Goal: Task Accomplishment & Management: Manage account settings

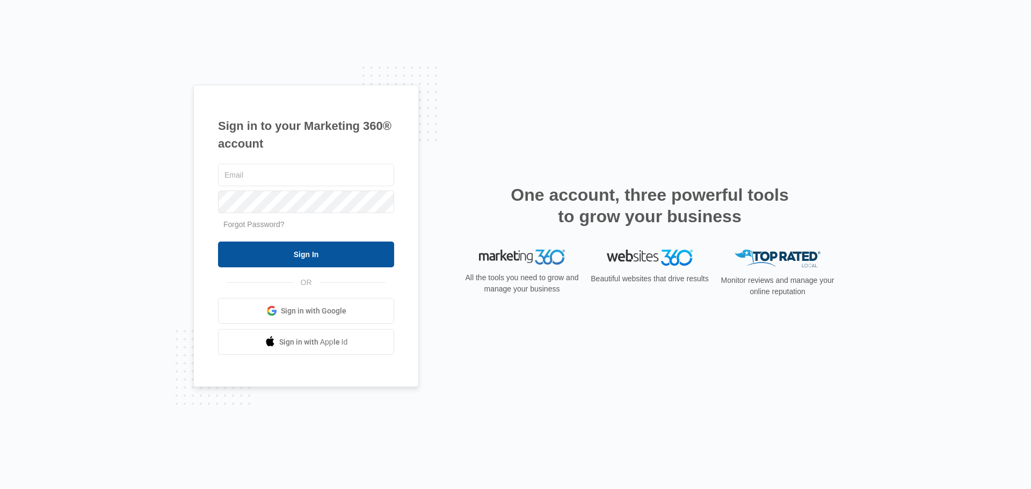
type input "[EMAIL_ADDRESS][DOMAIN_NAME]"
click at [296, 253] on input "Sign In" at bounding box center [306, 255] width 176 height 26
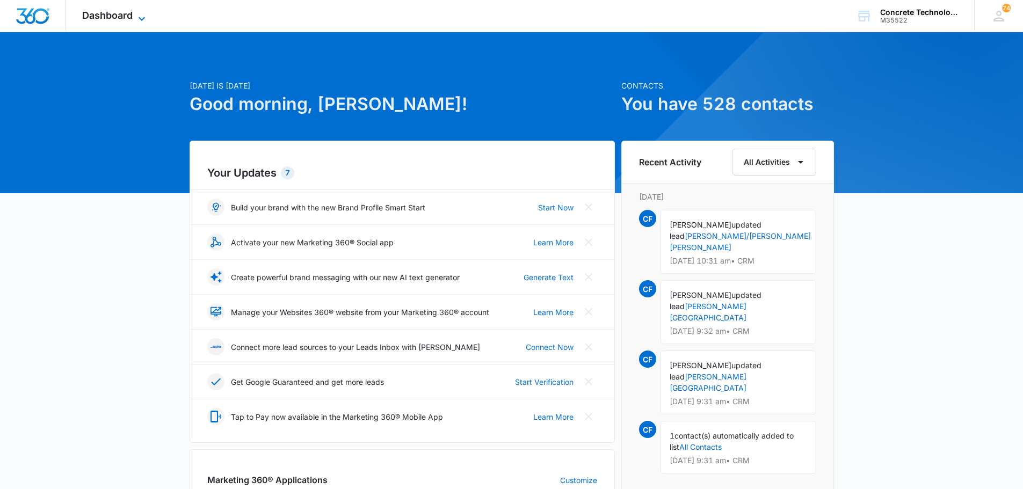
click at [114, 14] on span "Dashboard" at bounding box center [107, 15] width 50 height 11
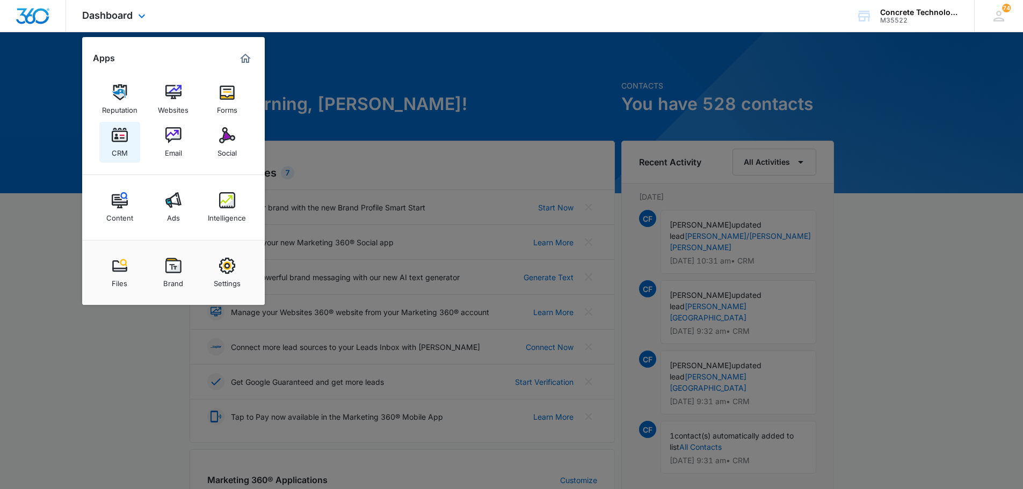
click at [119, 144] on div "CRM" at bounding box center [120, 150] width 16 height 14
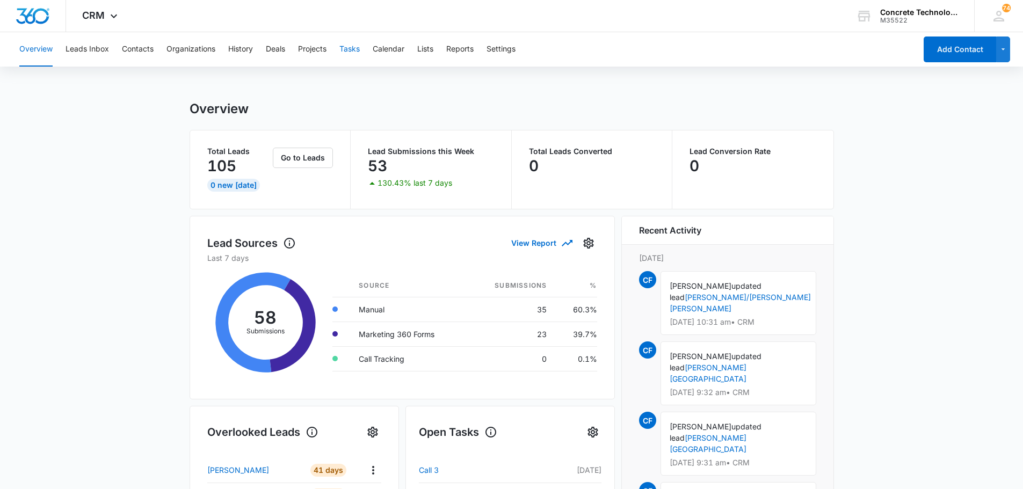
click at [349, 49] on button "Tasks" at bounding box center [349, 49] width 20 height 34
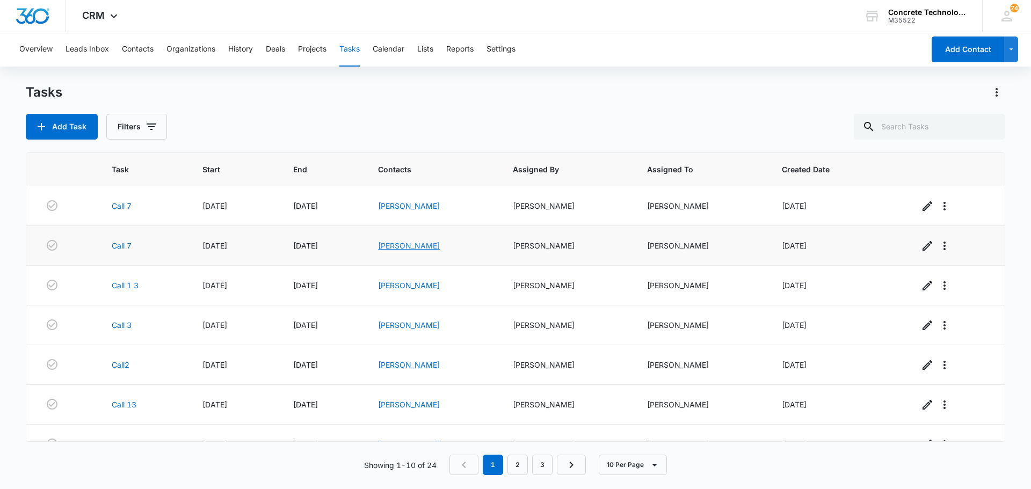
click at [393, 246] on link "Dean Slone" at bounding box center [409, 245] width 62 height 9
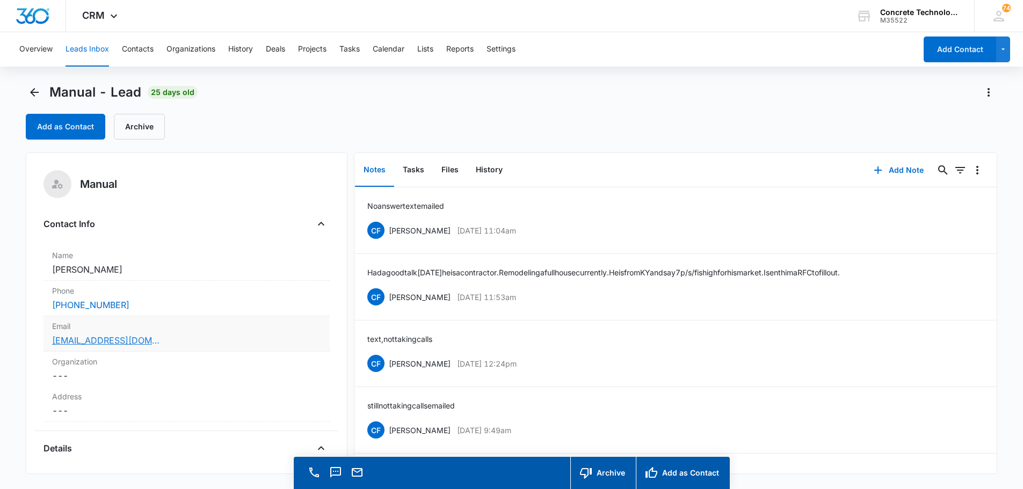
click at [97, 341] on link "deanslone89@gmail.com" at bounding box center [105, 340] width 107 height 13
click at [892, 168] on button "Add Note" at bounding box center [898, 170] width 71 height 26
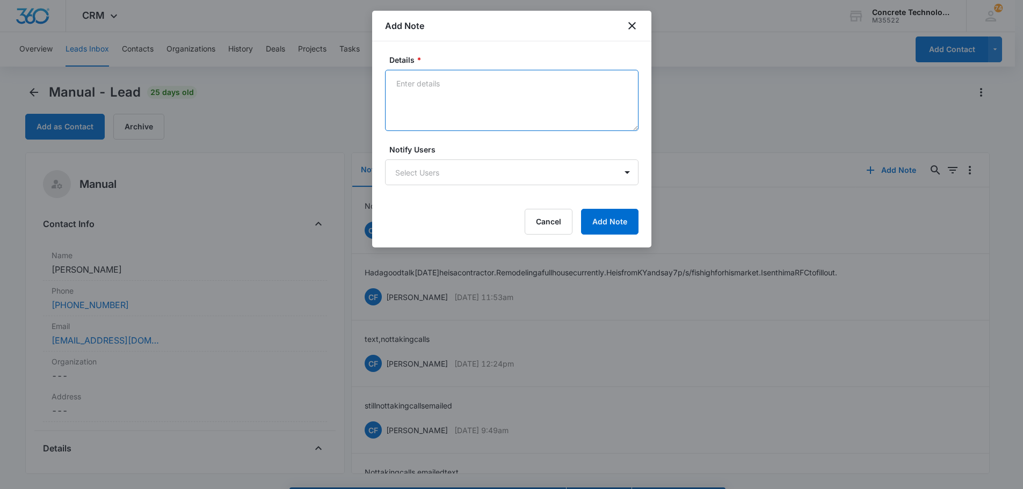
click at [408, 83] on textarea "Details *" at bounding box center [511, 100] width 253 height 61
click at [483, 82] on textarea "He said he didn't recieve" at bounding box center [511, 100] width 253 height 61
type textarea "He said he didn't receive my email so I sent it again."
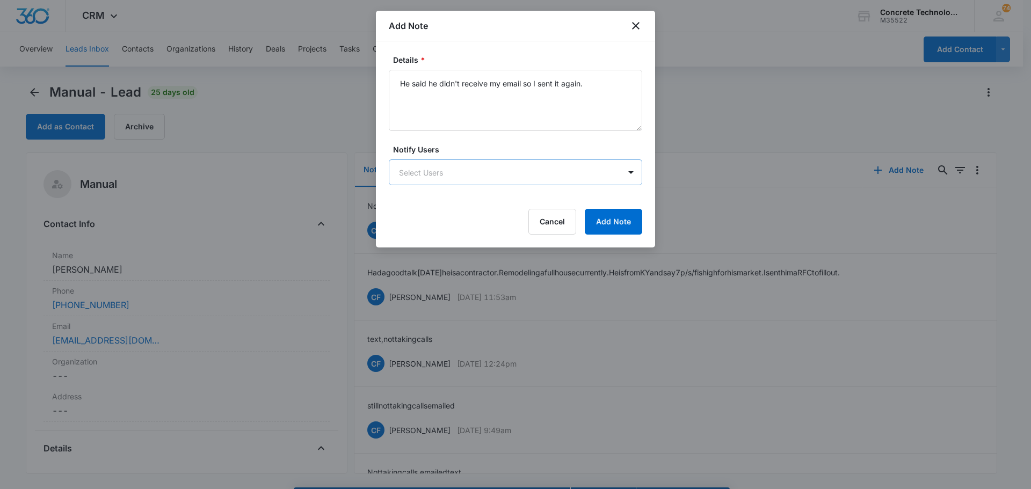
click at [566, 171] on body "CRM Apps Reputation Websites Forms CRM Email Social Content Ads Intelligence Fi…" at bounding box center [515, 260] width 1031 height 520
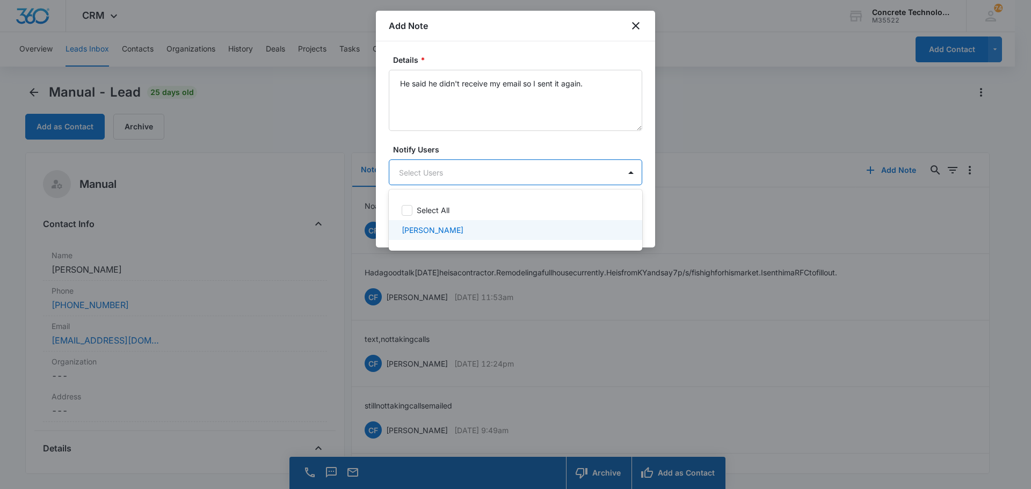
click at [434, 231] on p "Chip Fowler" at bounding box center [433, 229] width 62 height 11
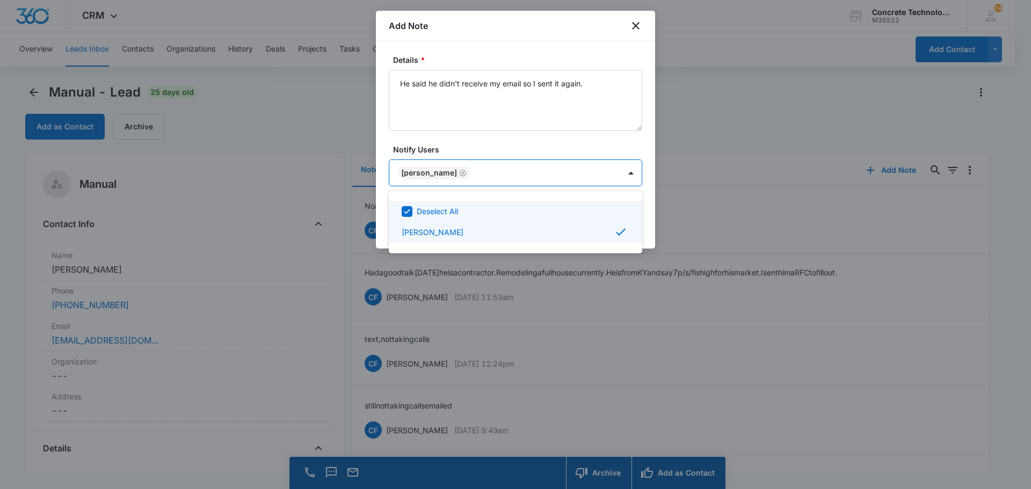
click at [612, 177] on div at bounding box center [515, 244] width 1031 height 489
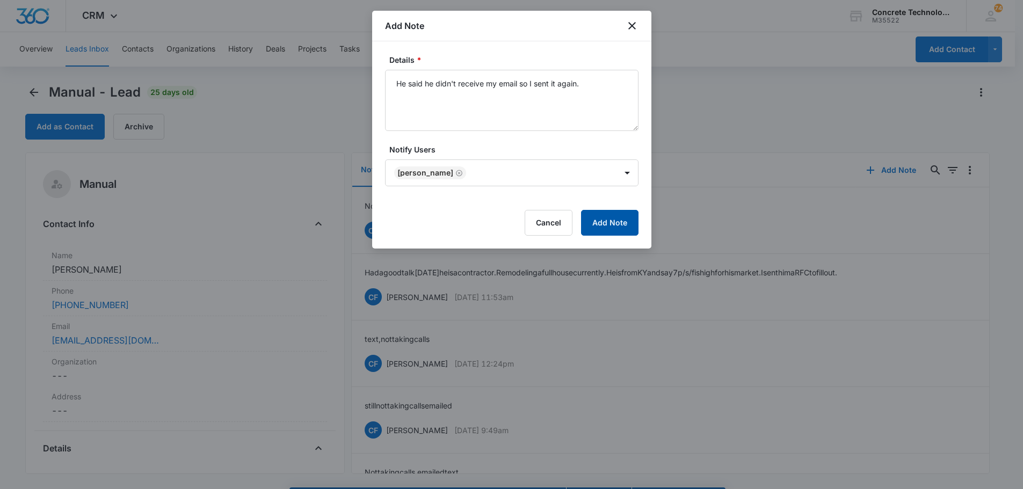
click at [604, 225] on button "Add Note" at bounding box center [609, 223] width 57 height 26
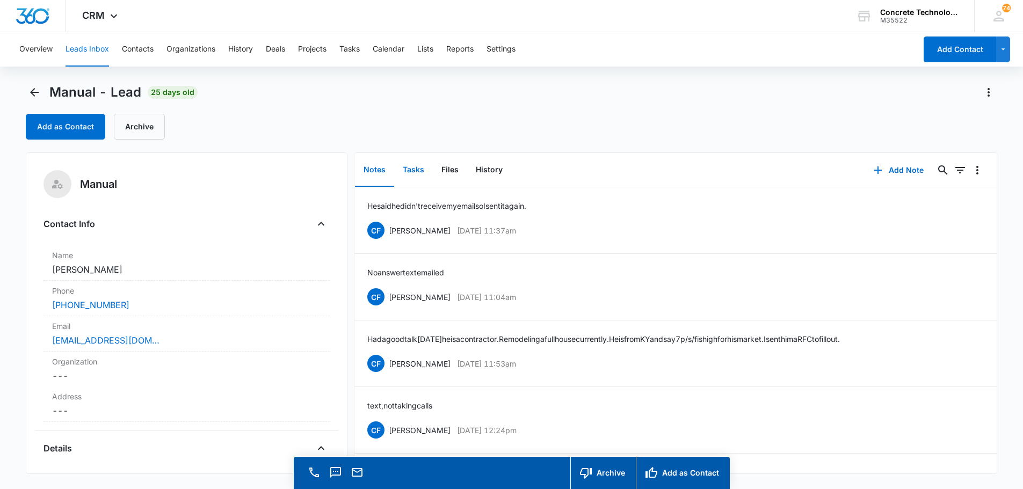
click at [418, 169] on button "Tasks" at bounding box center [413, 170] width 39 height 33
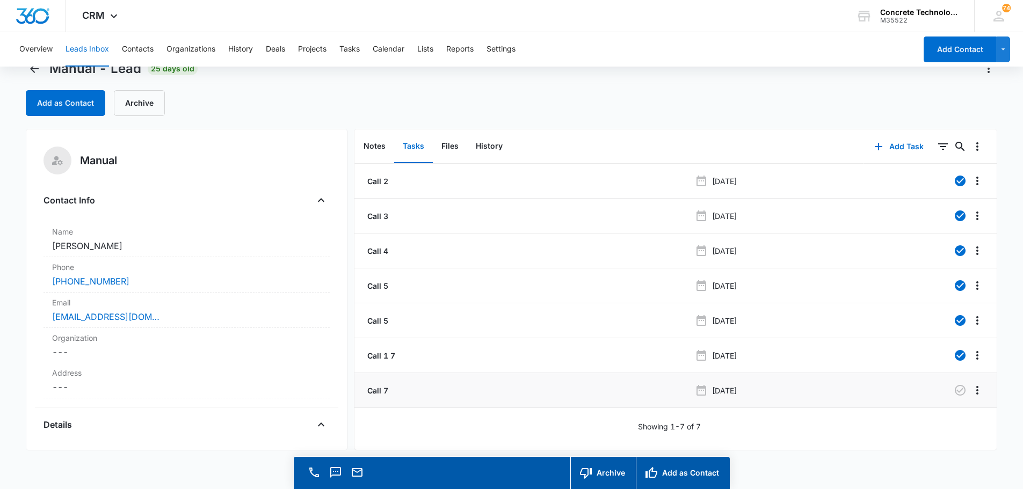
scroll to position [31, 0]
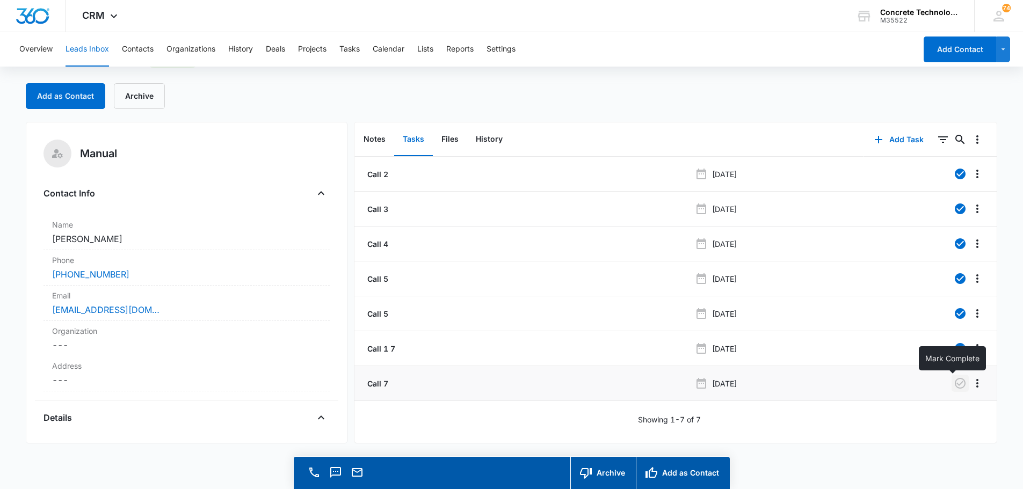
click at [955, 382] on icon "button" at bounding box center [960, 383] width 11 height 11
click at [888, 137] on button "Add Task" at bounding box center [899, 140] width 71 height 26
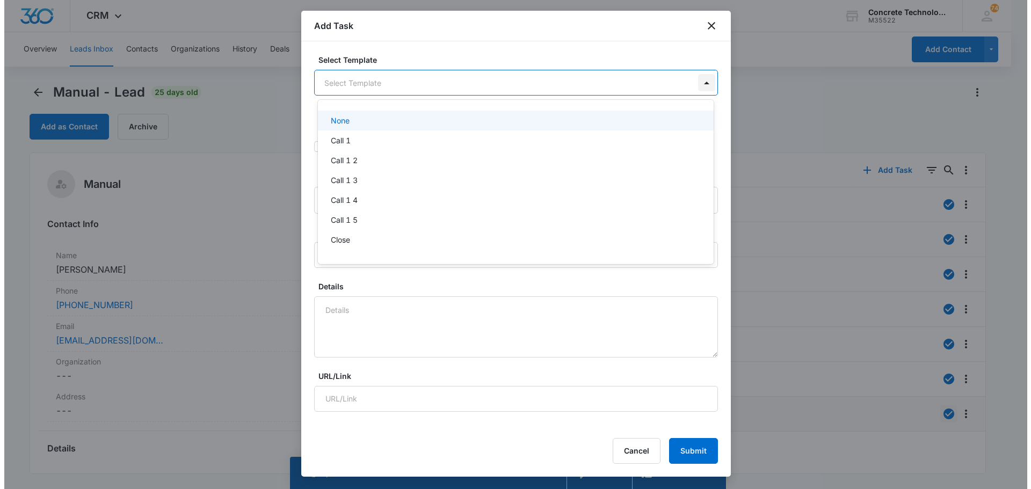
scroll to position [0, 0]
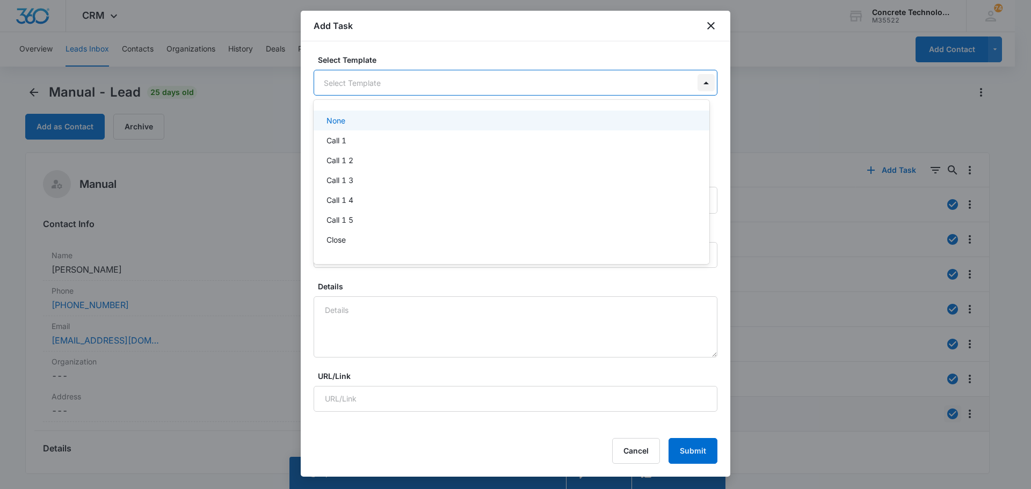
click at [693, 85] on body "CRM Apps Reputation Websites Forms CRM Email Social Content Ads Intelligence Fi…" at bounding box center [515, 244] width 1031 height 489
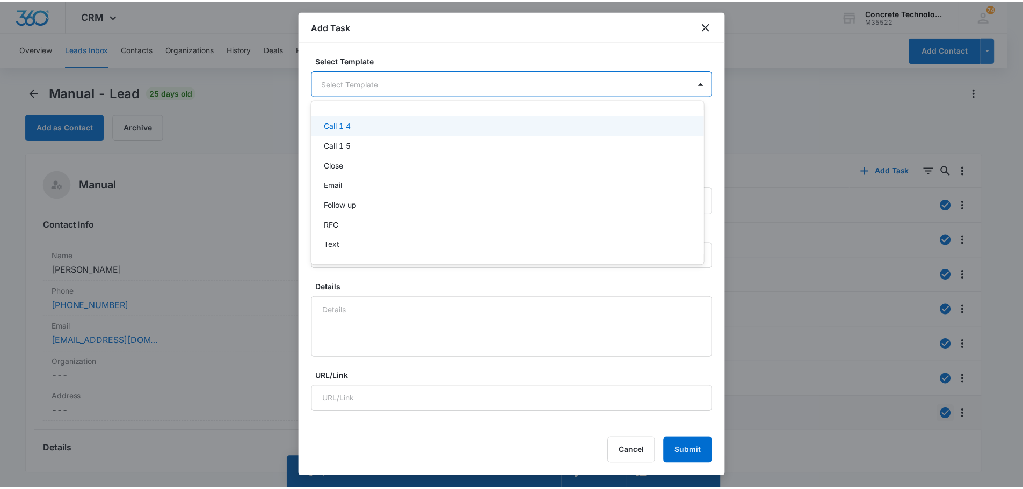
scroll to position [76, 0]
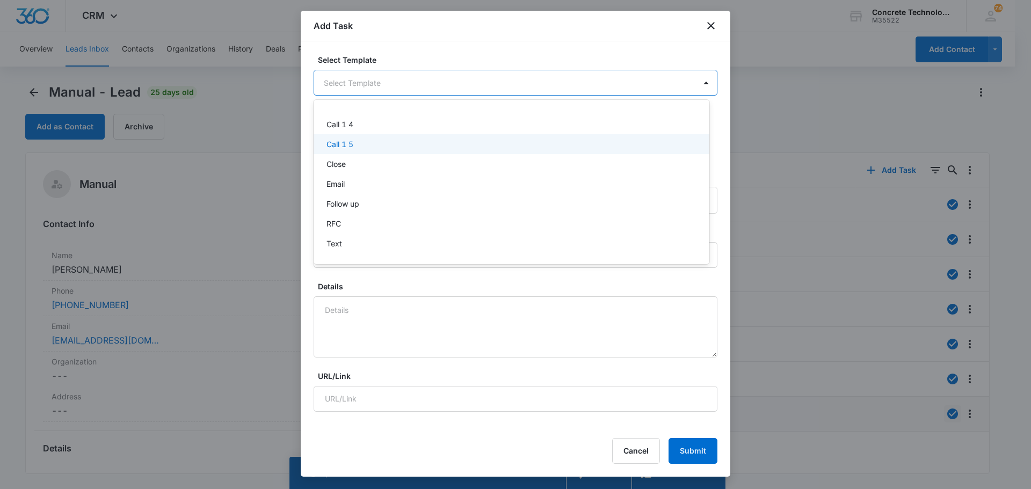
click at [338, 145] on p "Call 1 5" at bounding box center [340, 144] width 27 height 11
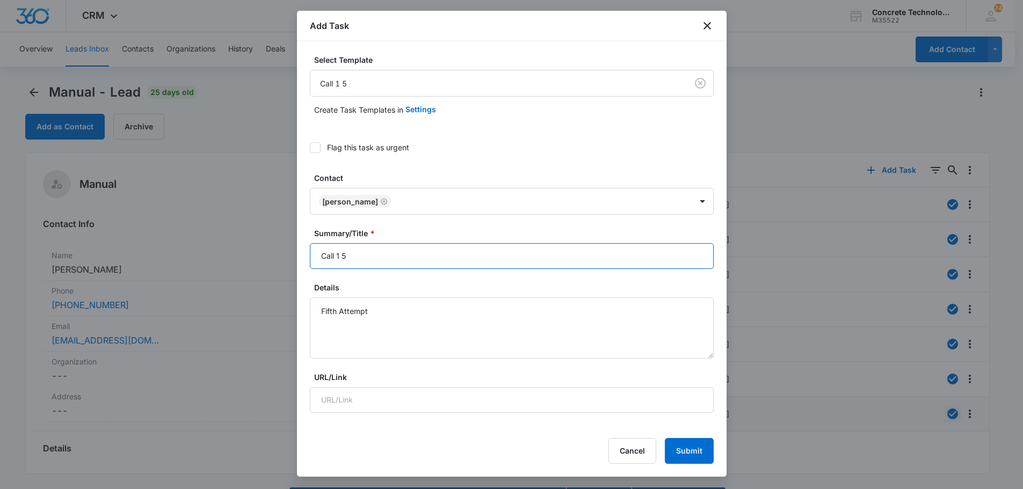
click at [340, 257] on input "Call 1 5" at bounding box center [512, 256] width 404 height 26
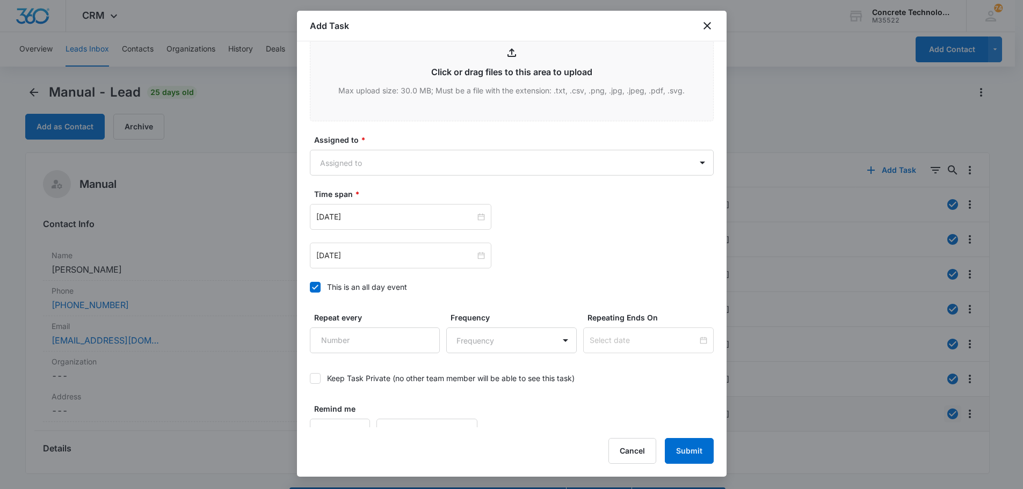
scroll to position [537, 0]
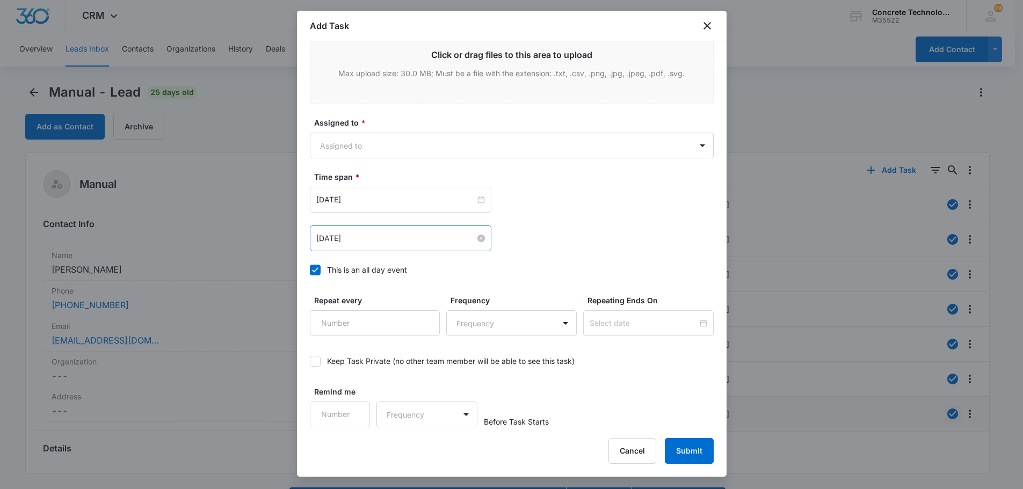
type input "Call 5"
click at [444, 236] on input "Aug 5, 2025" at bounding box center [395, 239] width 159 height 12
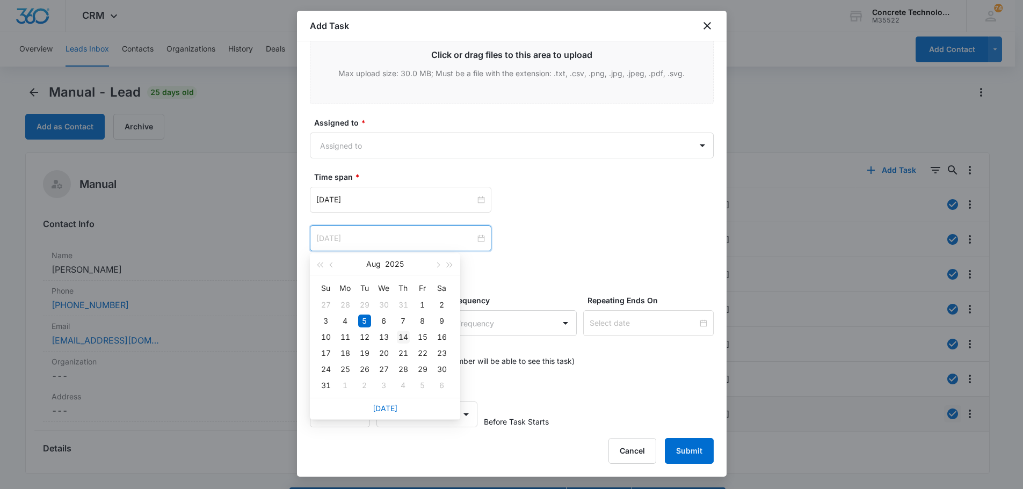
scroll to position [31, 0]
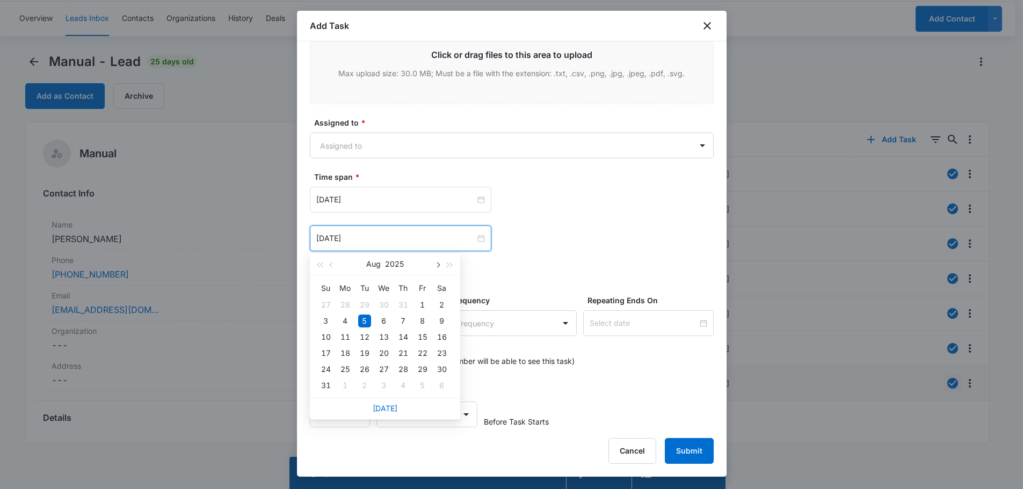
click at [437, 265] on span "button" at bounding box center [437, 265] width 5 height 5
type input "Sep 16, 2025"
click at [365, 336] on div "16" at bounding box center [364, 337] width 13 height 13
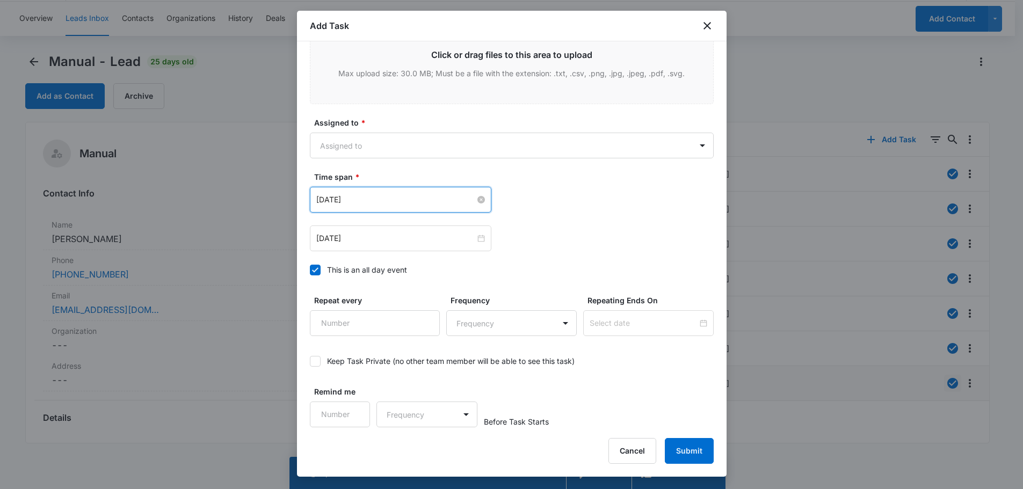
click at [373, 199] on input "Aug 5, 2025" at bounding box center [395, 200] width 159 height 12
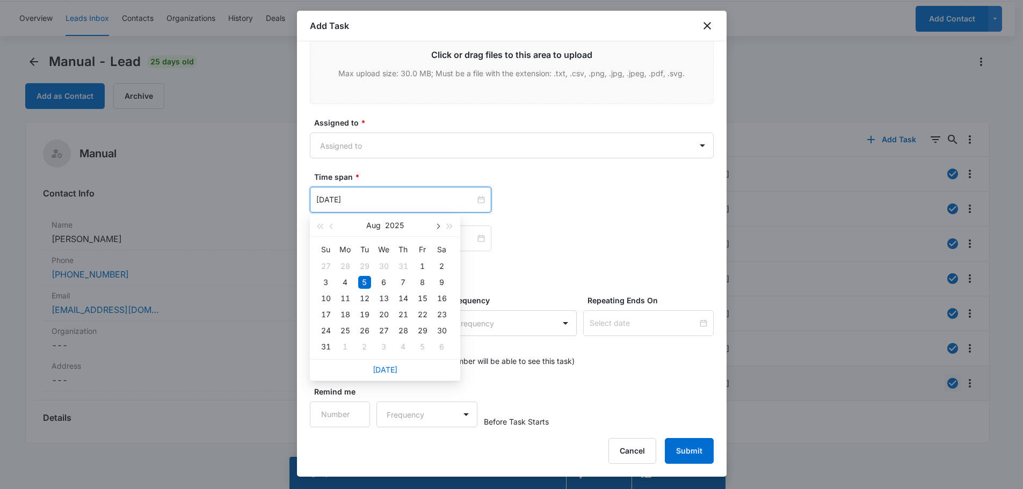
click at [437, 228] on span "button" at bounding box center [437, 226] width 5 height 5
type input "Sep 16, 2025"
click at [362, 300] on div "16" at bounding box center [364, 298] width 13 height 13
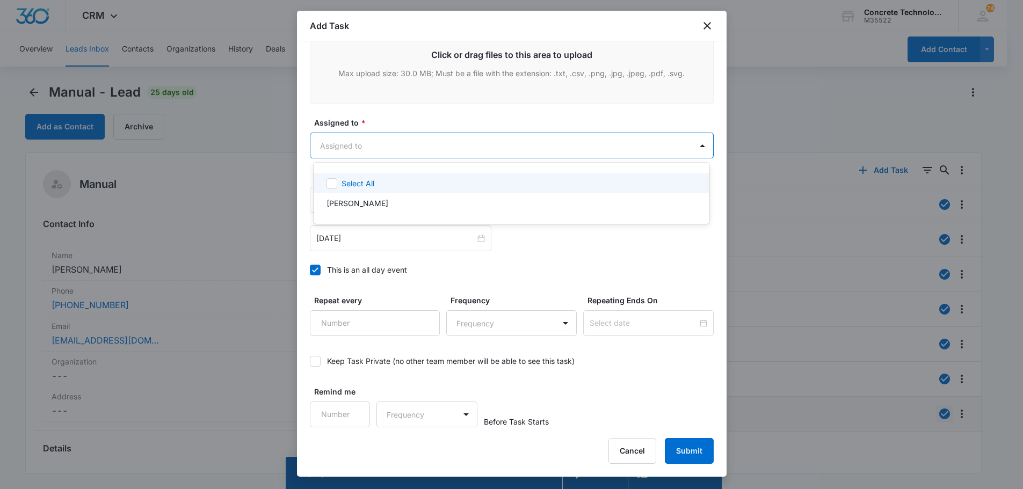
scroll to position [0, 0]
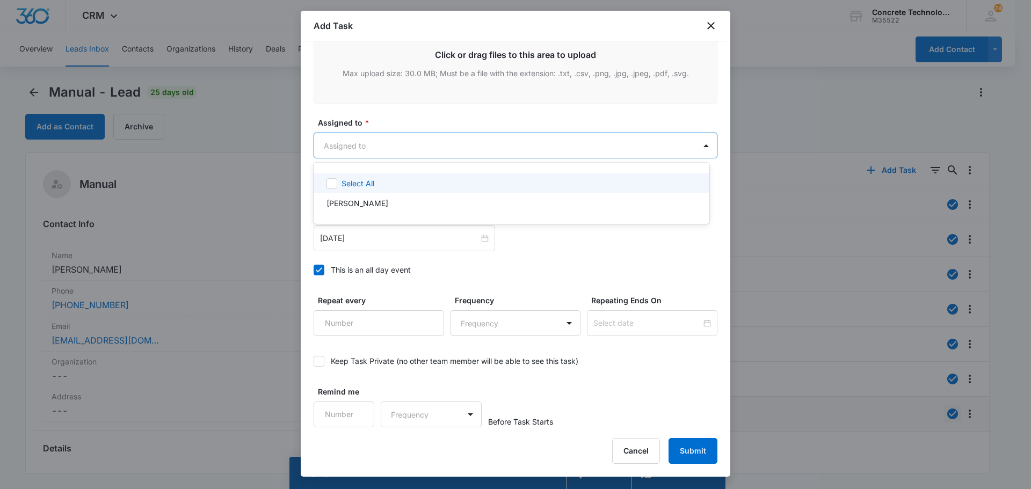
click at [386, 141] on body "CRM Apps Reputation Websites Forms CRM Email Social Content Ads Intelligence Fi…" at bounding box center [515, 244] width 1031 height 489
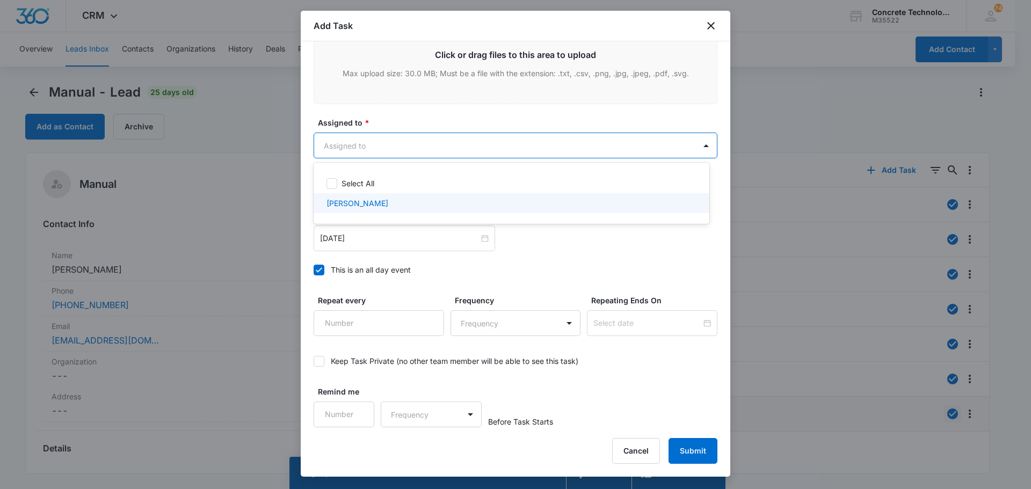
click at [348, 204] on p "Chip Fowler" at bounding box center [358, 203] width 62 height 11
checkbox input "true"
click at [687, 451] on div at bounding box center [515, 244] width 1031 height 489
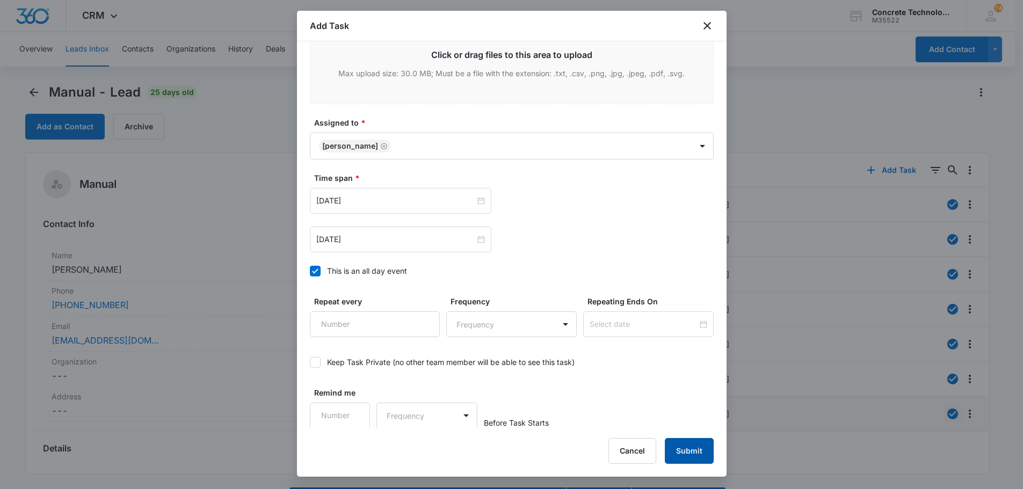
click at [687, 451] on button "Submit" at bounding box center [689, 451] width 49 height 26
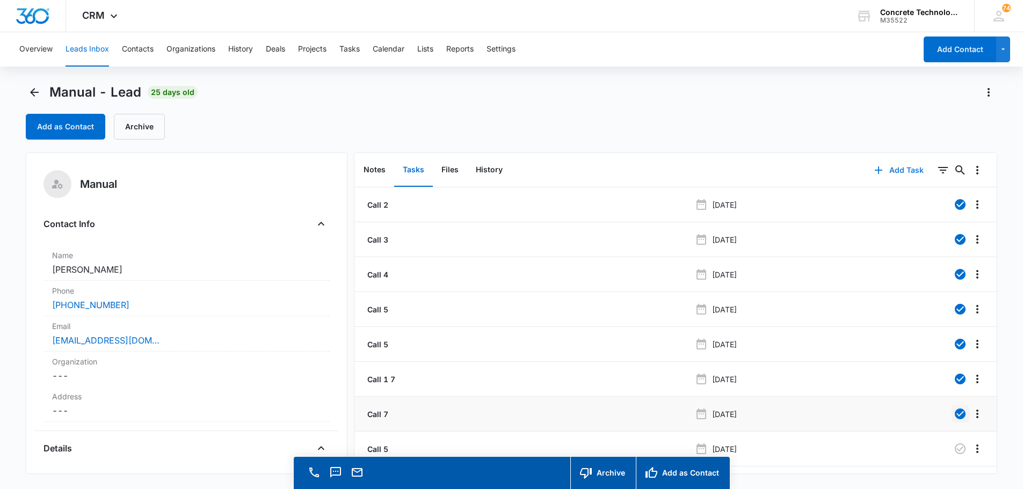
scroll to position [25, 0]
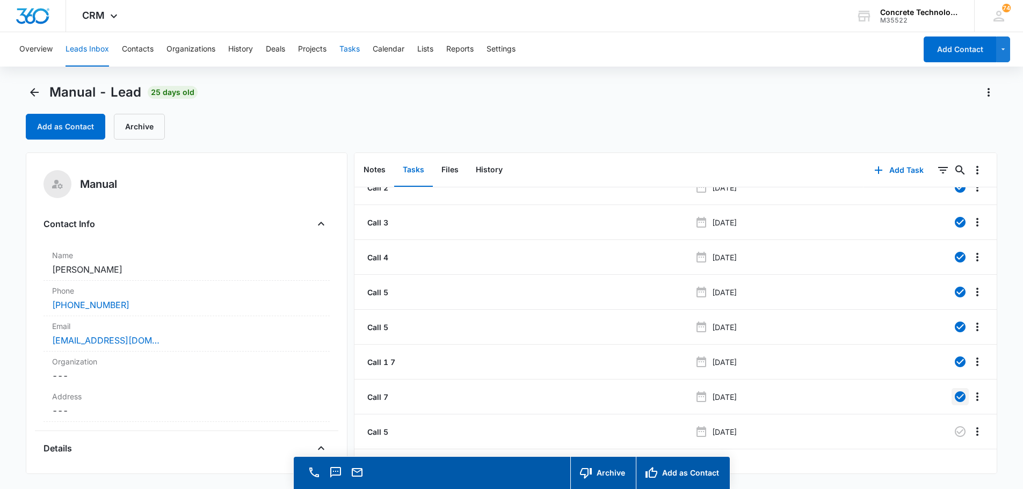
click at [354, 47] on button "Tasks" at bounding box center [349, 49] width 20 height 34
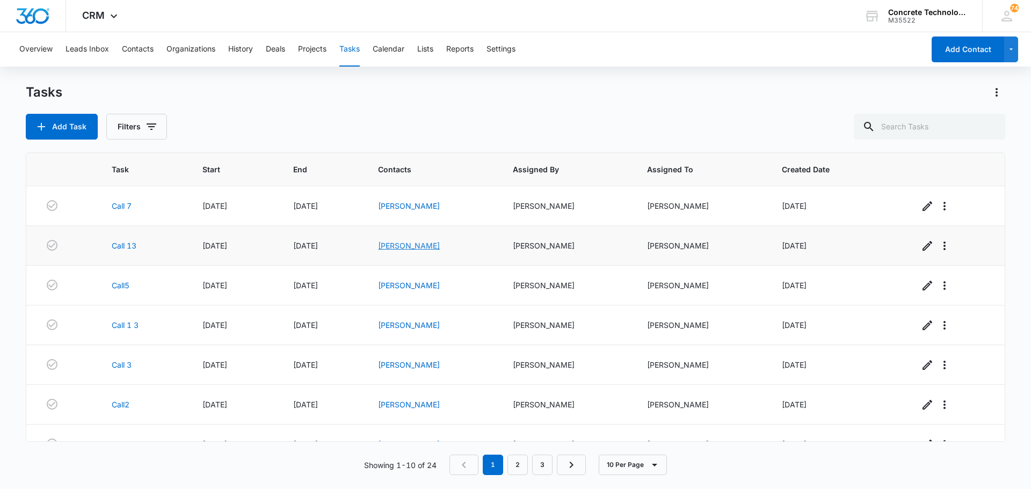
click at [432, 244] on link "Antoinette Sloley" at bounding box center [409, 245] width 62 height 9
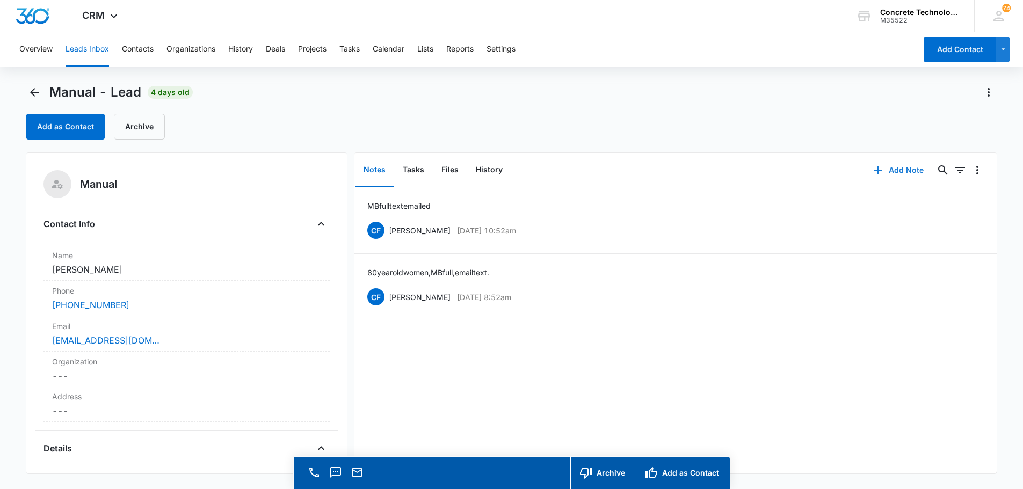
click at [894, 167] on button "Add Note" at bounding box center [898, 170] width 71 height 26
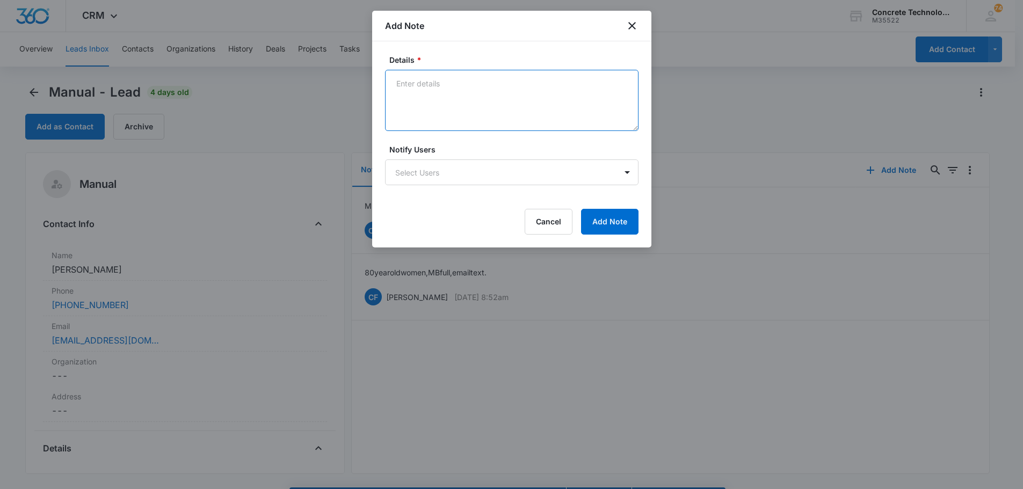
click at [397, 85] on textarea "Details *" at bounding box center [511, 100] width 253 height 61
type textarea "Call back at 5 to 6 today"
click at [434, 176] on body "CRM Apps Reputation Websites Forms CRM Email Social Content Ads Intelligence Fi…" at bounding box center [515, 260] width 1031 height 520
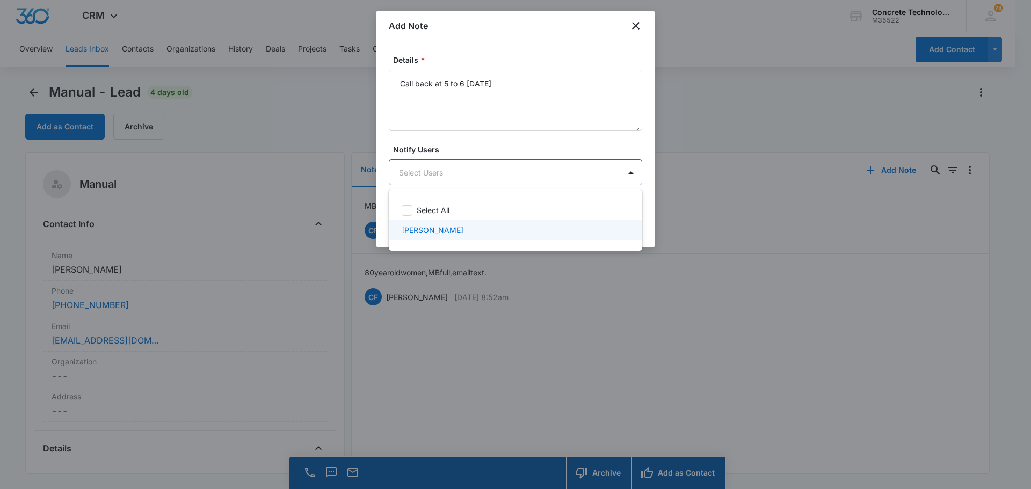
click at [430, 229] on p "Chip Fowler" at bounding box center [433, 229] width 62 height 11
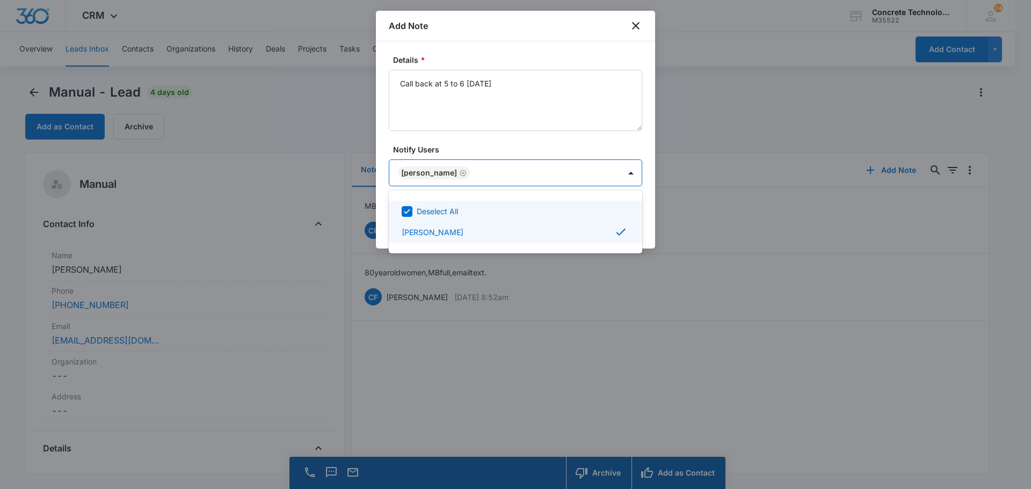
click at [609, 183] on div at bounding box center [515, 244] width 1031 height 489
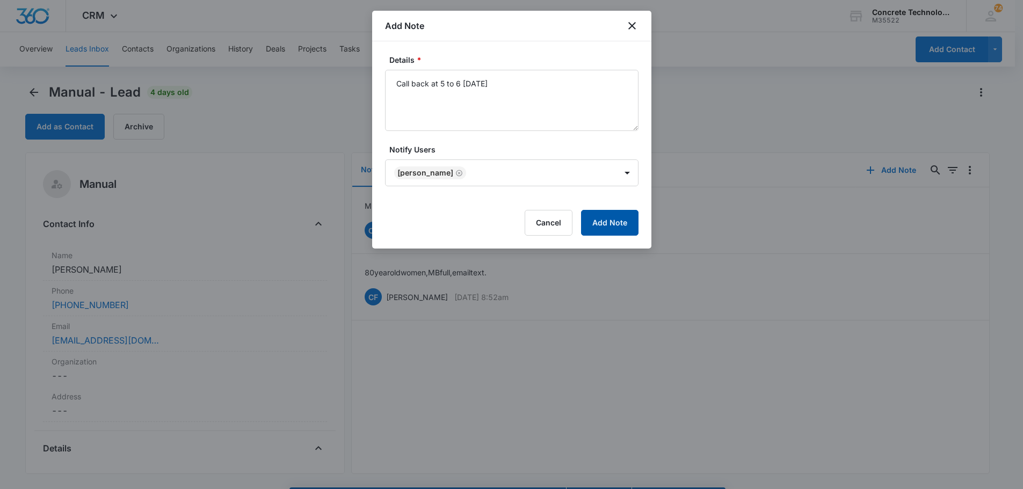
click at [621, 220] on button "Add Note" at bounding box center [609, 223] width 57 height 26
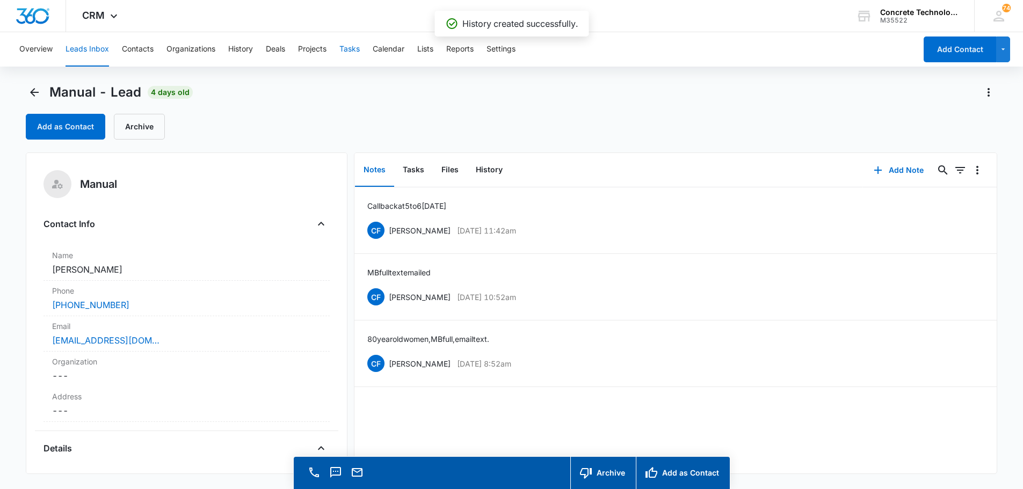
click at [349, 48] on button "Tasks" at bounding box center [349, 49] width 20 height 34
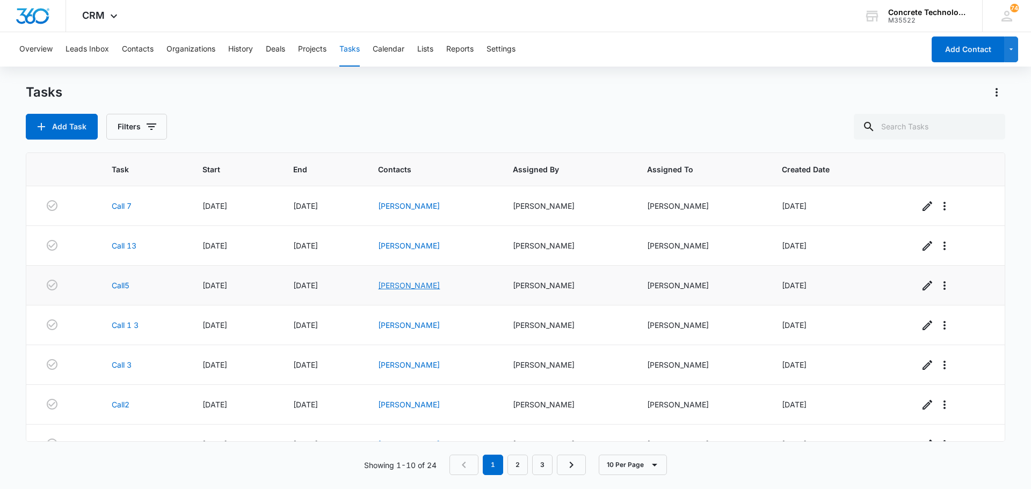
click at [398, 285] on link "Elias Stratigouleas" at bounding box center [409, 285] width 62 height 9
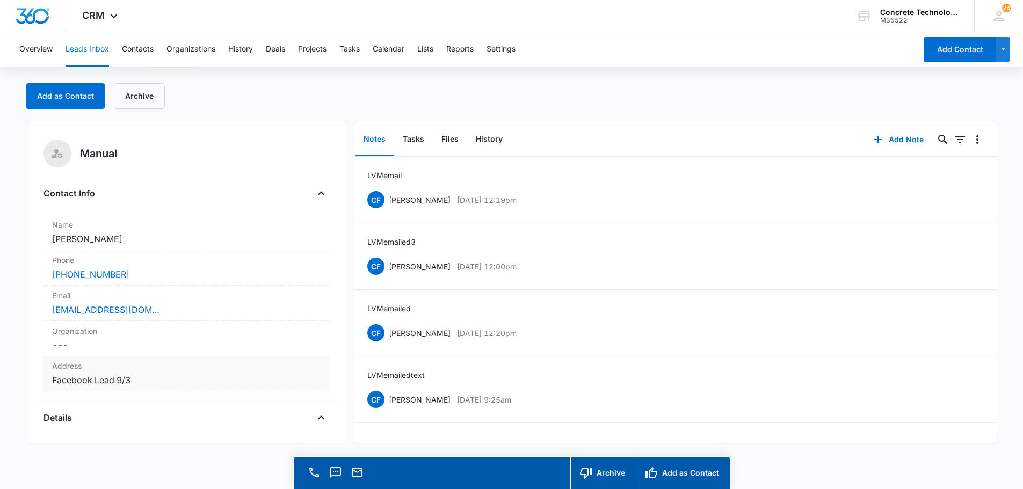
scroll to position [54, 0]
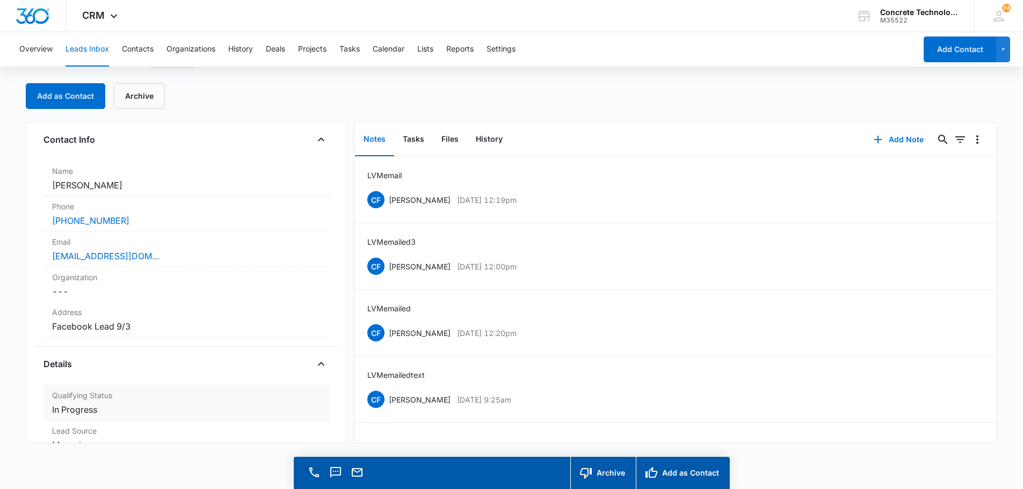
click at [82, 414] on dd "Cancel Save Changes In Progress" at bounding box center [186, 409] width 269 height 13
click at [82, 416] on div at bounding box center [171, 418] width 223 height 15
click at [86, 420] on div at bounding box center [171, 418] width 223 height 15
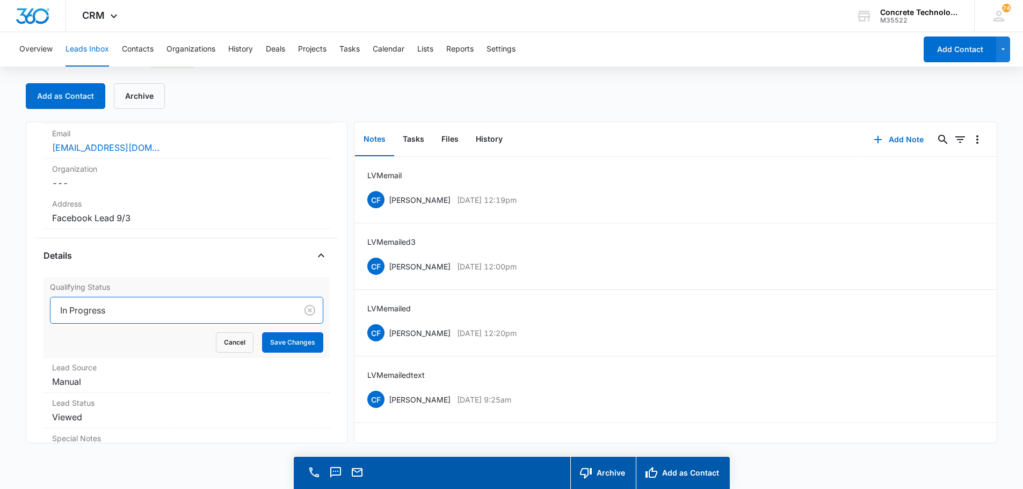
scroll to position [161, 0]
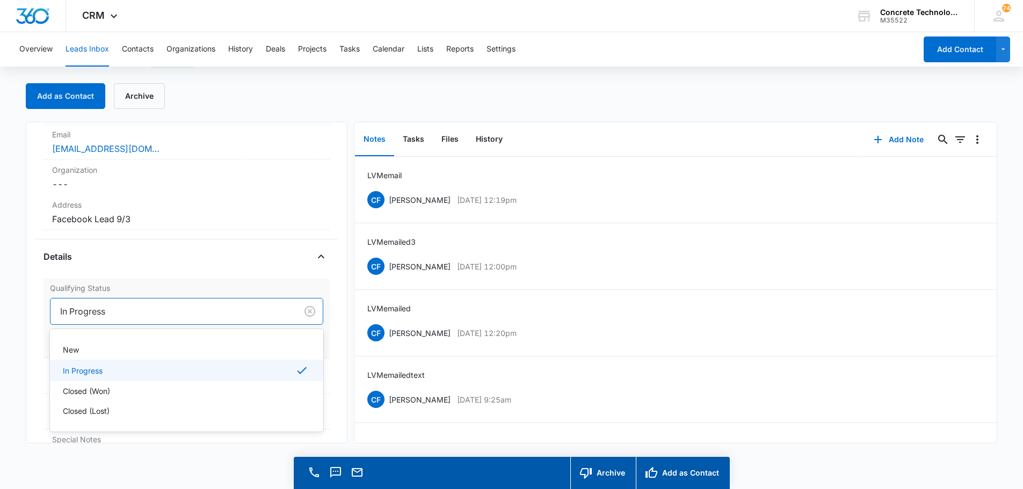
click at [110, 311] on div at bounding box center [171, 311] width 223 height 15
click at [81, 412] on p "Closed (Lost)" at bounding box center [86, 410] width 47 height 11
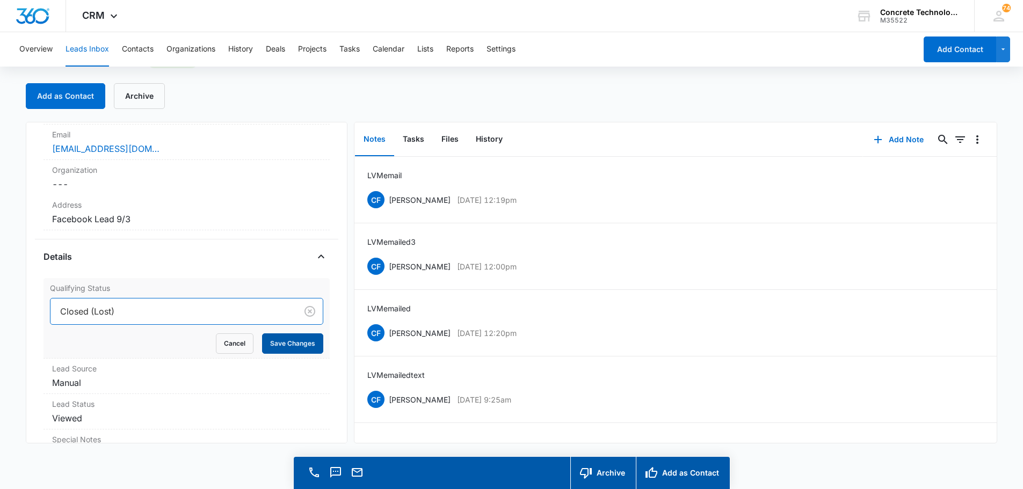
click at [284, 340] on button "Save Changes" at bounding box center [292, 343] width 61 height 20
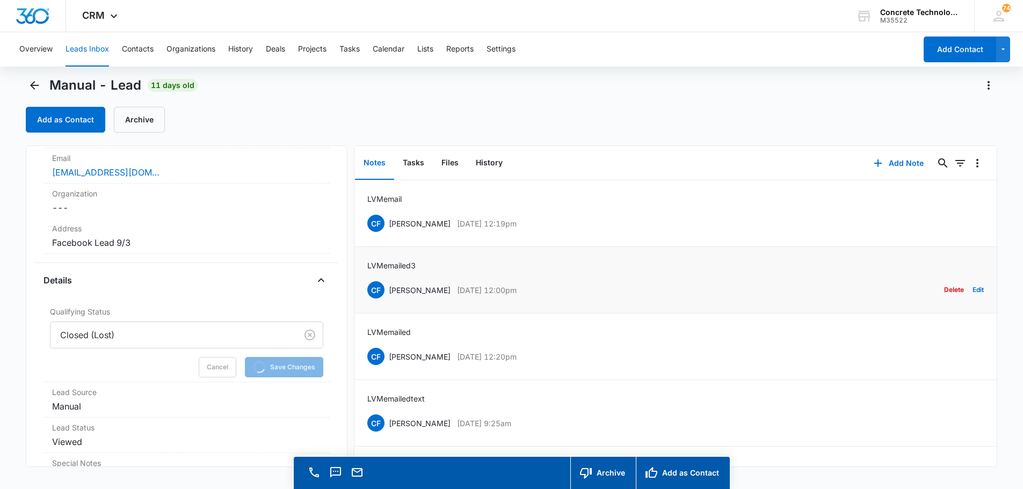
scroll to position [0, 0]
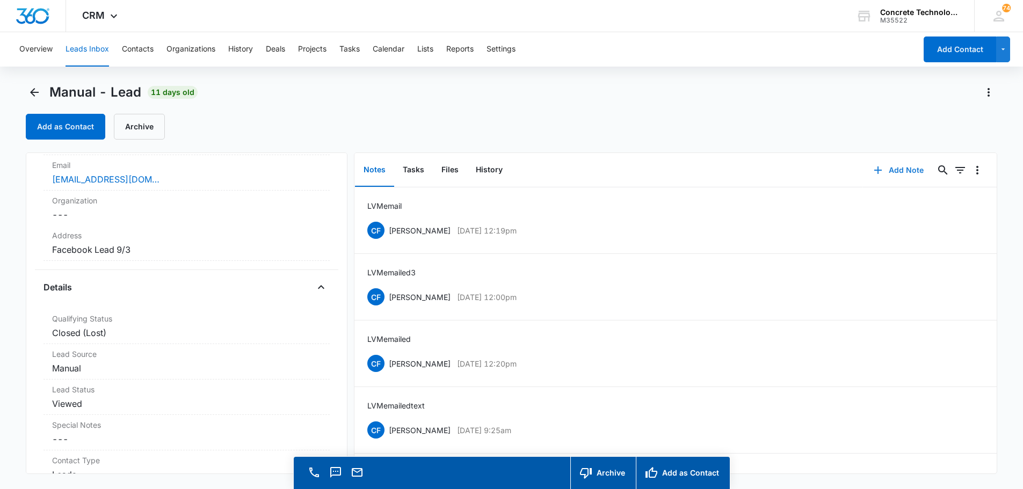
click at [890, 170] on button "Add Note" at bounding box center [898, 170] width 71 height 26
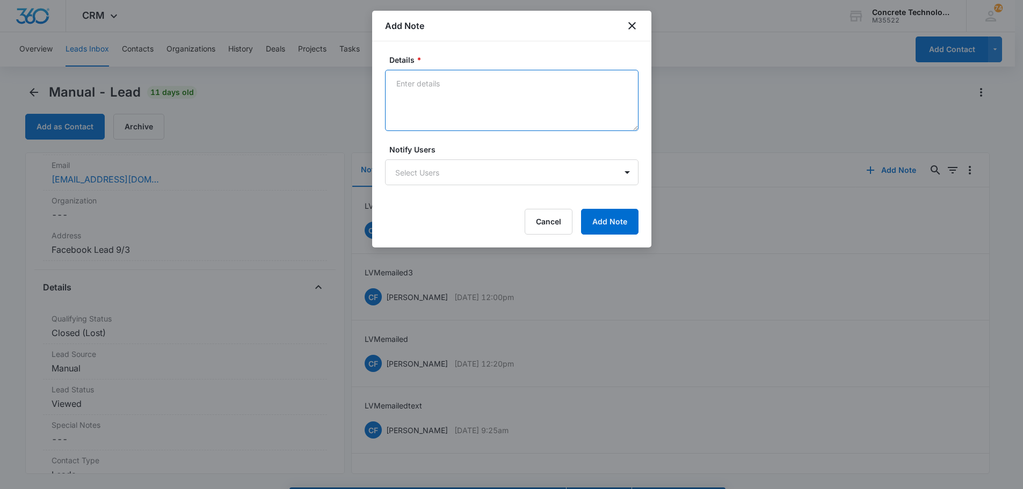
click at [400, 82] on textarea "Details *" at bounding box center [511, 100] width 253 height 61
type textarea "want some work done at his house."
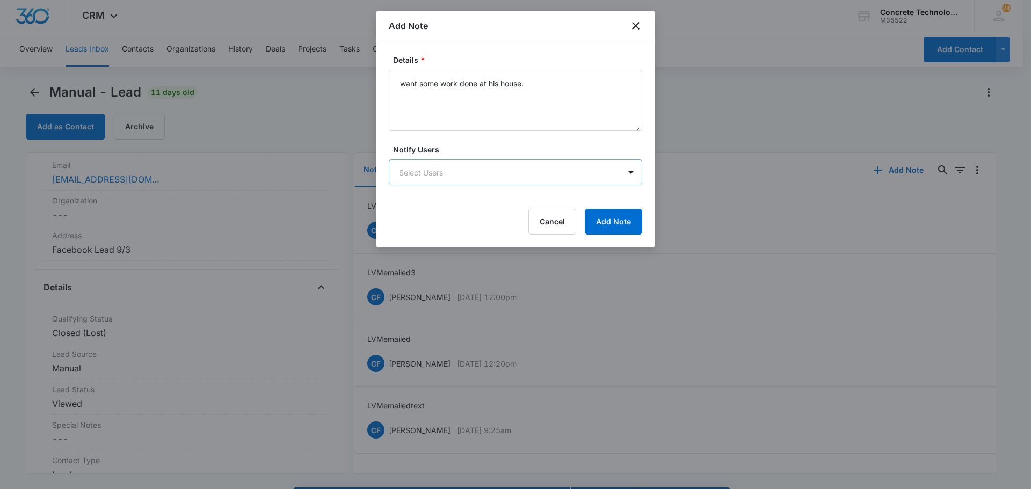
click at [427, 168] on body "CRM Apps Reputation Websites Forms CRM Email Social Content Ads Intelligence Fi…" at bounding box center [515, 260] width 1031 height 520
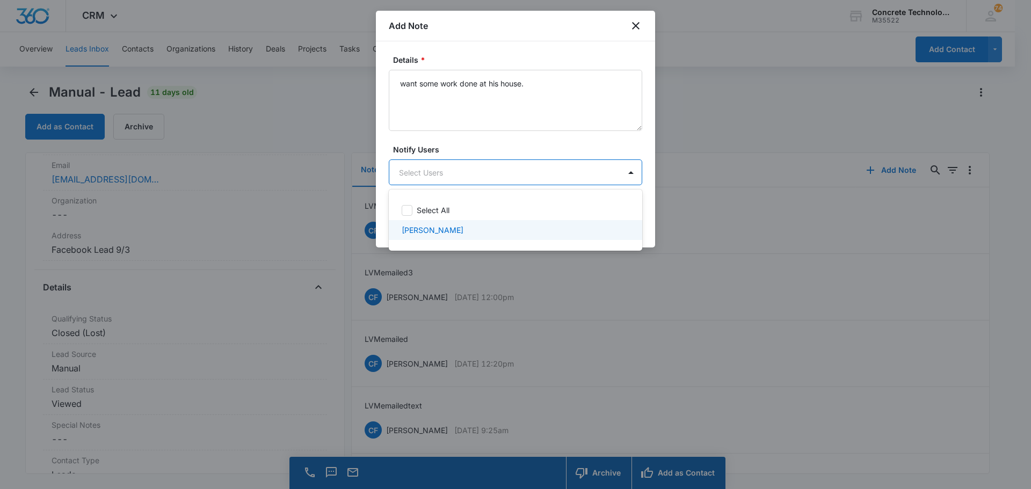
click at [429, 231] on p "Chip Fowler" at bounding box center [433, 229] width 62 height 11
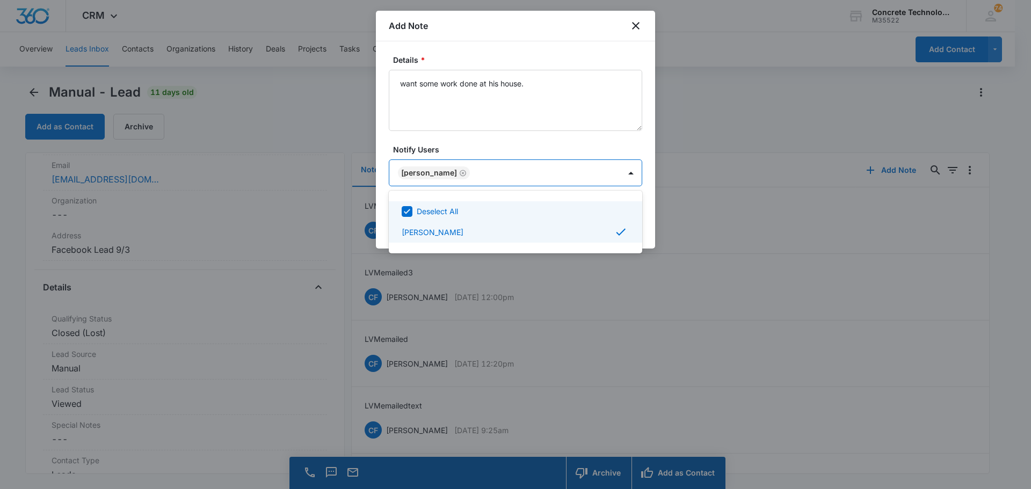
click at [611, 172] on div at bounding box center [515, 244] width 1031 height 489
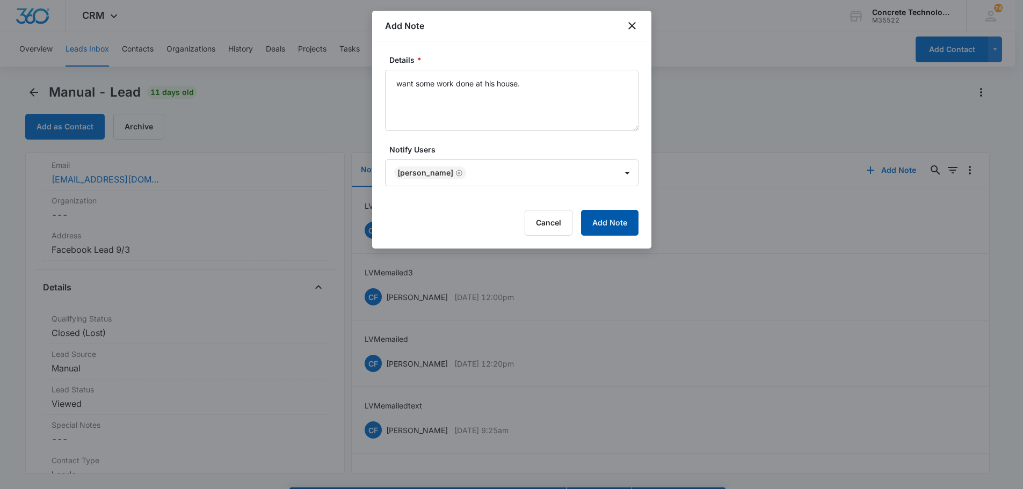
click at [613, 220] on button "Add Note" at bounding box center [609, 223] width 57 height 26
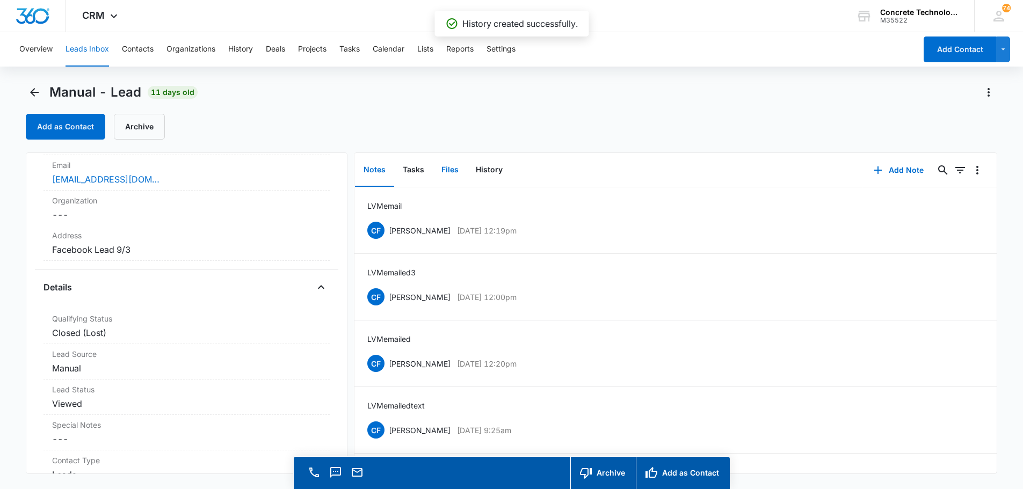
click at [449, 171] on button "Files" at bounding box center [450, 170] width 34 height 33
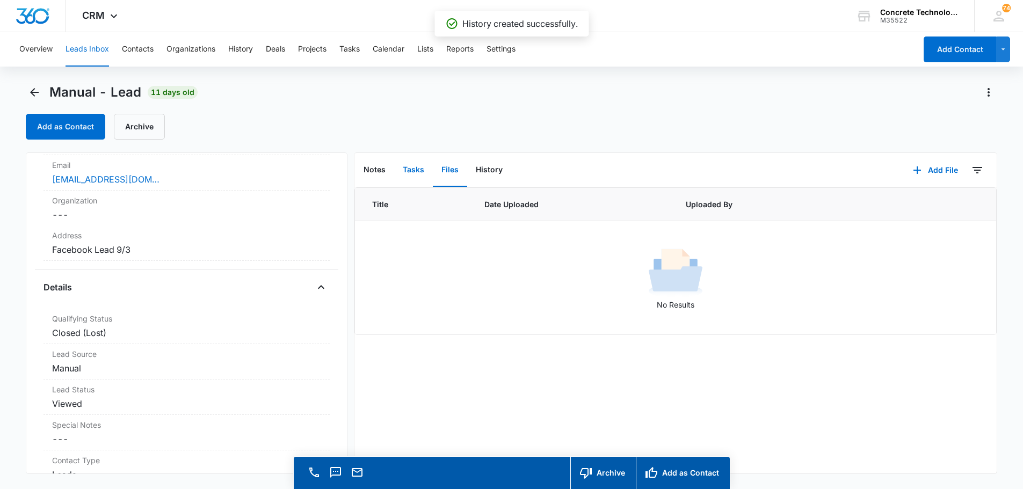
click at [410, 169] on button "Tasks" at bounding box center [413, 170] width 39 height 33
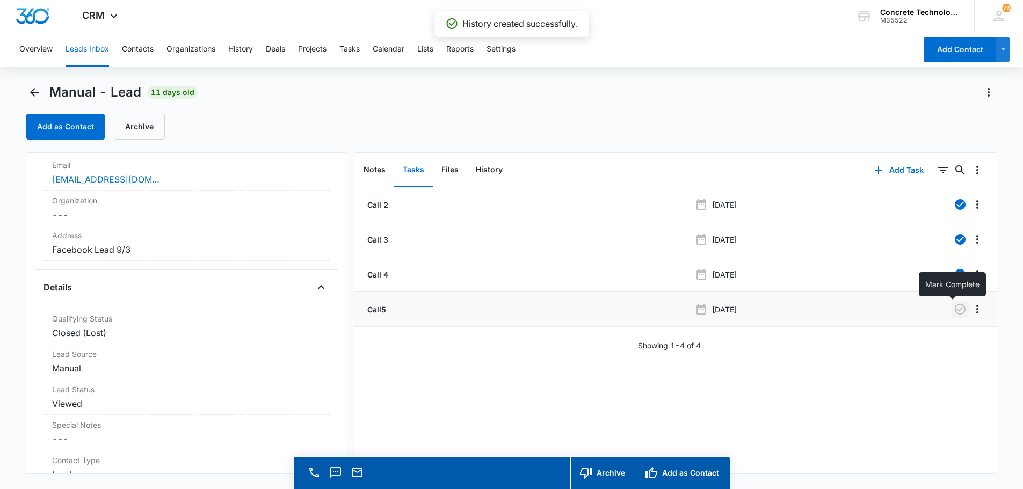
click at [955, 310] on icon "button" at bounding box center [960, 309] width 11 height 11
click at [356, 49] on button "Tasks" at bounding box center [349, 49] width 20 height 34
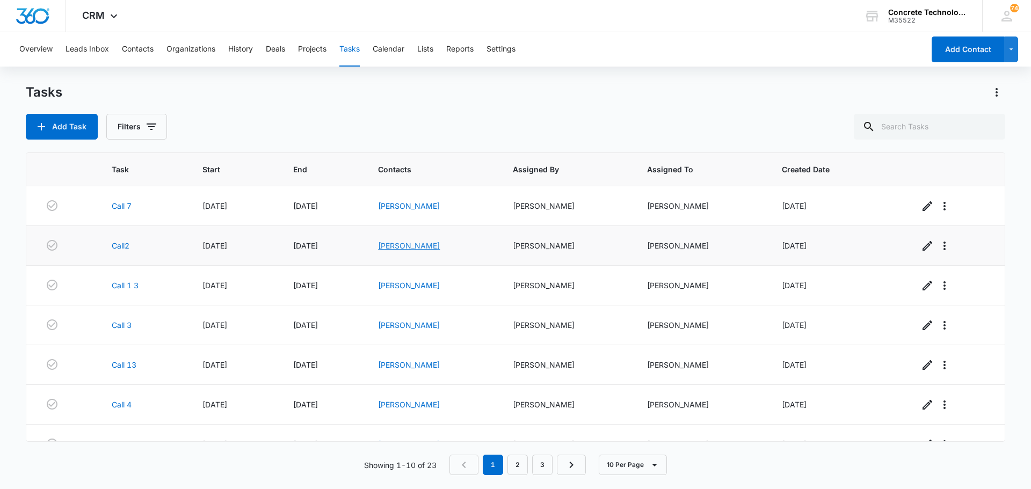
click at [423, 245] on link "Misty Brown" at bounding box center [409, 245] width 62 height 9
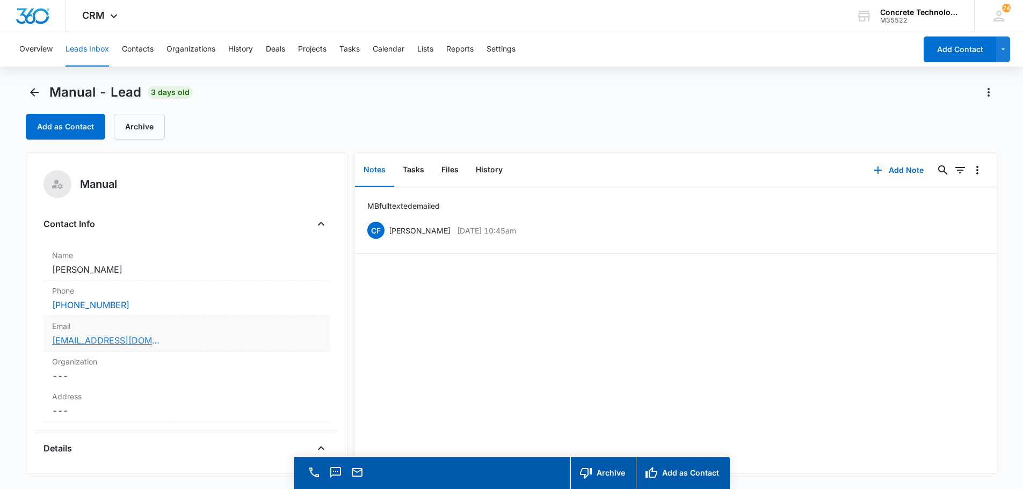
click at [84, 342] on link "andersonmisty321@gmail.com" at bounding box center [105, 340] width 107 height 13
click at [887, 169] on button "Add Note" at bounding box center [898, 170] width 71 height 26
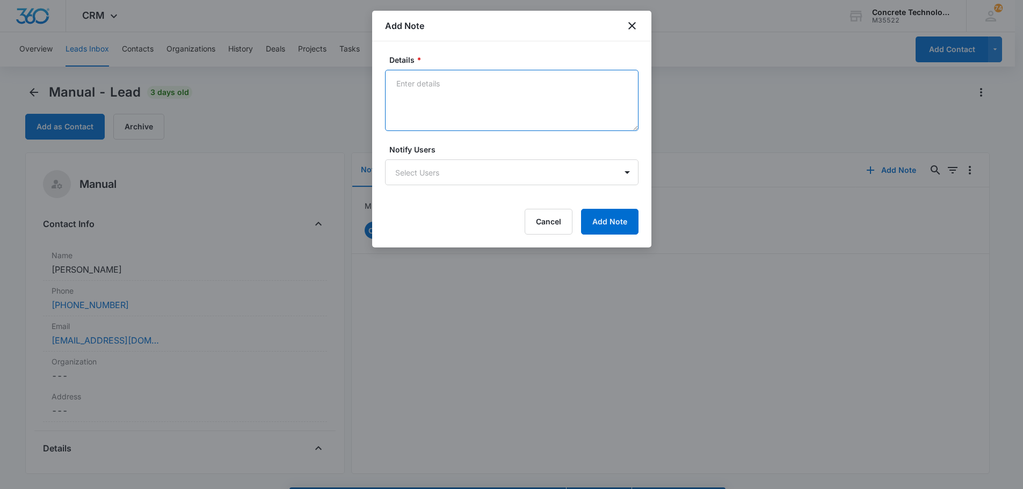
click at [400, 82] on textarea "Details *" at bounding box center [511, 100] width 253 height 61
type textarea "MB full, emailed"
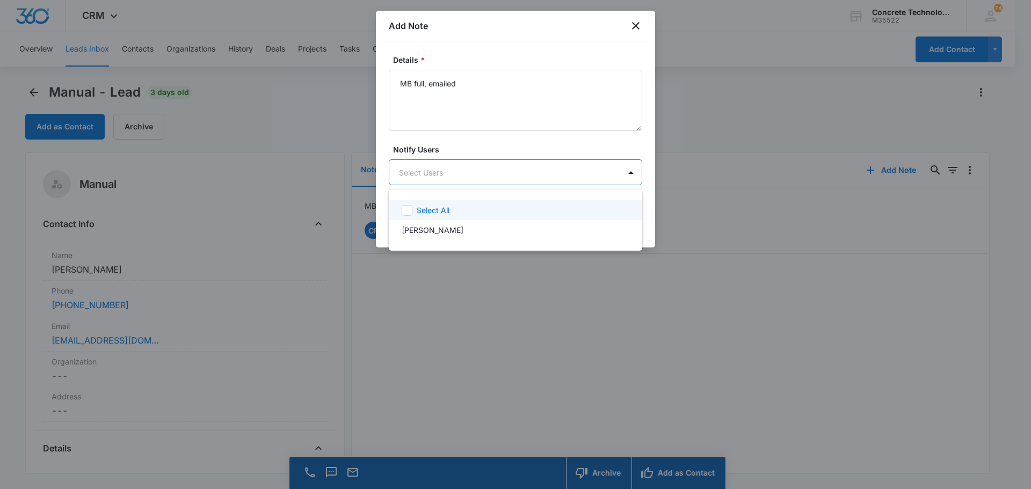
click at [437, 177] on body "CRM Apps Reputation Websites Forms CRM Email Social Content Ads Intelligence Fi…" at bounding box center [515, 244] width 1031 height 489
click at [430, 227] on p "Chip Fowler" at bounding box center [433, 229] width 62 height 11
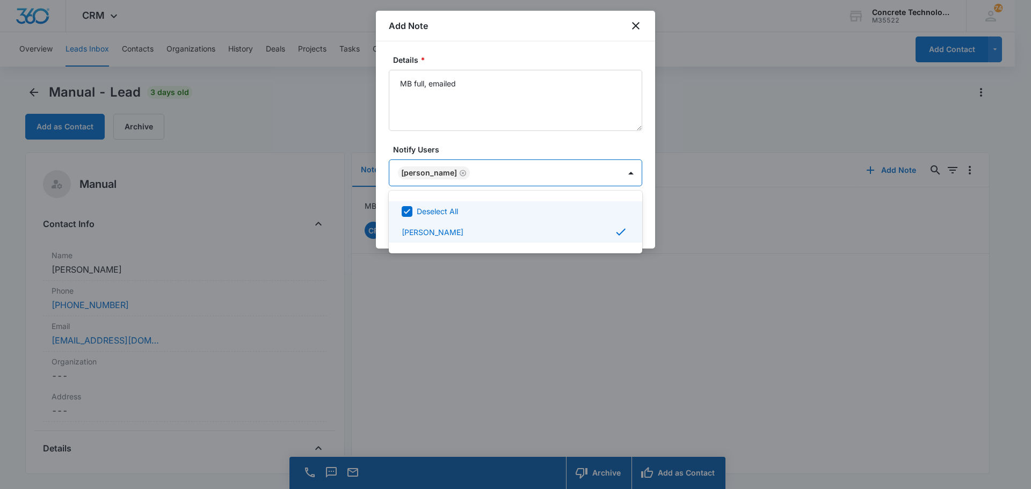
click at [618, 174] on div at bounding box center [515, 244] width 1031 height 489
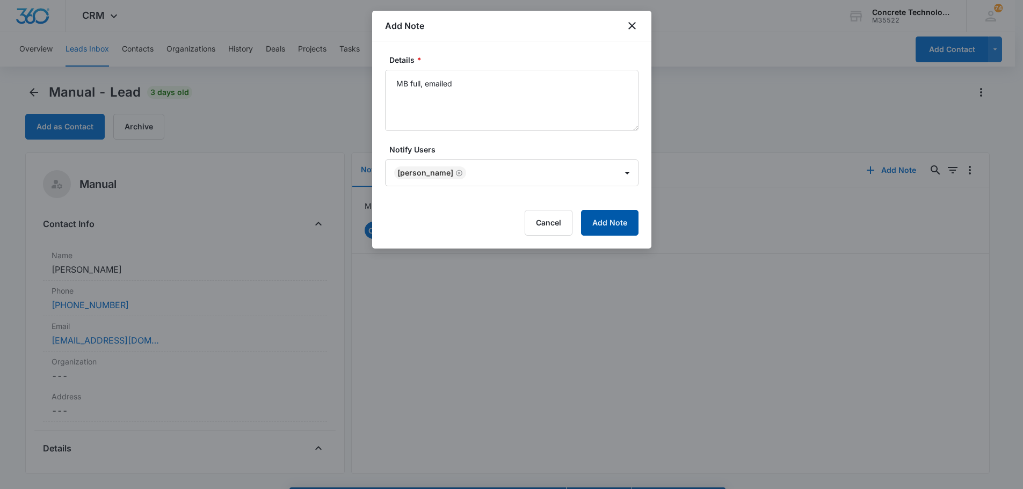
click at [600, 223] on button "Add Note" at bounding box center [609, 223] width 57 height 26
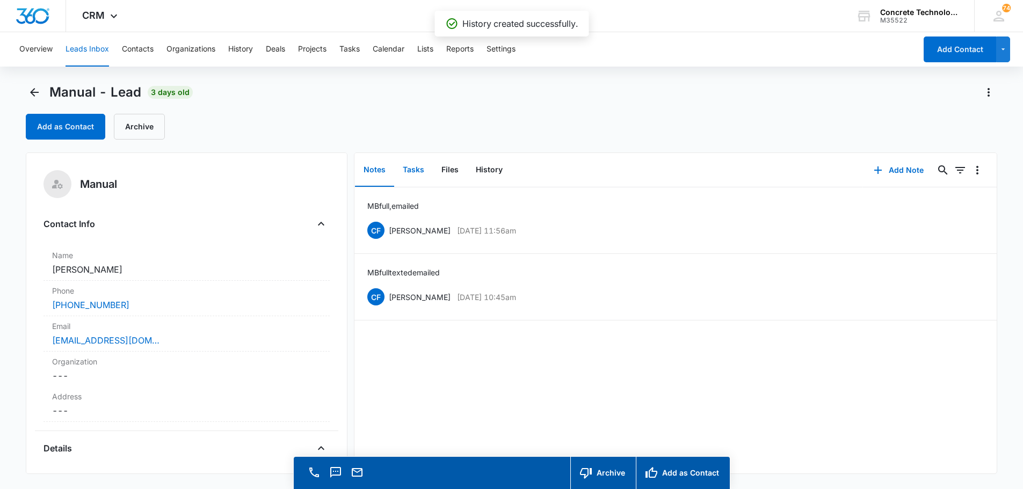
click at [416, 168] on button "Tasks" at bounding box center [413, 170] width 39 height 33
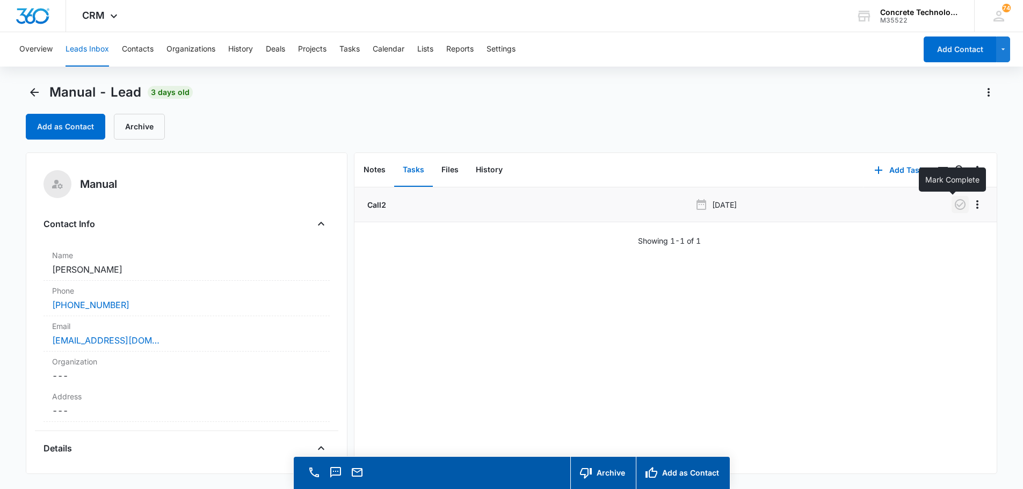
click at [954, 203] on icon "button" at bounding box center [960, 204] width 13 height 13
click at [896, 170] on button "Add Task" at bounding box center [899, 170] width 71 height 26
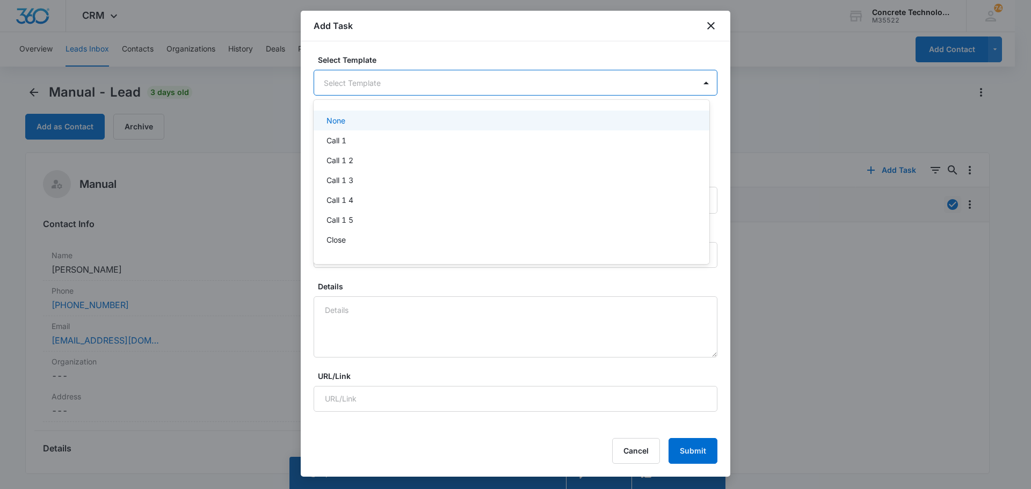
click at [345, 83] on body "CRM Apps Reputation Websites Forms CRM Email Social Content Ads Intelligence Fi…" at bounding box center [515, 244] width 1031 height 489
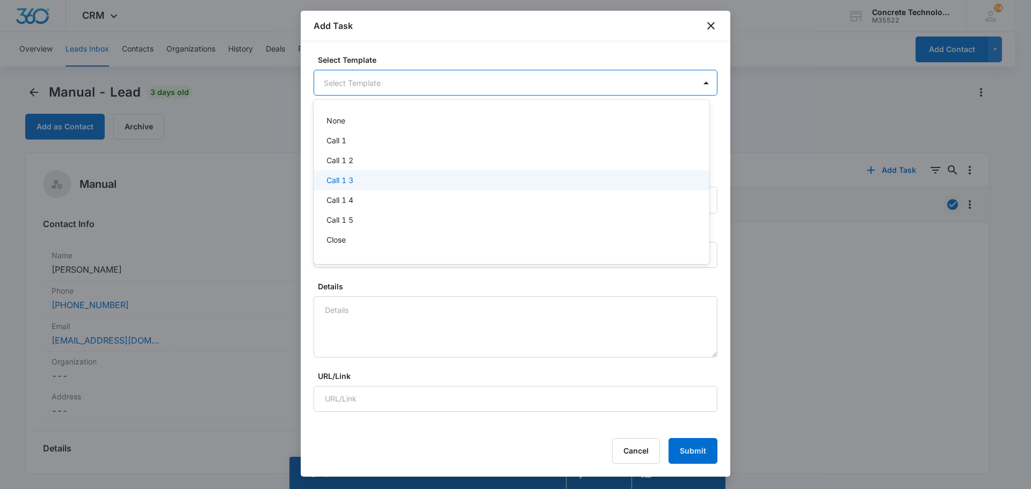
click at [337, 179] on p "Call 1 3" at bounding box center [340, 180] width 27 height 11
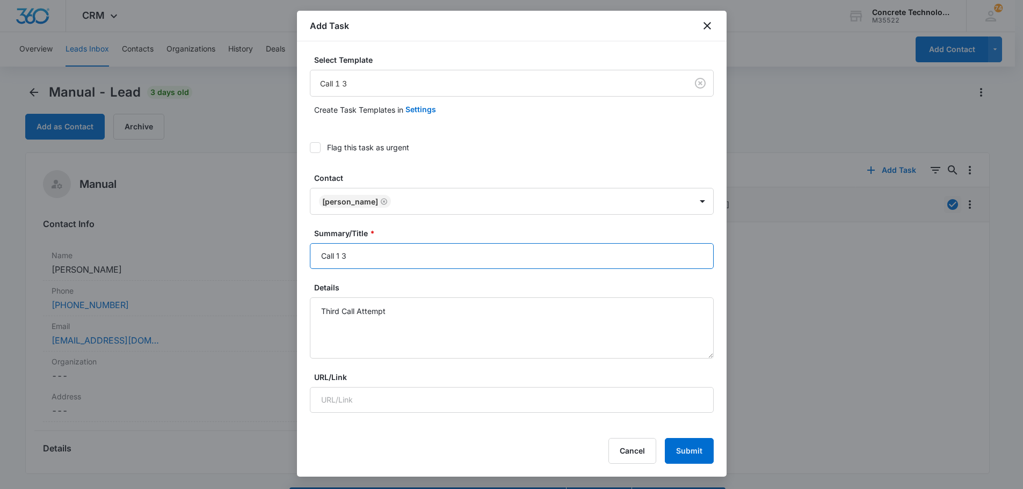
click at [339, 256] on input "Call 1 3" at bounding box center [512, 256] width 404 height 26
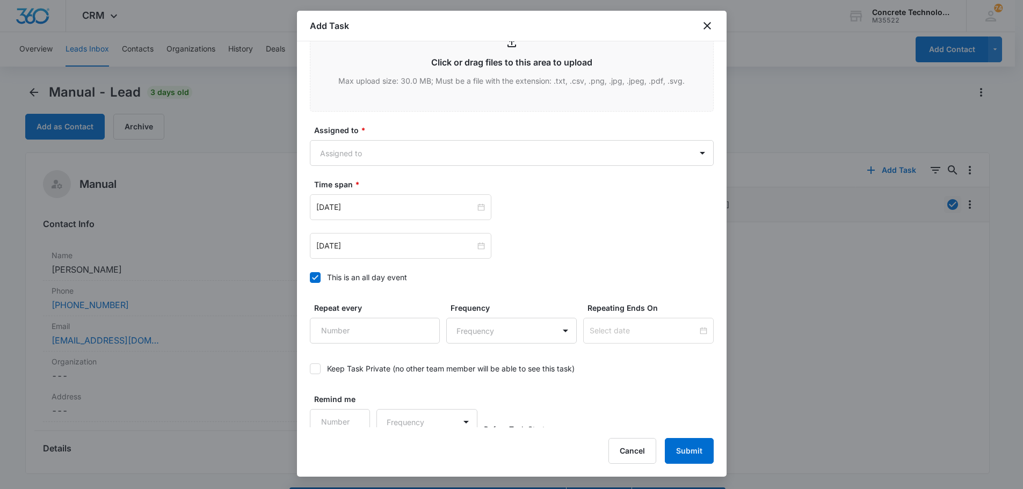
scroll to position [467, 0]
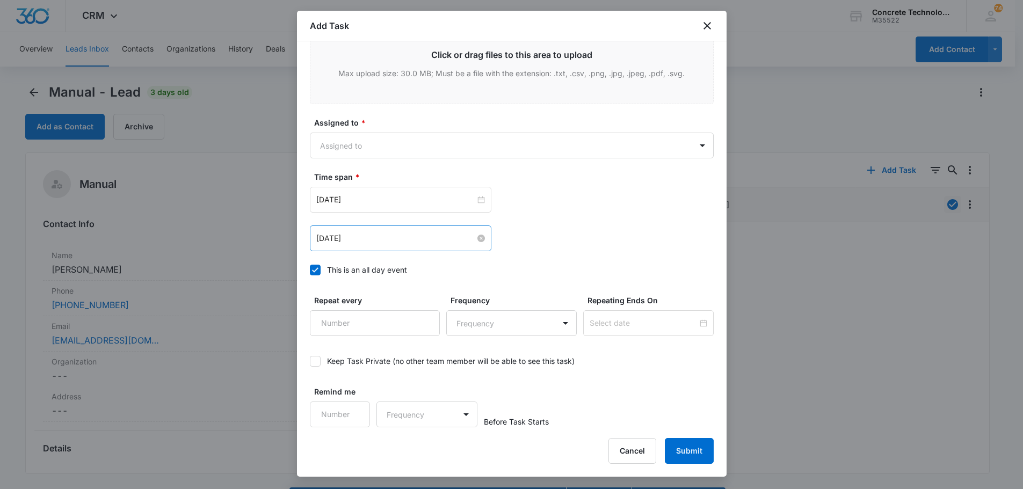
type input "Call 3"
click at [394, 237] on input "Aug 5, 2025" at bounding box center [395, 239] width 159 height 12
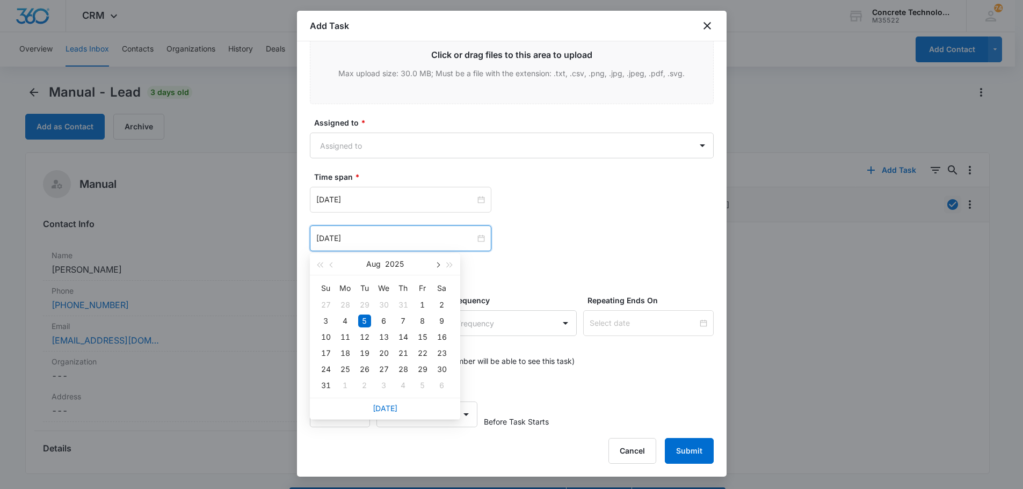
click at [439, 266] on button "button" at bounding box center [438, 263] width 12 height 21
type input "Sep 17, 2025"
click at [386, 335] on div "17" at bounding box center [384, 337] width 13 height 13
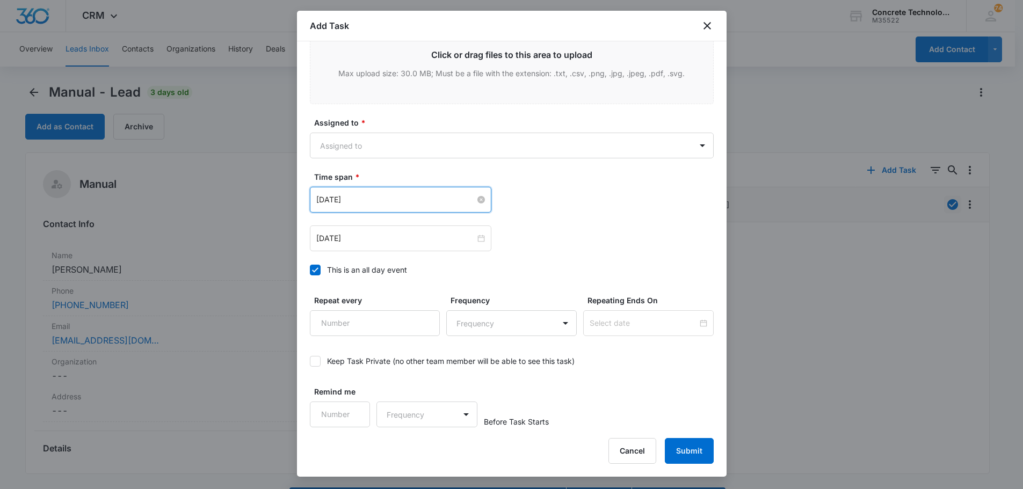
click at [401, 197] on input "Aug 5, 2025" at bounding box center [395, 200] width 159 height 12
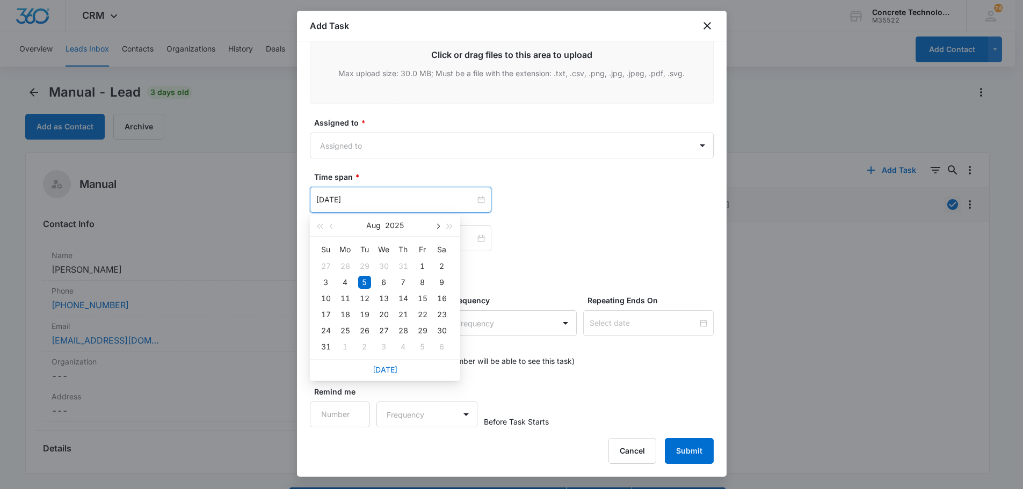
click at [438, 221] on button "button" at bounding box center [438, 225] width 12 height 21
type input "Sep 17, 2025"
click at [380, 300] on div "17" at bounding box center [384, 298] width 13 height 13
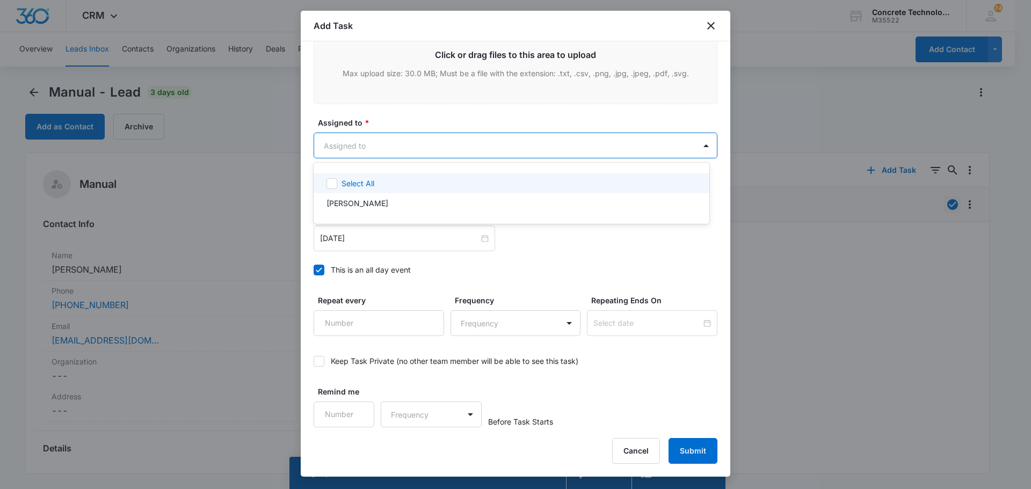
click at [347, 146] on body "CRM Apps Reputation Websites Forms CRM Email Social Content Ads Intelligence Fi…" at bounding box center [515, 244] width 1031 height 489
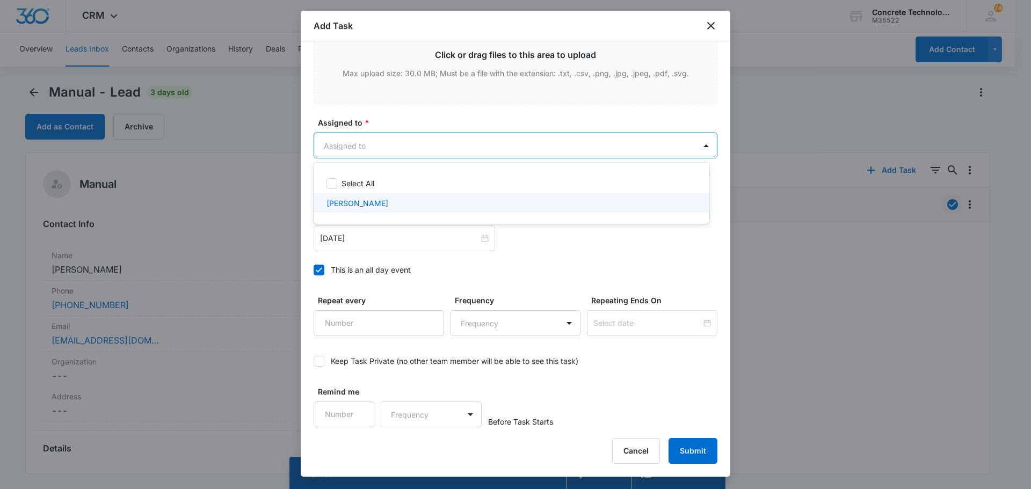
click at [356, 200] on p "Chip Fowler" at bounding box center [358, 203] width 62 height 11
checkbox input "true"
click at [689, 449] on div at bounding box center [515, 244] width 1031 height 489
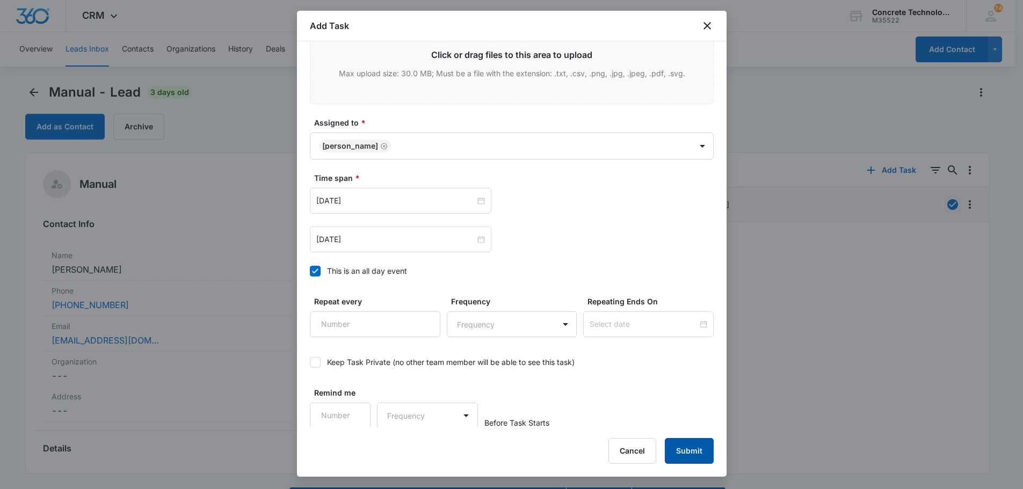
click at [689, 449] on button "Submit" at bounding box center [689, 451] width 49 height 26
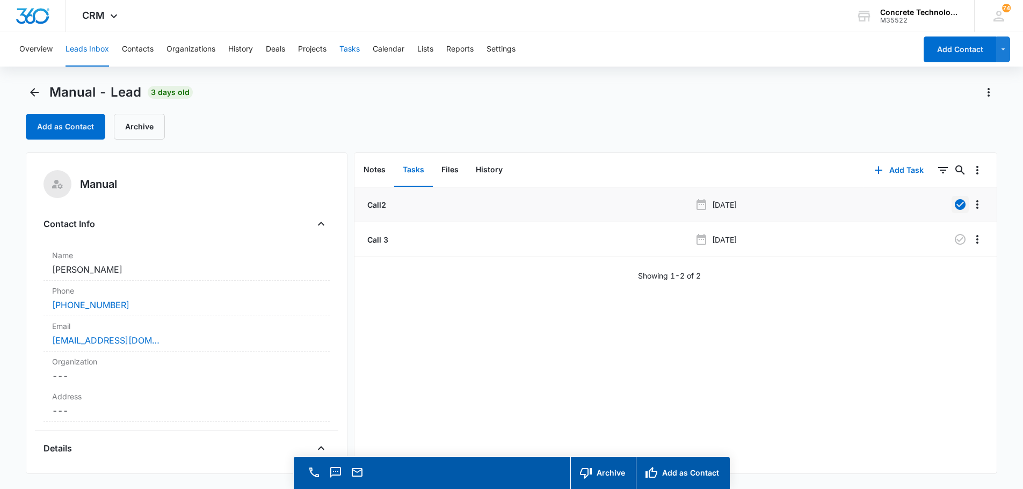
click at [346, 49] on button "Tasks" at bounding box center [349, 49] width 20 height 34
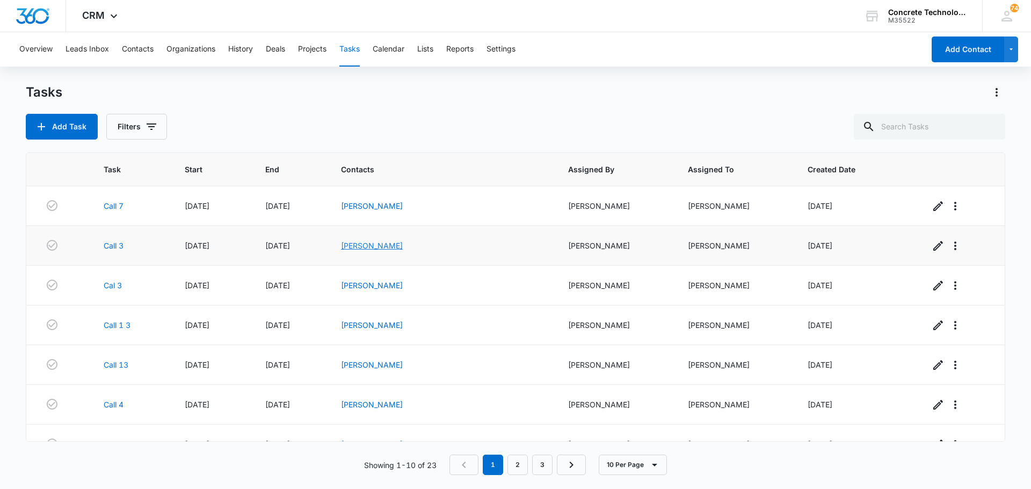
click at [403, 248] on link "Terri Andrews" at bounding box center [372, 245] width 62 height 9
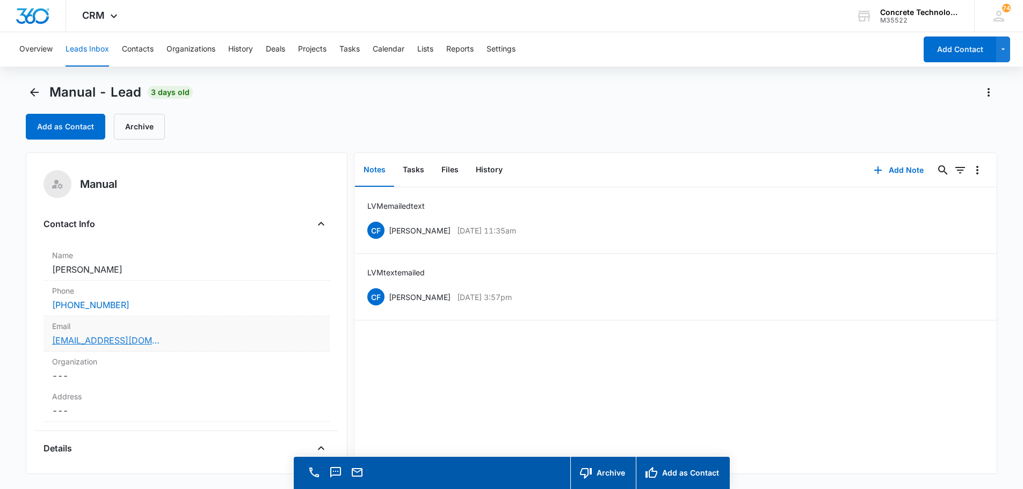
click at [90, 343] on link "TangoSierraAlpha17@gmail.com" at bounding box center [105, 340] width 107 height 13
click at [894, 170] on button "Add Note" at bounding box center [898, 170] width 71 height 26
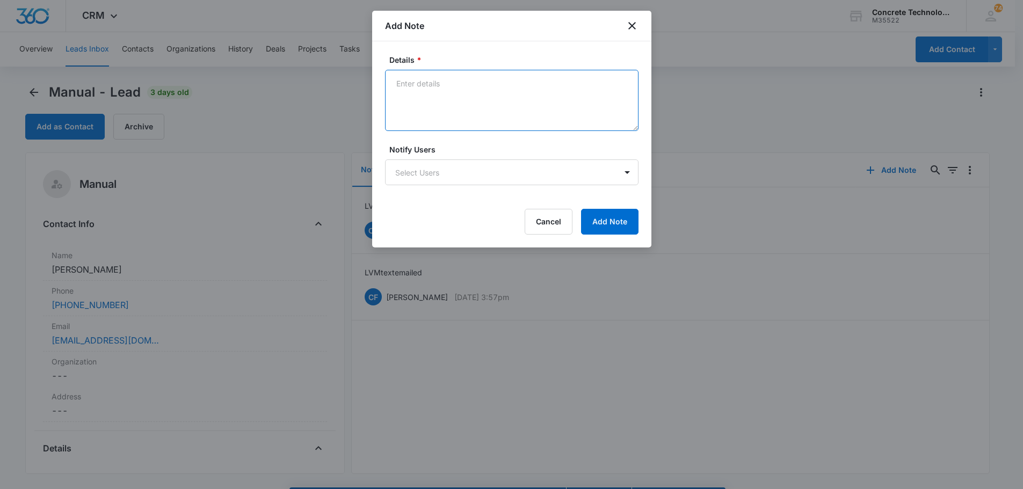
click at [422, 79] on textarea "Details *" at bounding box center [511, 100] width 253 height 61
type textarea "LVM emailed"
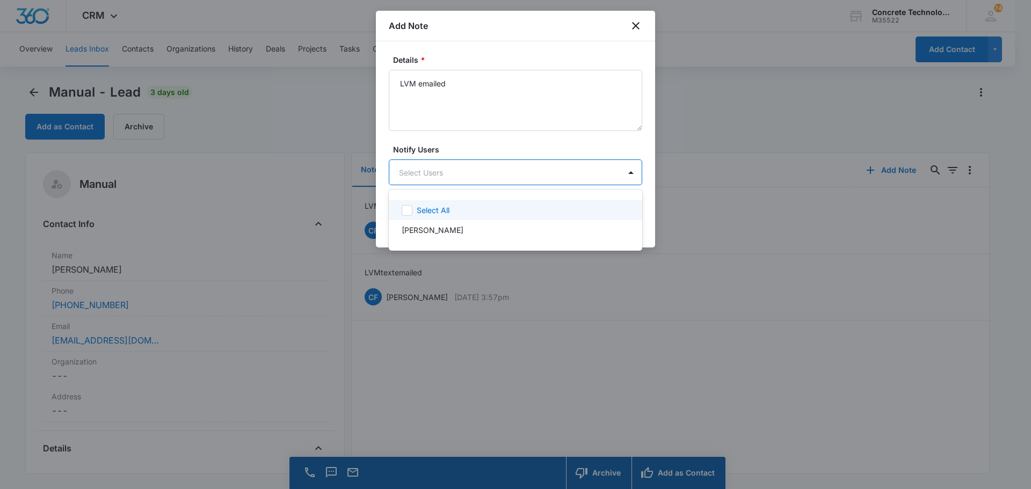
click at [486, 169] on body "CRM Apps Reputation Websites Forms CRM Email Social Content Ads Intelligence Fi…" at bounding box center [515, 244] width 1031 height 489
click at [457, 227] on div "Chip Fowler" at bounding box center [515, 229] width 226 height 11
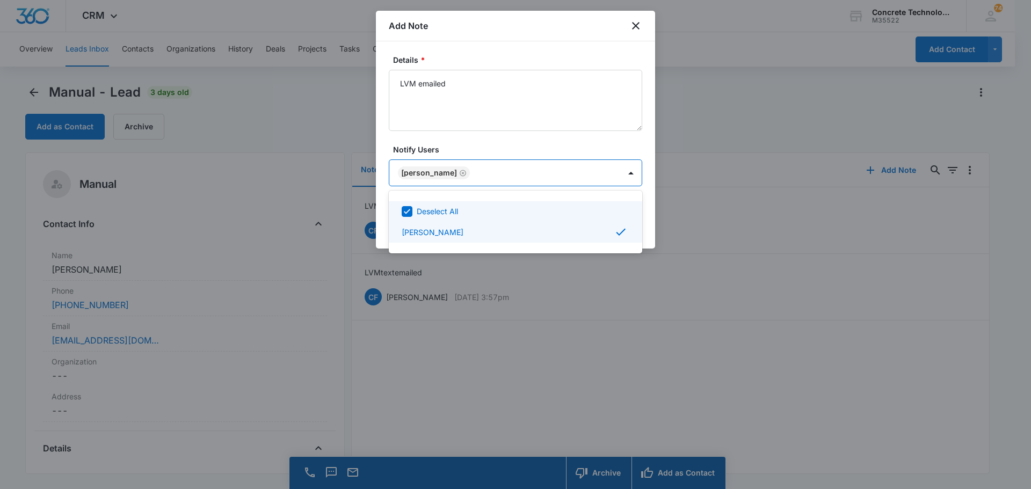
click at [592, 169] on div at bounding box center [515, 244] width 1031 height 489
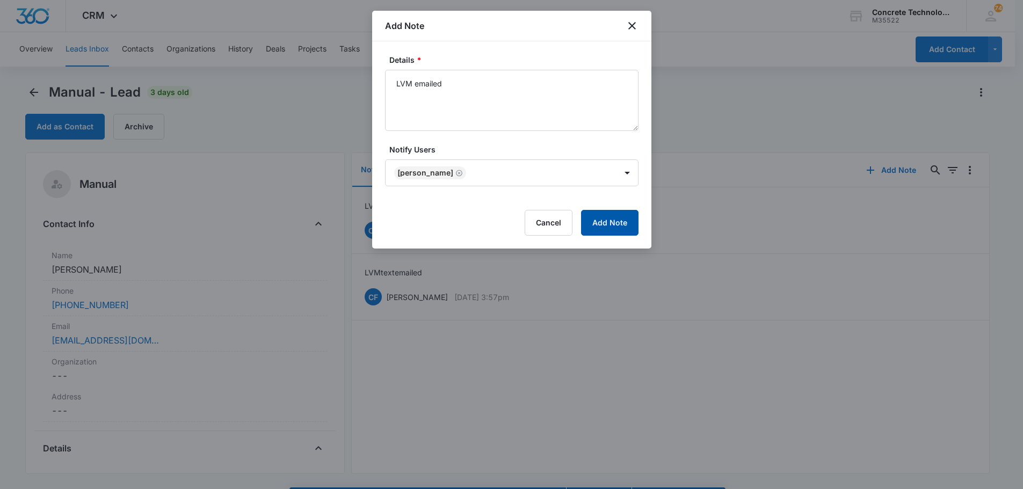
click at [614, 222] on button "Add Note" at bounding box center [609, 223] width 57 height 26
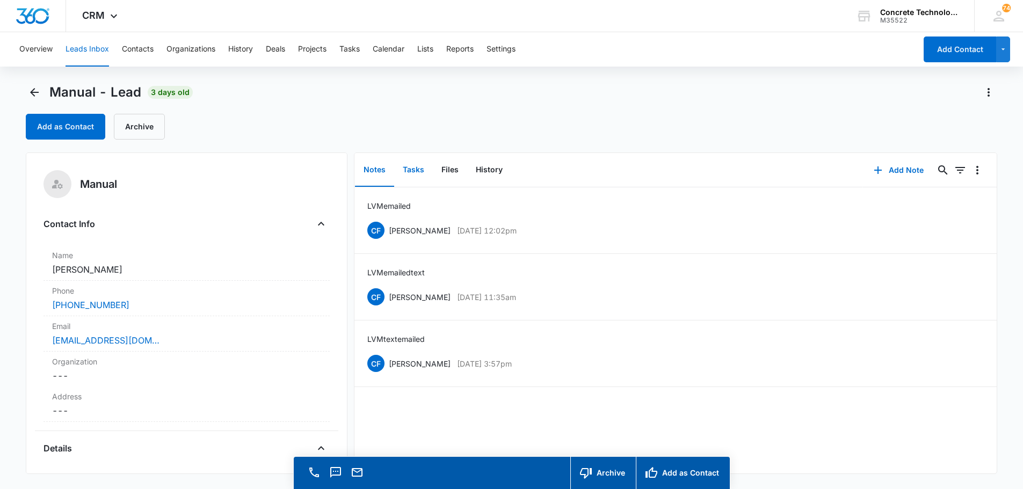
click at [408, 166] on button "Tasks" at bounding box center [413, 170] width 39 height 33
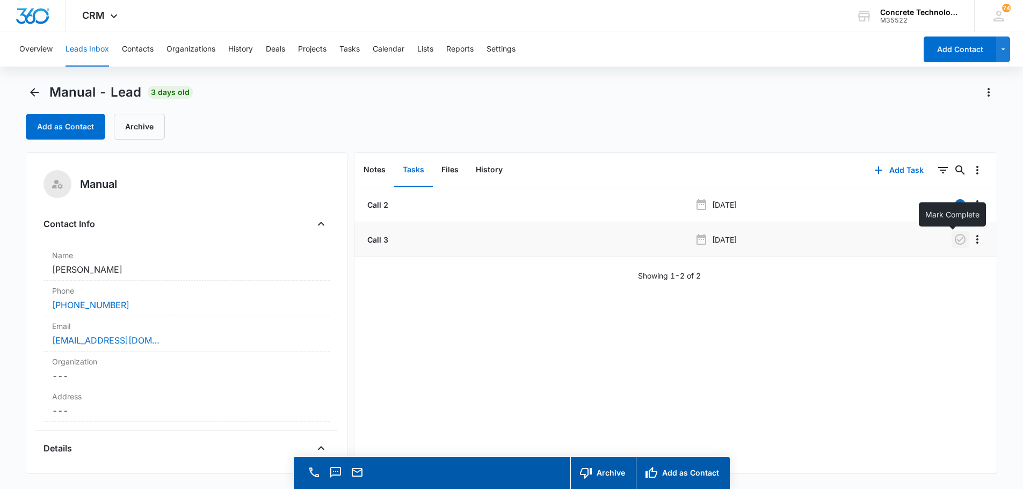
click at [952, 232] on button "button" at bounding box center [960, 239] width 17 height 17
click at [889, 167] on button "Add Task" at bounding box center [899, 170] width 71 height 26
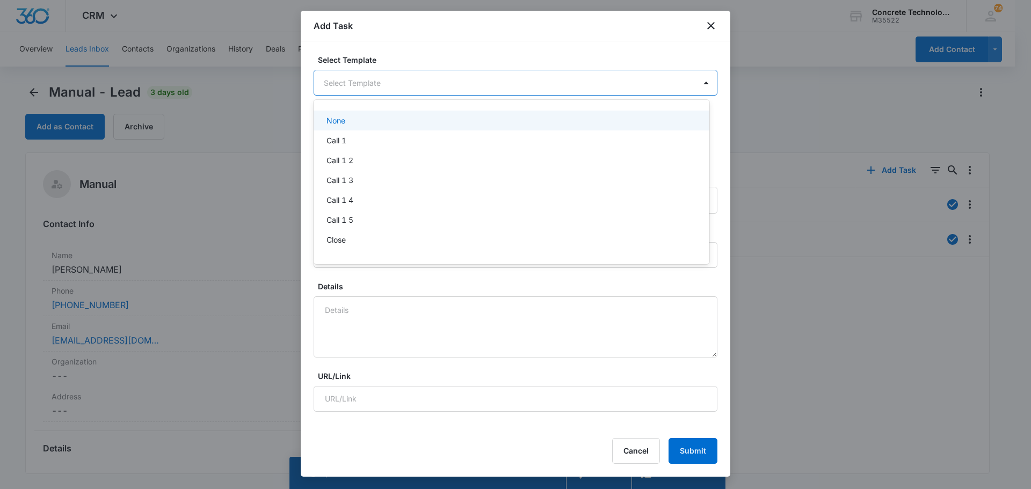
click at [420, 81] on body "CRM Apps Reputation Websites Forms CRM Email Social Content Ads Intelligence Fi…" at bounding box center [515, 244] width 1031 height 489
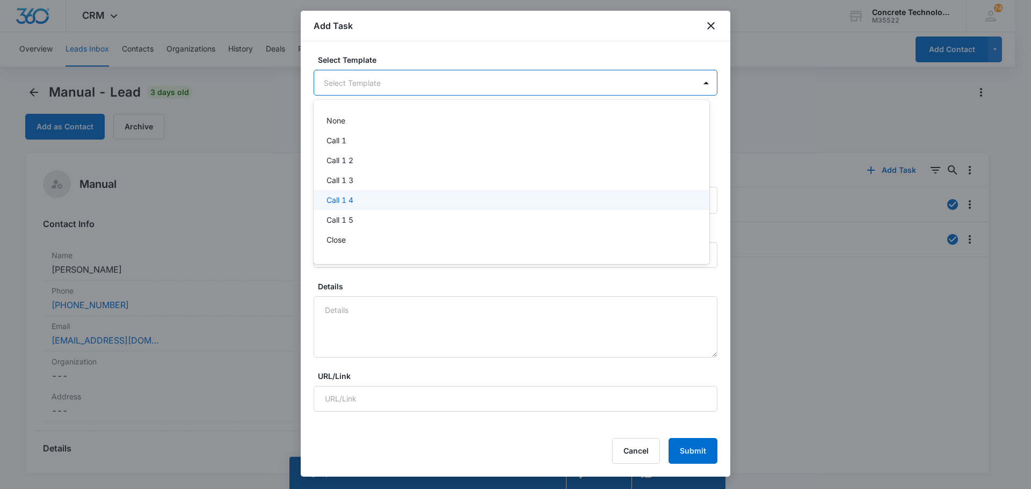
click at [349, 195] on p "Call 1 4" at bounding box center [340, 199] width 27 height 11
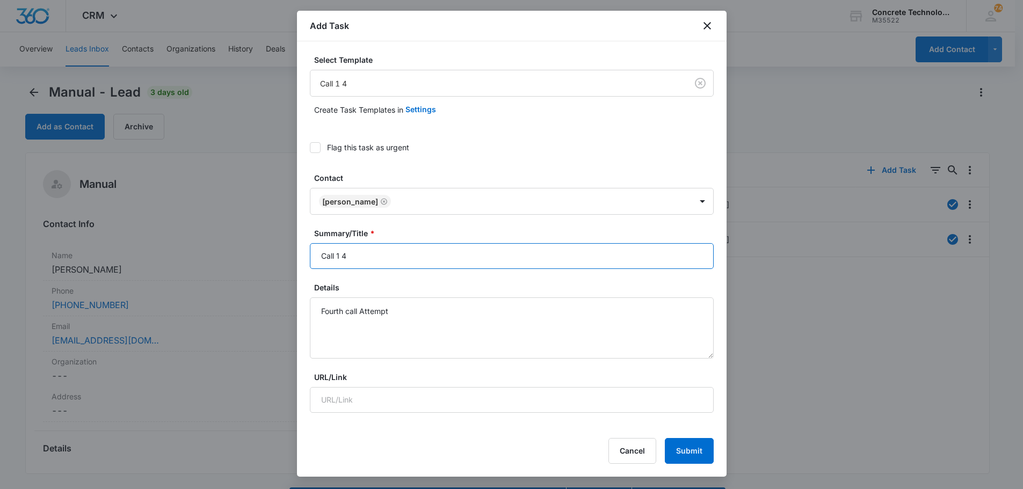
click at [339, 255] on input "Call 1 4" at bounding box center [512, 256] width 404 height 26
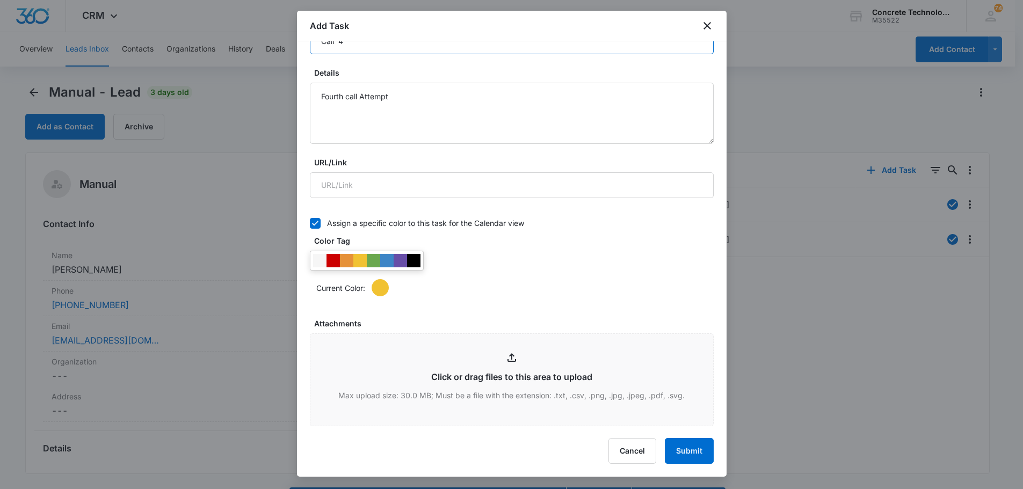
scroll to position [537, 0]
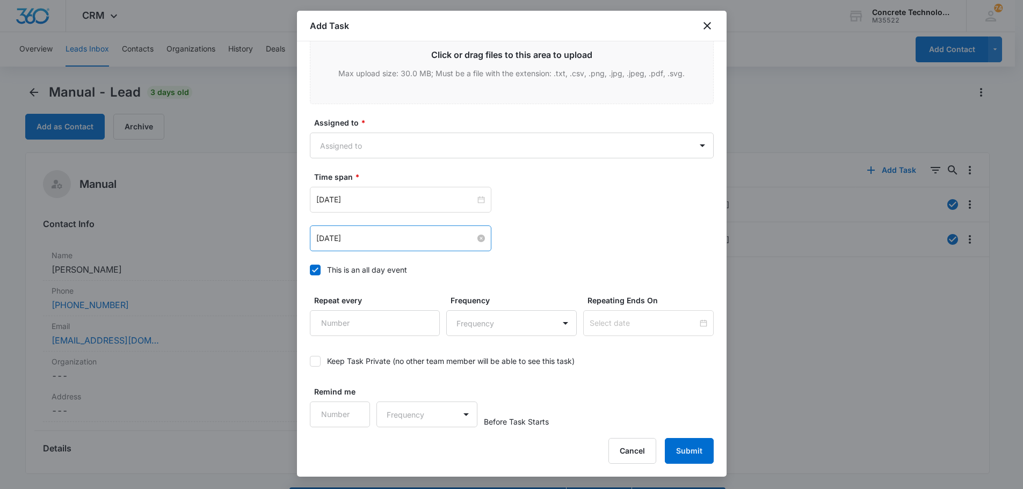
type input "Call 4"
click at [402, 240] on input "Aug 5, 2025" at bounding box center [395, 239] width 159 height 12
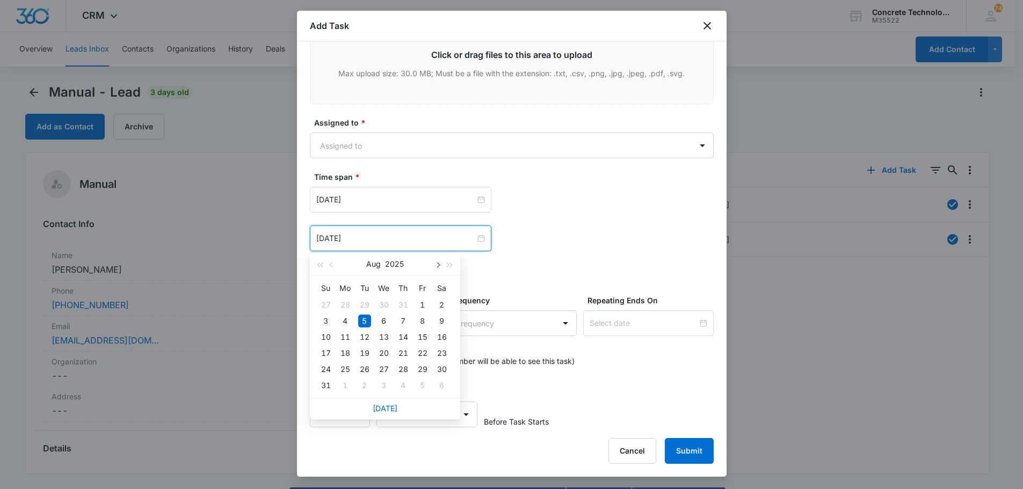
click at [442, 265] on button "button" at bounding box center [438, 263] width 12 height 21
type input "Sep 18, 2025"
click at [407, 335] on div "18" at bounding box center [403, 337] width 13 height 13
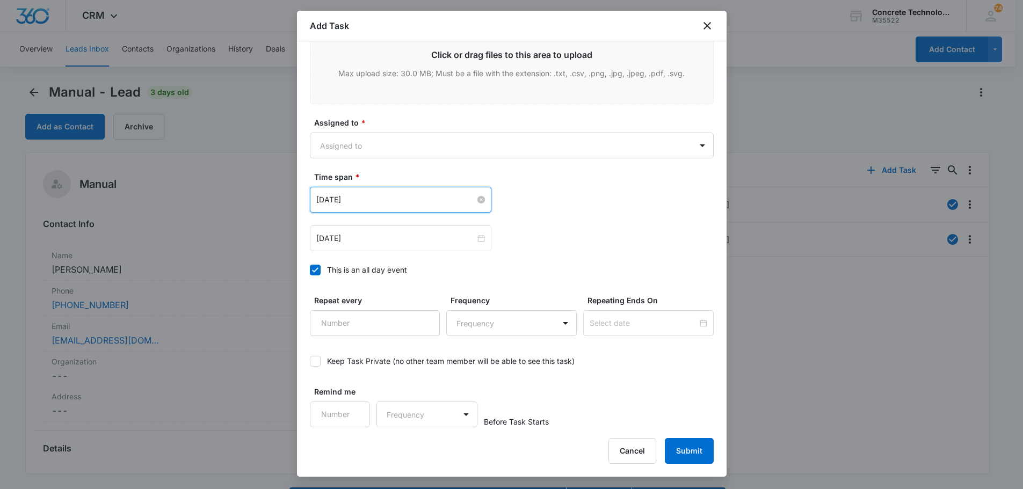
click at [392, 197] on input "Aug 5, 2025" at bounding box center [395, 200] width 159 height 12
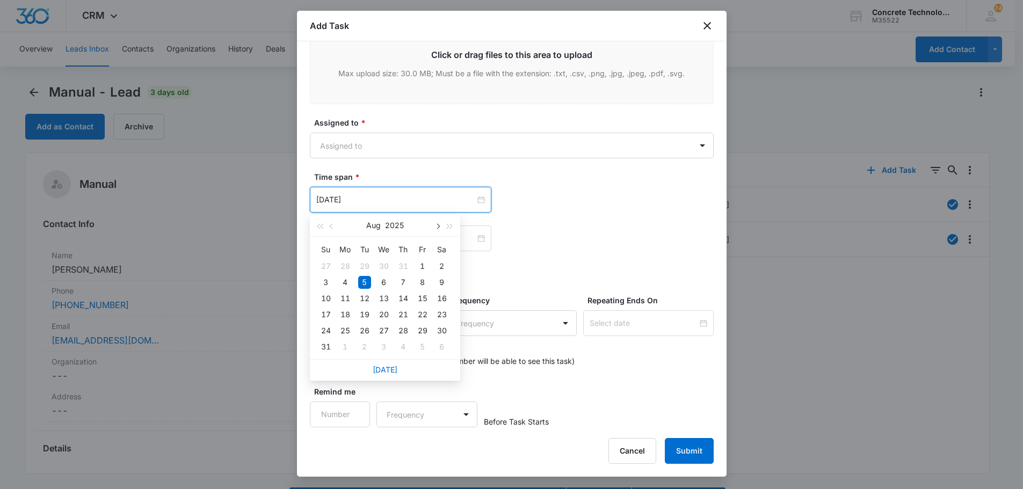
click at [441, 223] on button "button" at bounding box center [438, 225] width 12 height 21
type input "Sep 18, 2025"
click at [402, 297] on div "18" at bounding box center [403, 298] width 13 height 13
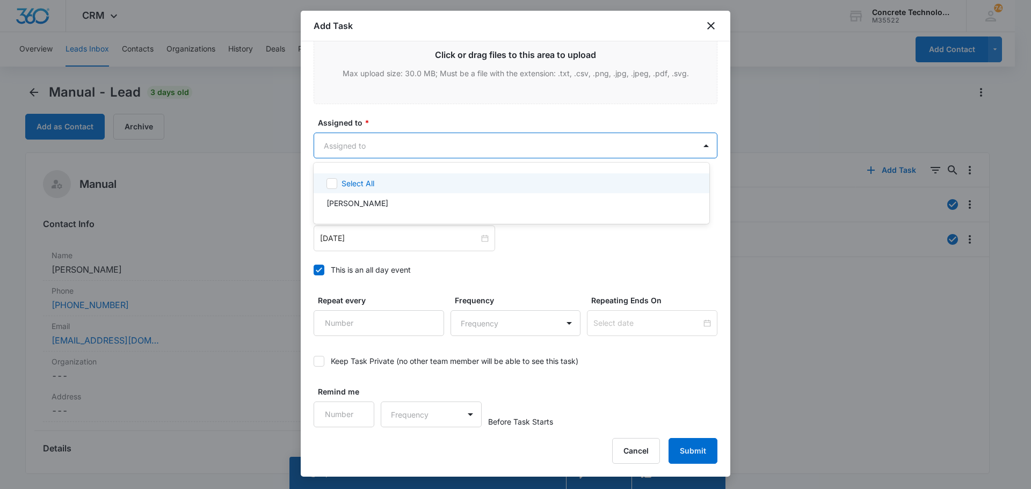
click at [351, 141] on body "CRM Apps Reputation Websites Forms CRM Email Social Content Ads Intelligence Fi…" at bounding box center [515, 244] width 1031 height 489
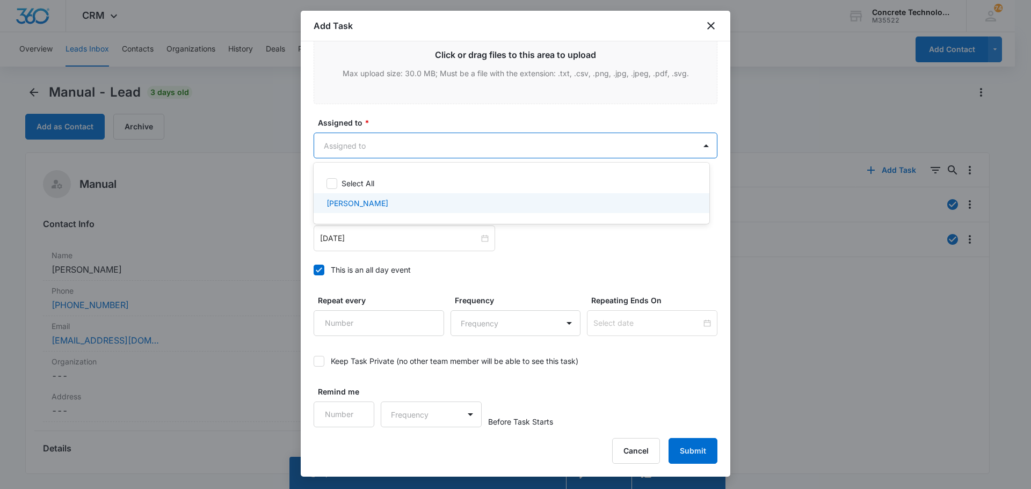
click at [354, 200] on p "Chip Fowler" at bounding box center [358, 203] width 62 height 11
checkbox input "true"
click at [648, 148] on div at bounding box center [515, 244] width 1031 height 489
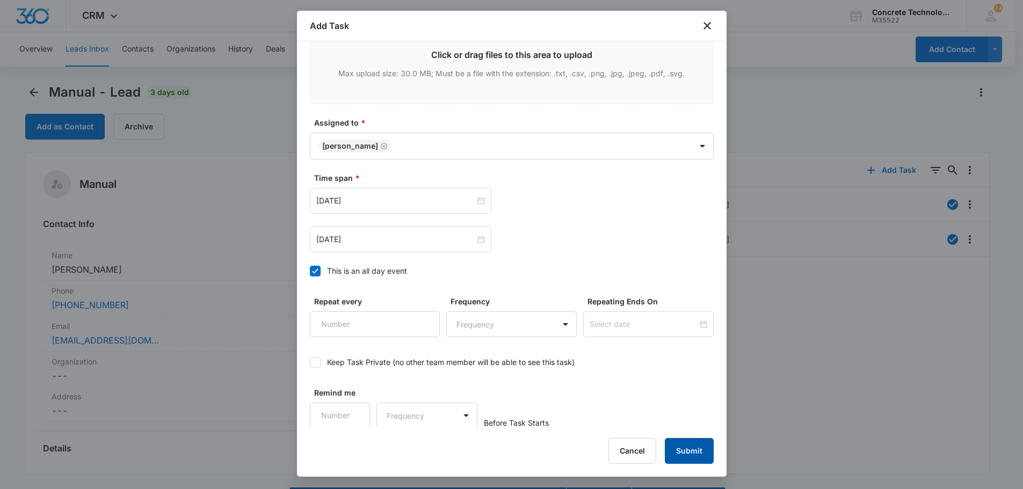
click at [681, 445] on button "Submit" at bounding box center [689, 451] width 49 height 26
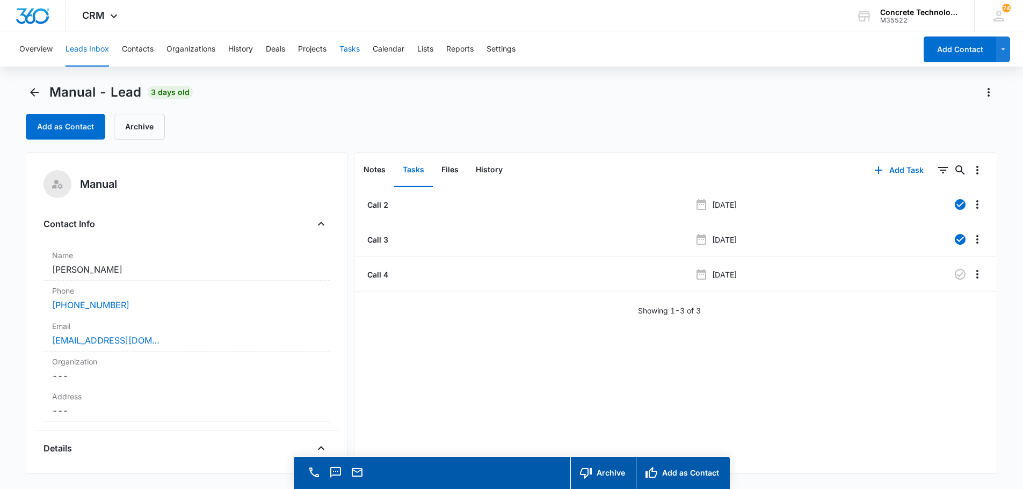
click at [351, 45] on button "Tasks" at bounding box center [349, 49] width 20 height 34
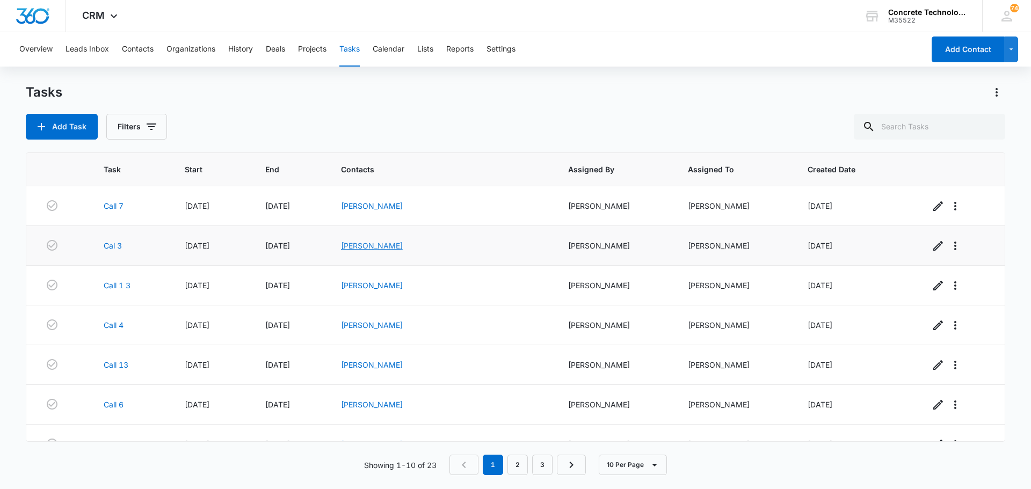
click at [399, 242] on link "Jeffrey Umansky" at bounding box center [372, 245] width 62 height 9
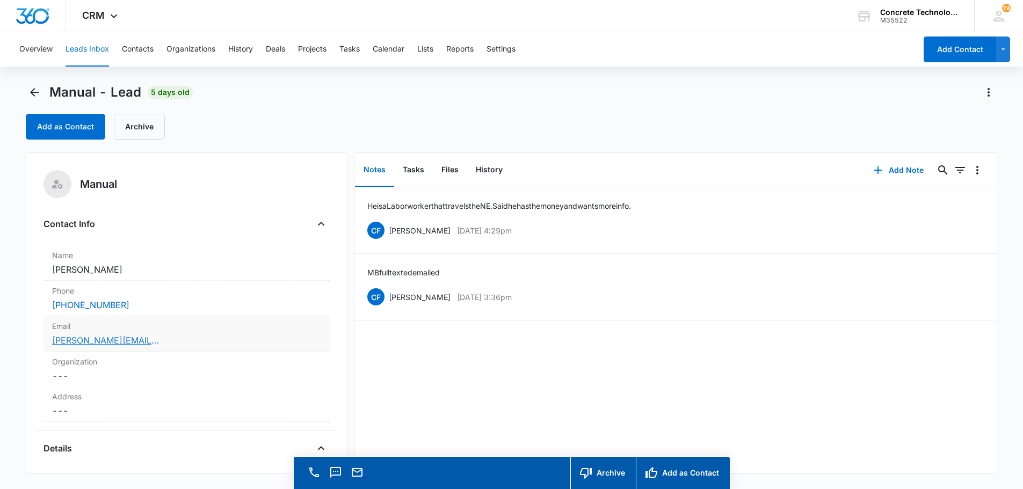
click at [82, 343] on link "jeffreyumansky@yahoo.com" at bounding box center [105, 340] width 107 height 13
click at [887, 169] on button "Add Note" at bounding box center [898, 170] width 71 height 26
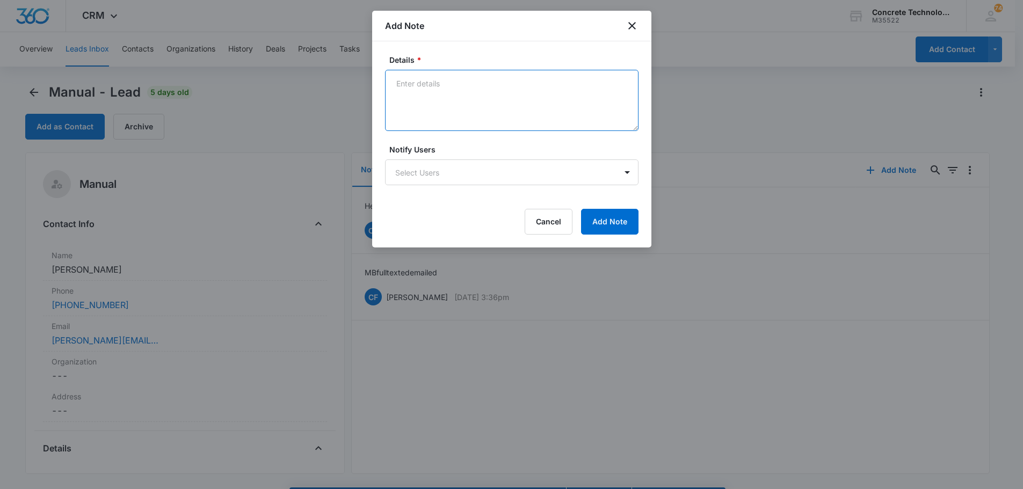
click at [404, 81] on textarea "Details *" at bounding box center [511, 100] width 253 height 61
type textarea "LVM emailed"
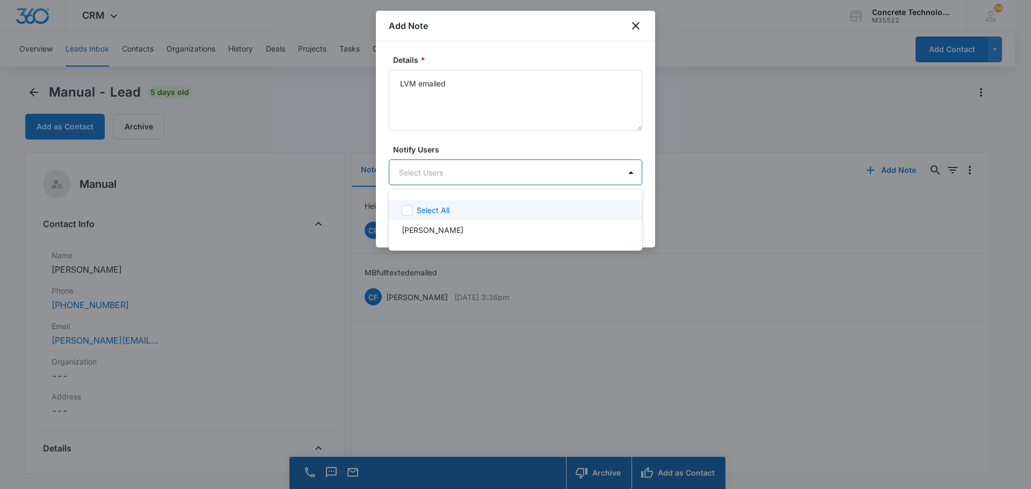
click at [472, 165] on body "CRM Apps Reputation Websites Forms CRM Email Social Content Ads Intelligence Fi…" at bounding box center [515, 244] width 1031 height 489
click at [433, 231] on p "Chip Fowler" at bounding box center [433, 229] width 62 height 11
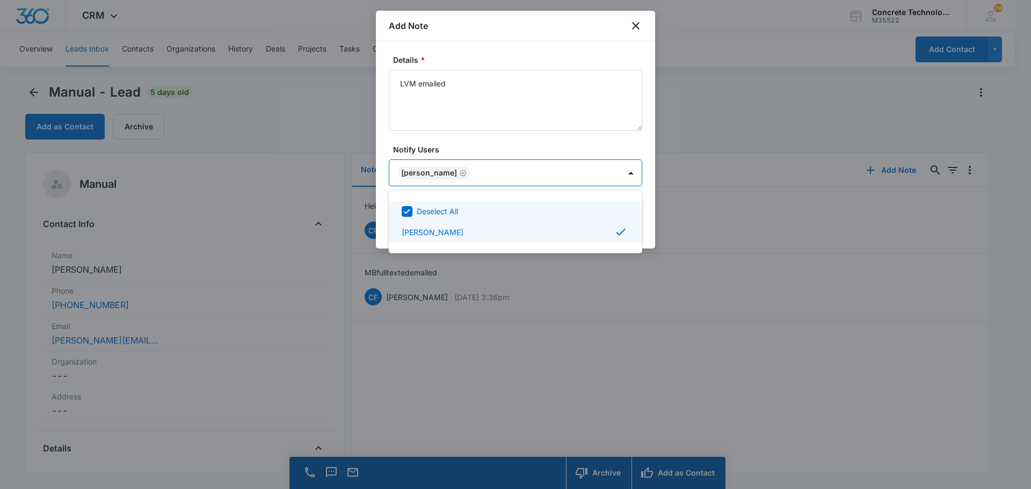
click at [612, 169] on div at bounding box center [515, 244] width 1031 height 489
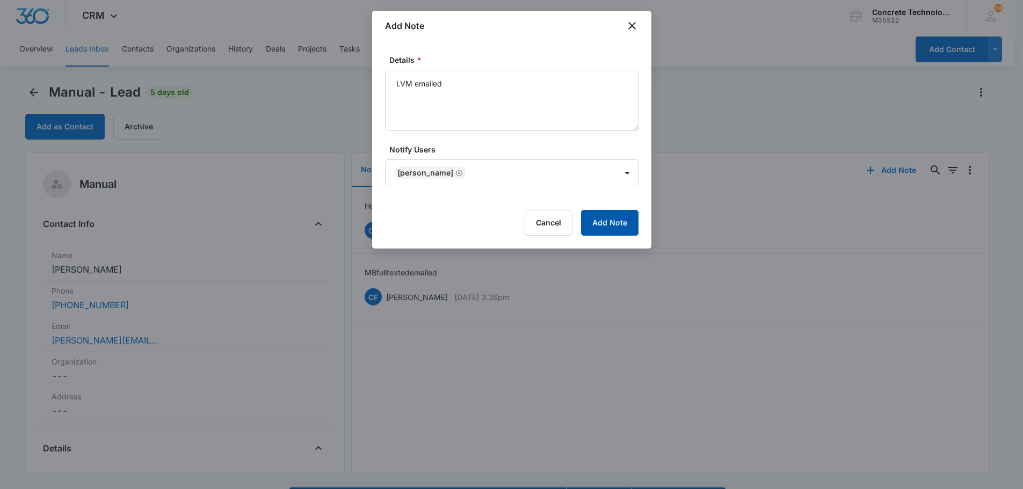
click at [611, 220] on button "Add Note" at bounding box center [609, 223] width 57 height 26
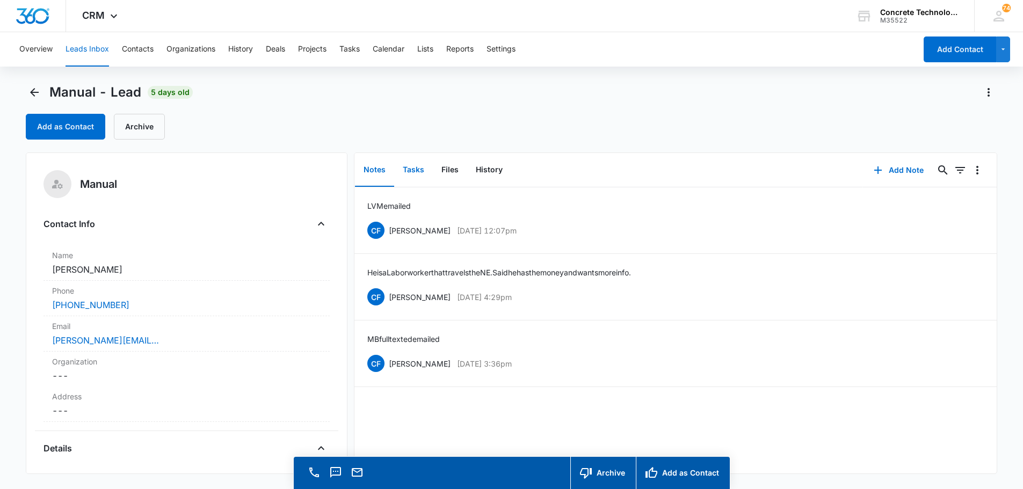
click at [416, 166] on button "Tasks" at bounding box center [413, 170] width 39 height 33
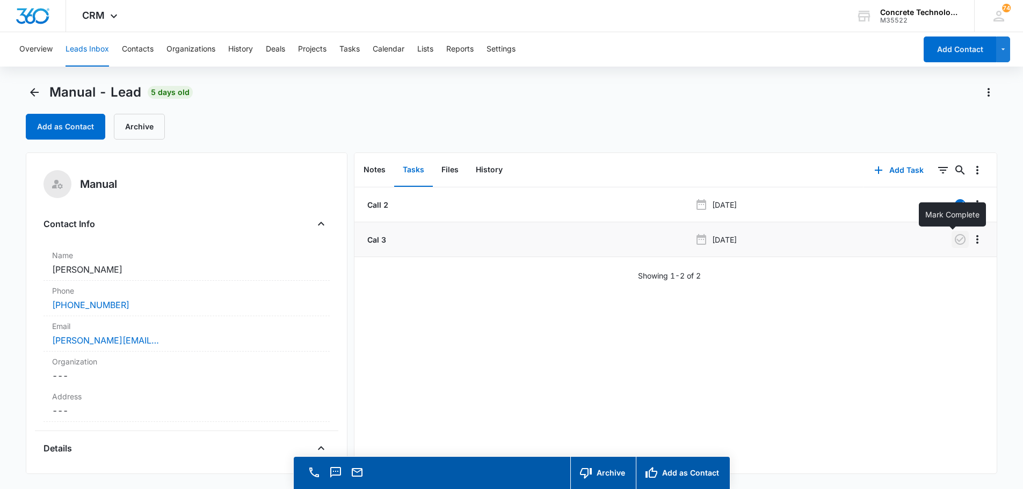
click at [954, 236] on icon "button" at bounding box center [960, 239] width 13 height 13
click at [900, 167] on button "Add Task" at bounding box center [899, 170] width 71 height 26
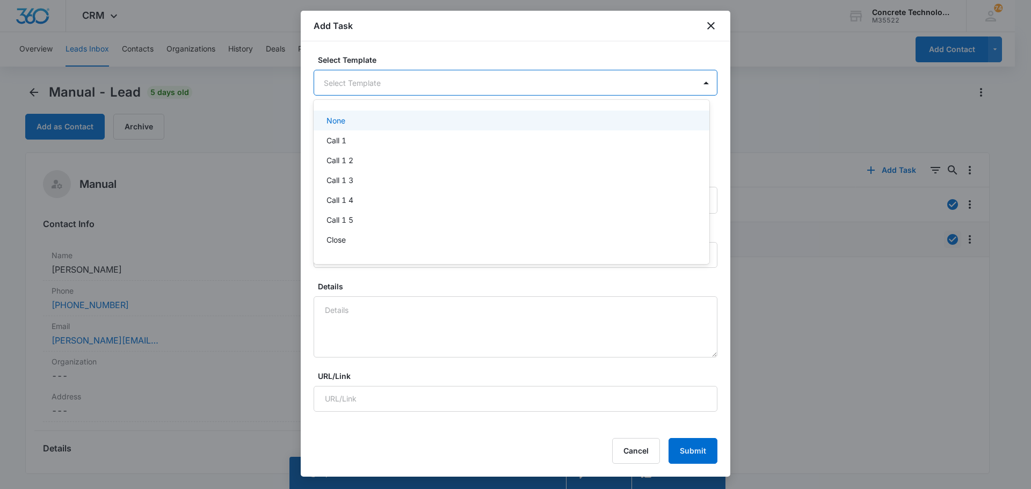
click at [352, 78] on body "CRM Apps Reputation Websites Forms CRM Email Social Content Ads Intelligence Fi…" at bounding box center [515, 244] width 1031 height 489
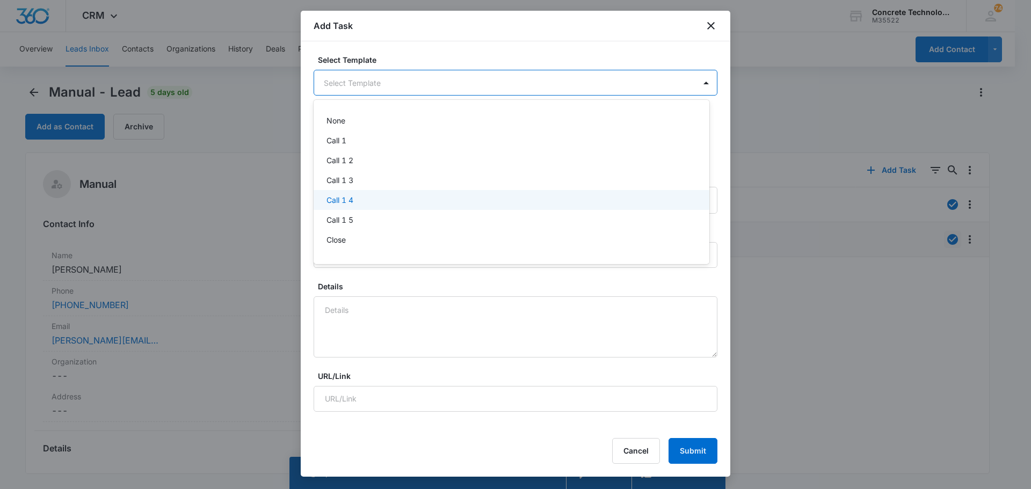
click at [344, 202] on p "Call 1 4" at bounding box center [340, 199] width 27 height 11
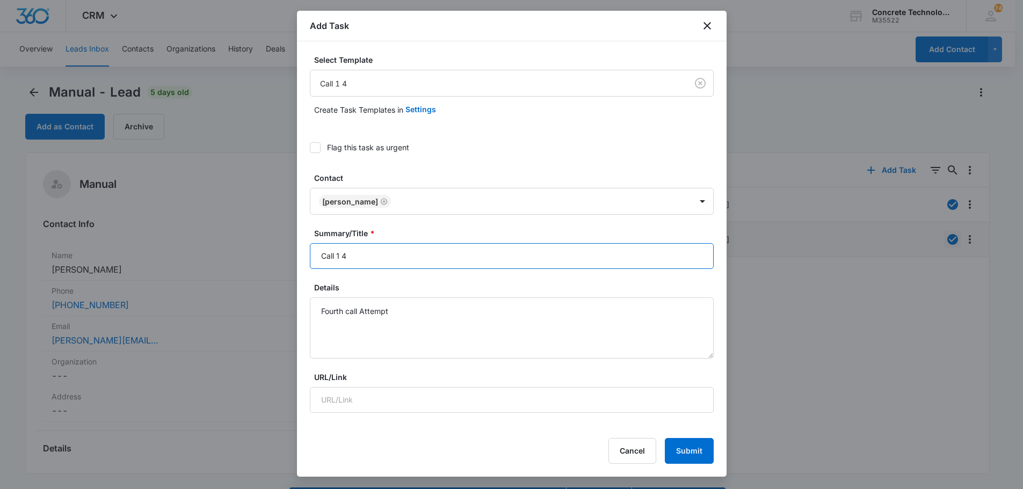
click at [340, 255] on input "Call 1 4" at bounding box center [512, 256] width 404 height 26
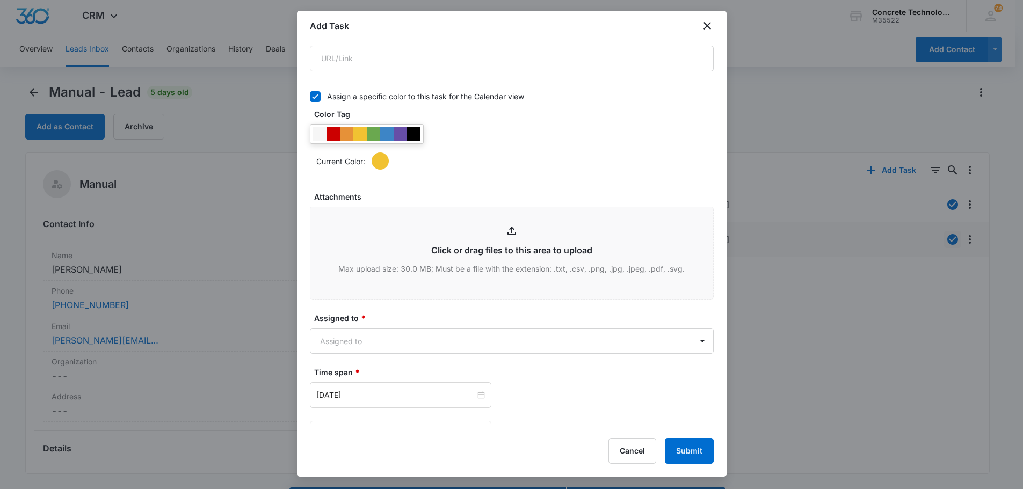
scroll to position [537, 0]
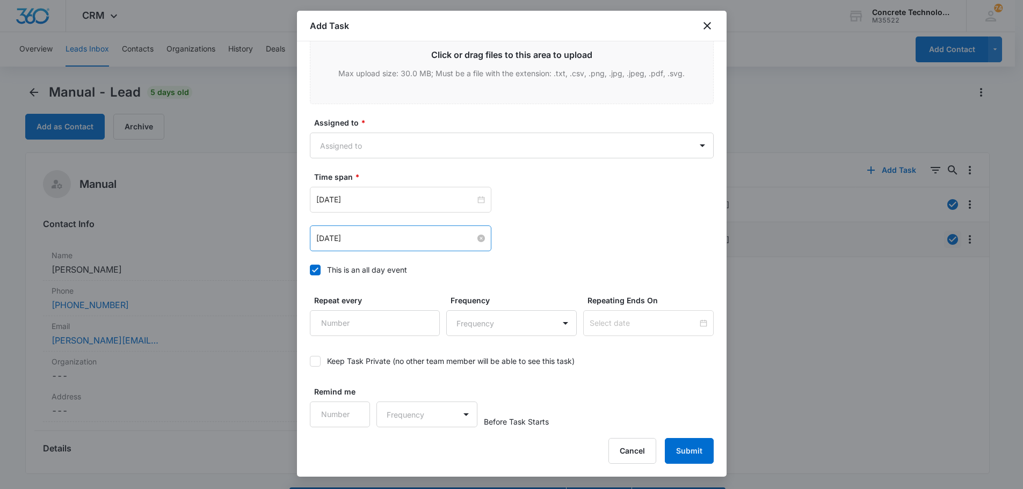
type input "Call 4"
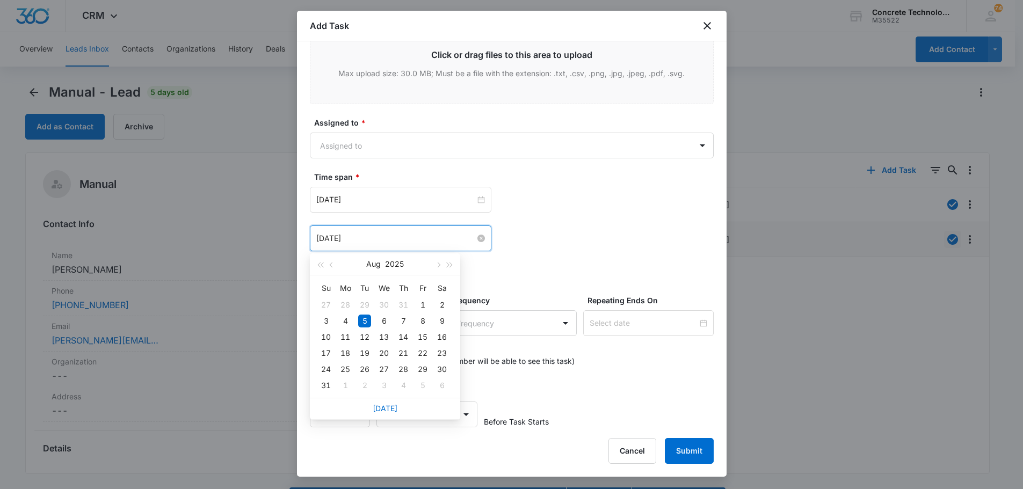
click at [416, 240] on input "Aug 5, 2025" at bounding box center [395, 239] width 159 height 12
click at [444, 266] on button "button" at bounding box center [450, 263] width 12 height 21
click at [436, 266] on span "button" at bounding box center [437, 265] width 5 height 5
click at [438, 264] on span "button" at bounding box center [437, 265] width 5 height 5
click at [329, 264] on button "button" at bounding box center [332, 263] width 12 height 21
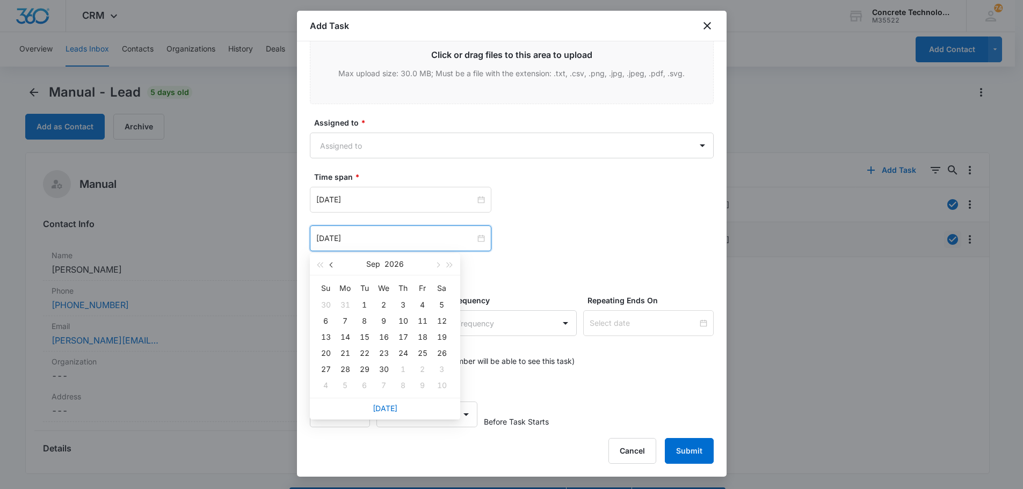
click at [329, 264] on button "button" at bounding box center [332, 263] width 12 height 21
click at [438, 263] on span "button" at bounding box center [437, 265] width 5 height 5
click at [321, 263] on span "button" at bounding box center [319, 265] width 5 height 5
type input "Sep 18, 2025"
click at [400, 335] on div "18" at bounding box center [403, 337] width 13 height 13
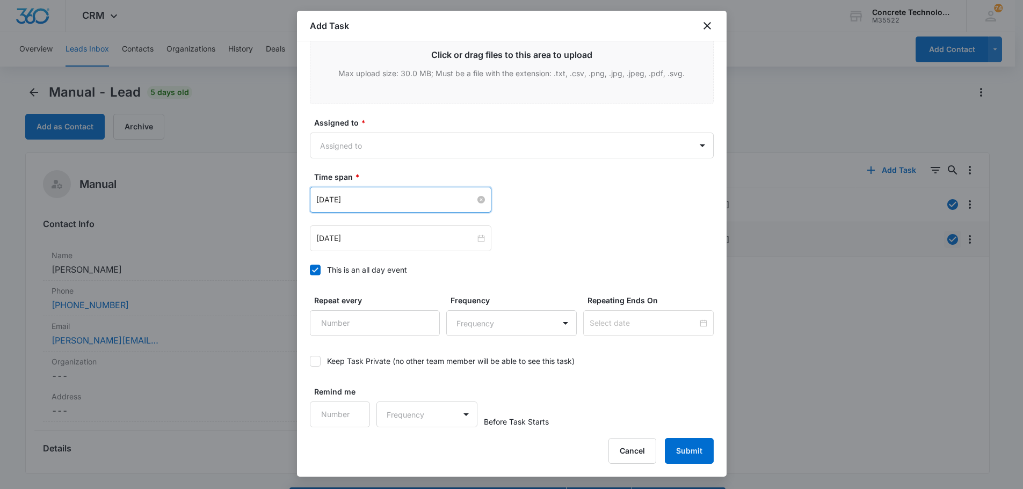
click at [444, 202] on input "Aug 5, 2025" at bounding box center [395, 200] width 159 height 12
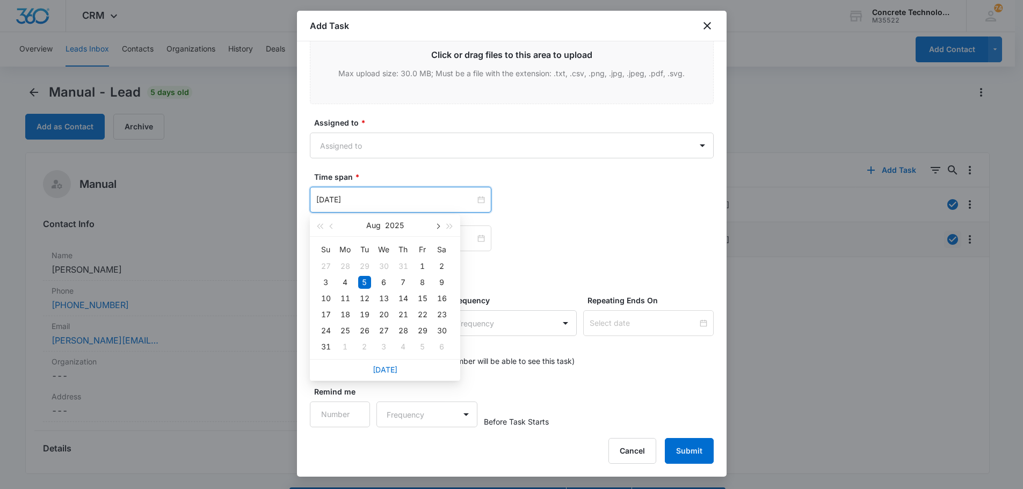
click at [437, 223] on button "button" at bounding box center [438, 225] width 12 height 21
type input "Sep 18, 2025"
click at [404, 298] on div "18" at bounding box center [403, 298] width 13 height 13
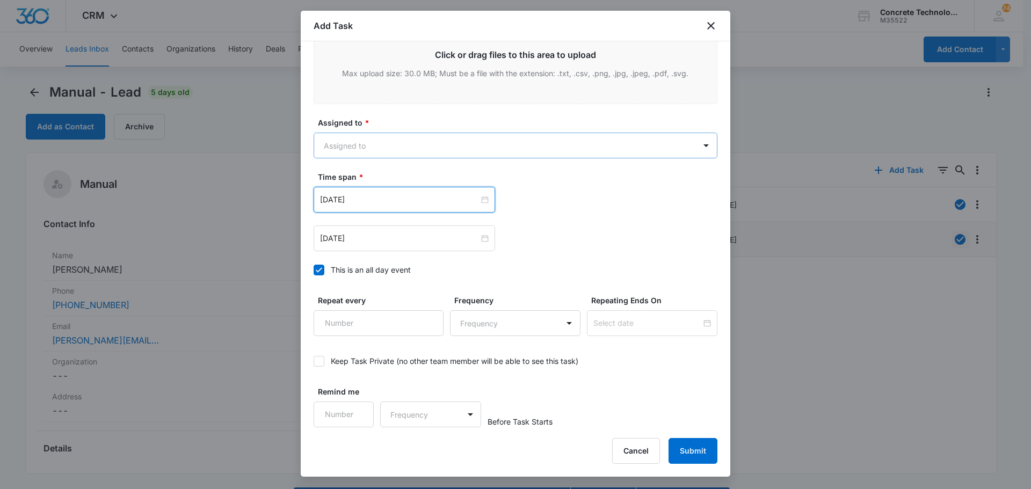
click at [380, 140] on body "CRM Apps Reputation Websites Forms CRM Email Social Content Ads Intelligence Fi…" at bounding box center [515, 260] width 1031 height 520
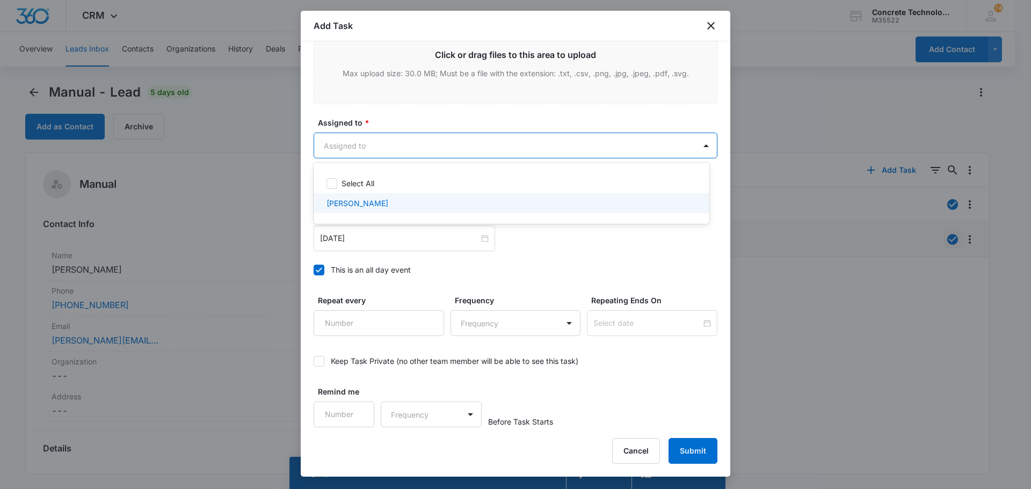
click at [353, 203] on p "Chip Fowler" at bounding box center [358, 203] width 62 height 11
checkbox input "true"
click at [554, 153] on div at bounding box center [515, 244] width 1031 height 489
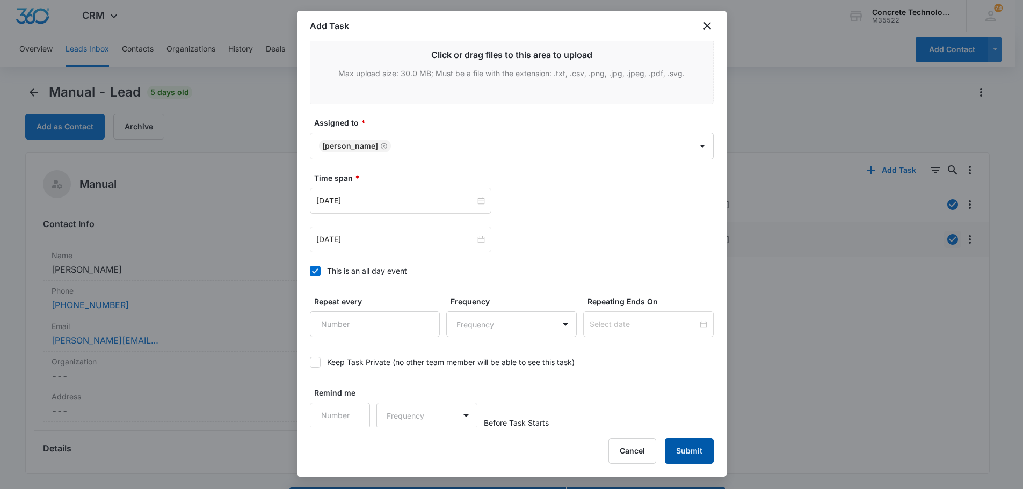
click at [676, 450] on button "Submit" at bounding box center [689, 451] width 49 height 26
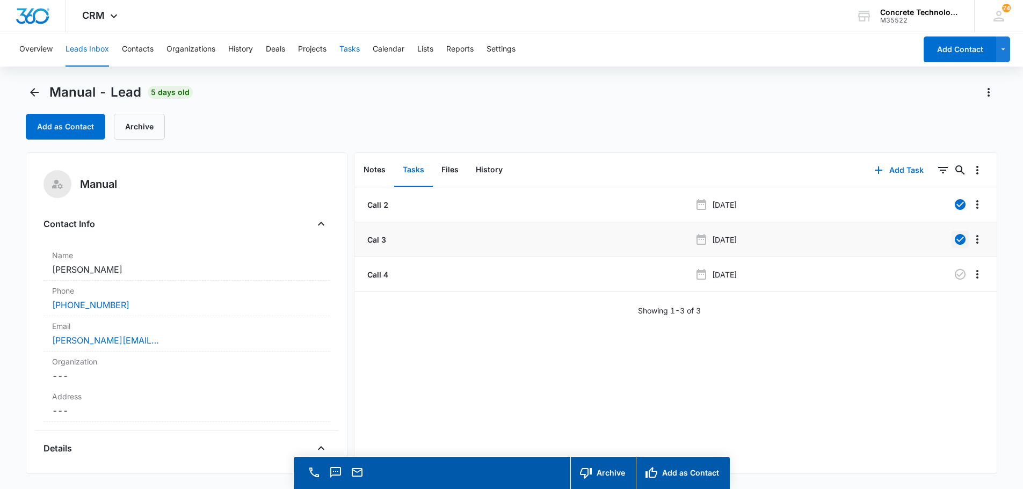
click at [349, 48] on button "Tasks" at bounding box center [349, 49] width 20 height 34
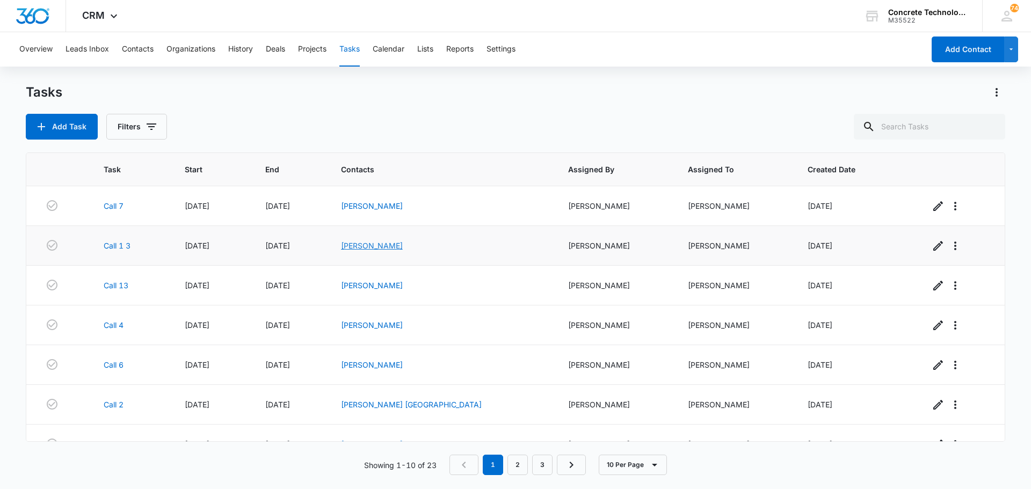
click at [403, 244] on link "Raynard Perry" at bounding box center [372, 245] width 62 height 9
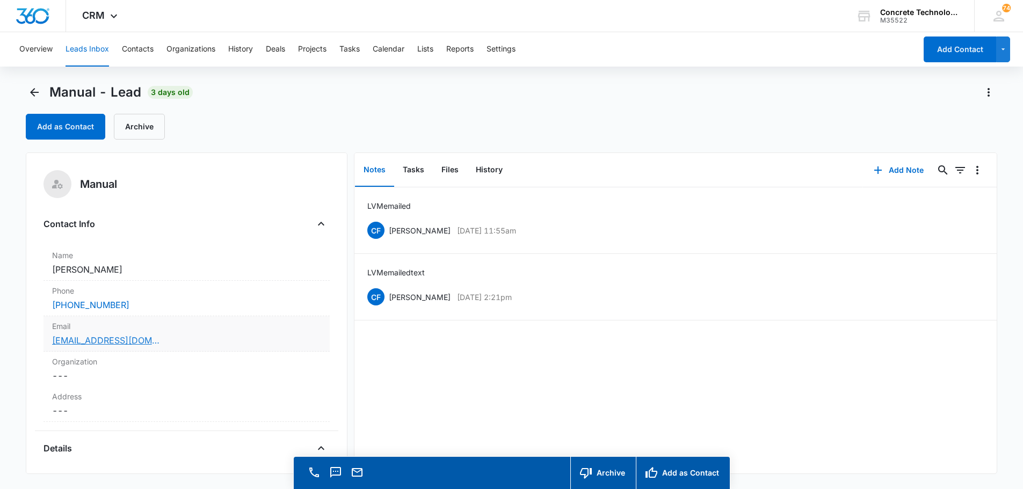
click at [103, 339] on link "perryraynard624@gmail.com" at bounding box center [105, 340] width 107 height 13
click at [900, 170] on button "Add Note" at bounding box center [898, 170] width 71 height 26
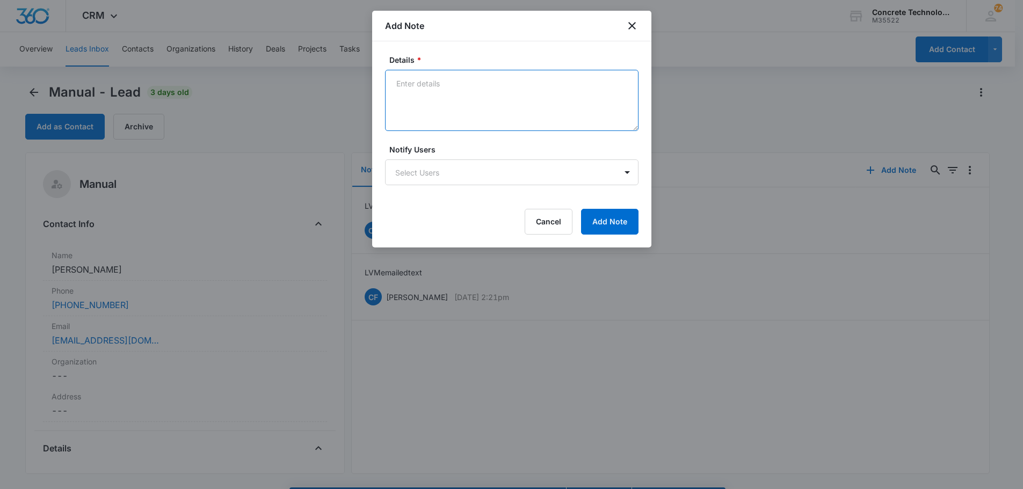
click at [403, 82] on textarea "Details *" at bounding box center [511, 100] width 253 height 61
type textarea "LVM emailed 2"
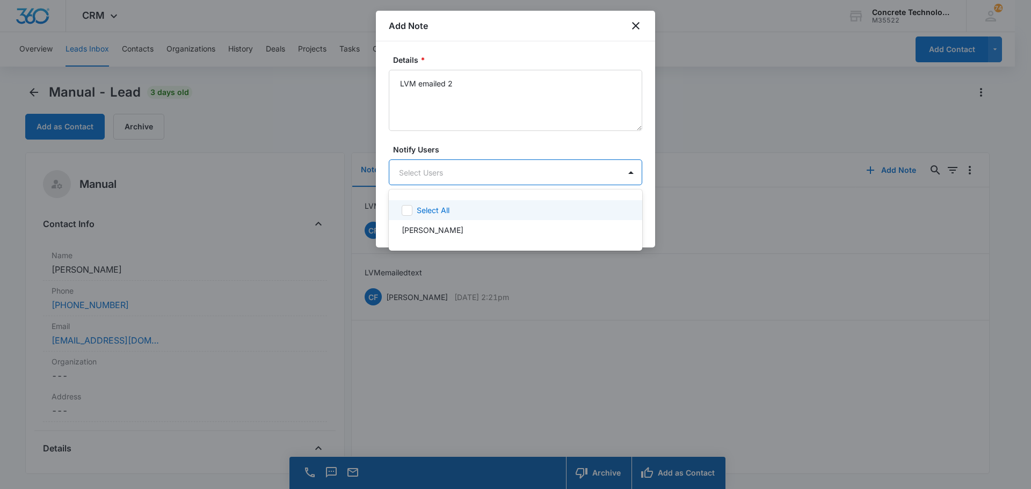
click at [403, 175] on body "CRM Apps Reputation Websites Forms CRM Email Social Content Ads Intelligence Fi…" at bounding box center [515, 244] width 1031 height 489
click at [425, 230] on p "Chip Fowler" at bounding box center [433, 229] width 62 height 11
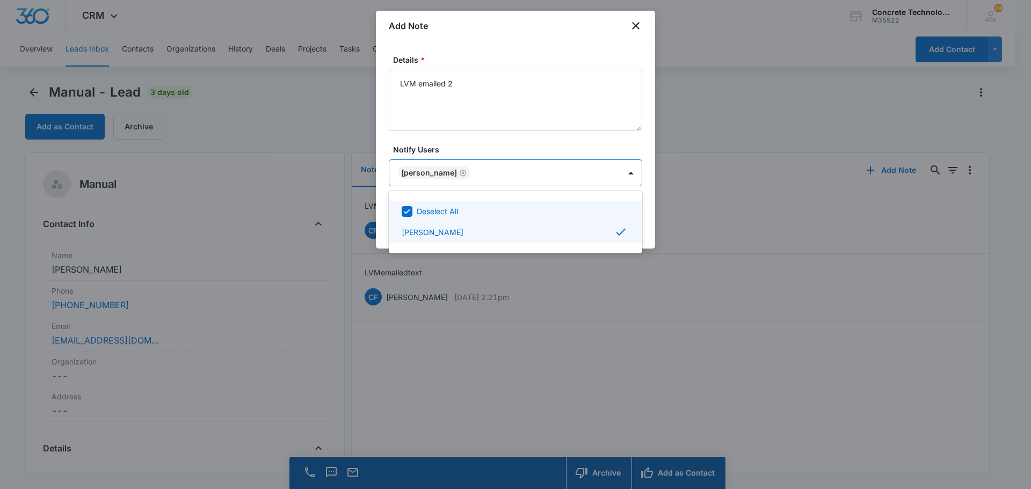
click at [620, 178] on div at bounding box center [515, 244] width 1031 height 489
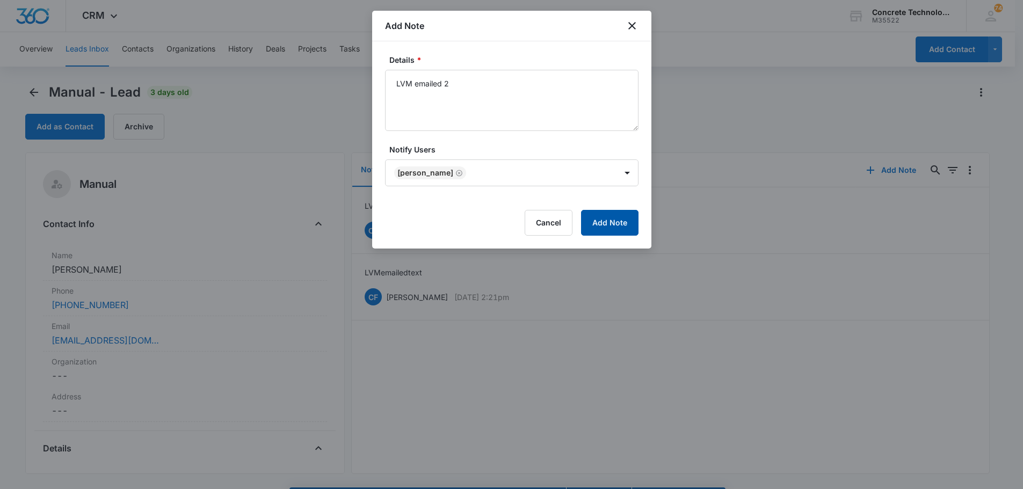
click at [608, 223] on button "Add Note" at bounding box center [609, 223] width 57 height 26
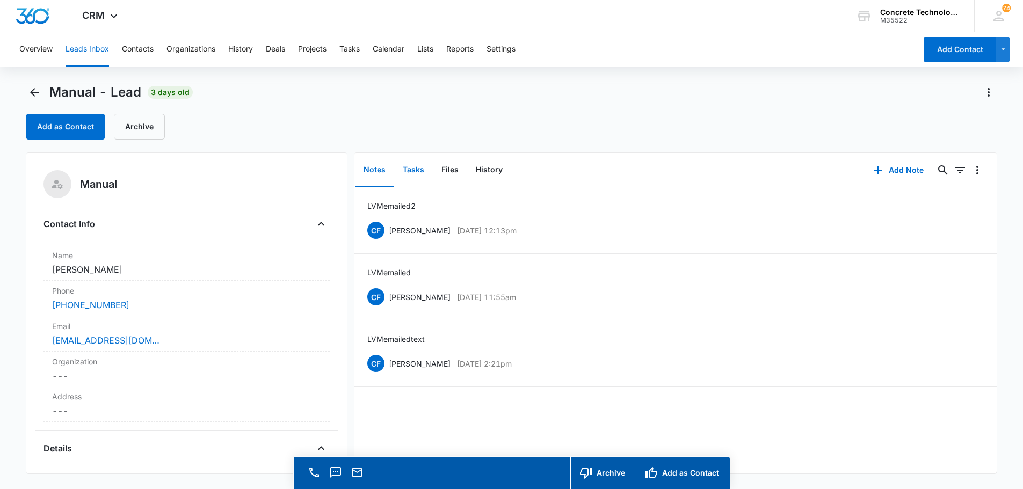
click at [414, 170] on button "Tasks" at bounding box center [413, 170] width 39 height 33
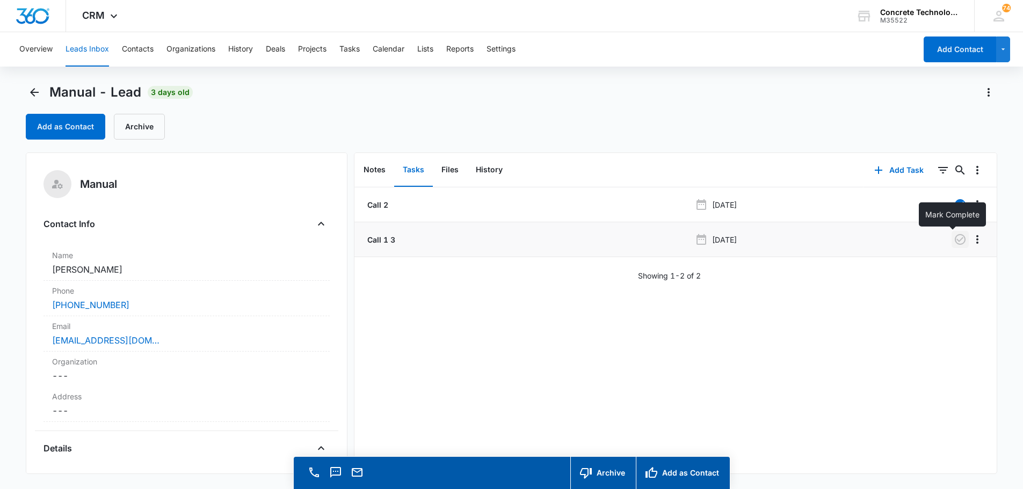
click at [954, 238] on icon "button" at bounding box center [960, 239] width 13 height 13
click at [887, 170] on button "Add Task" at bounding box center [899, 170] width 71 height 26
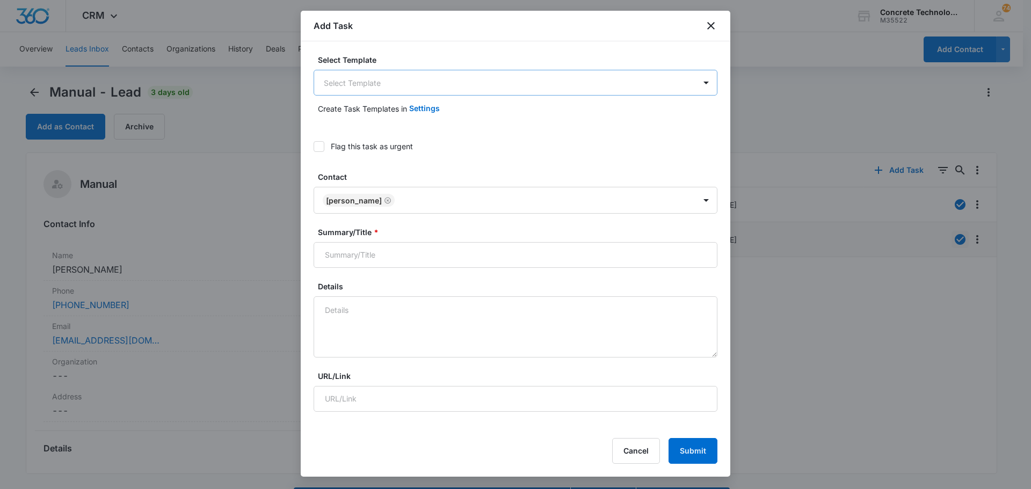
click at [354, 82] on body "CRM Apps Reputation Websites Forms CRM Email Social Content Ads Intelligence Fi…" at bounding box center [515, 260] width 1031 height 520
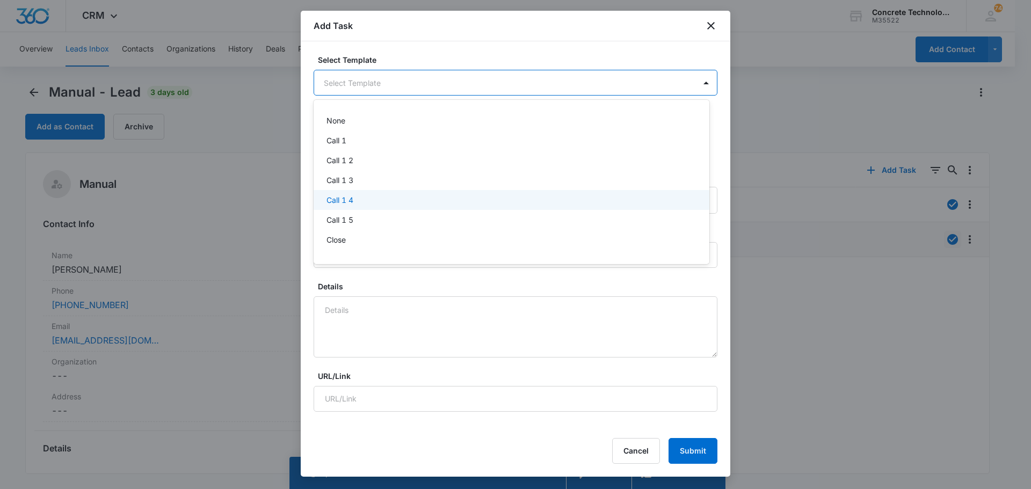
click at [339, 204] on p "Call 1 4" at bounding box center [340, 199] width 27 height 11
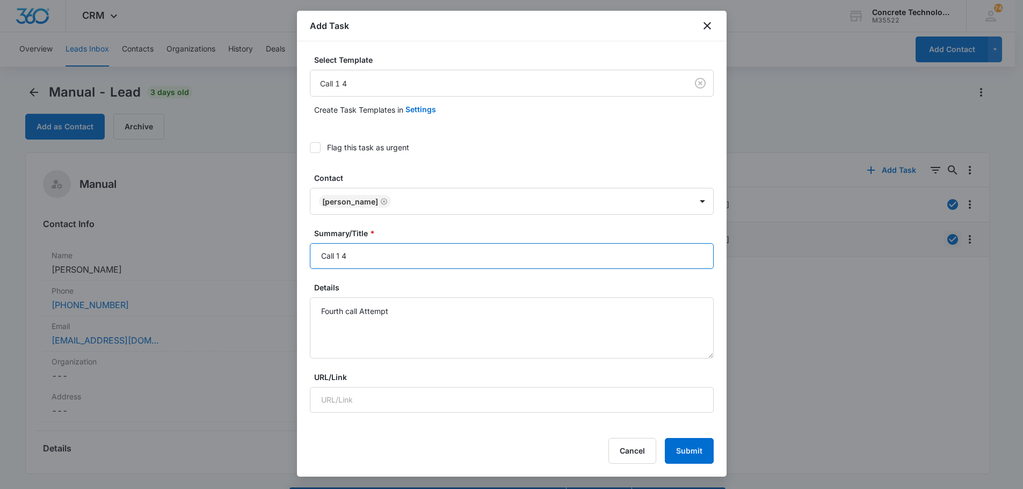
click at [339, 257] on input "Call 1 4" at bounding box center [512, 256] width 404 height 26
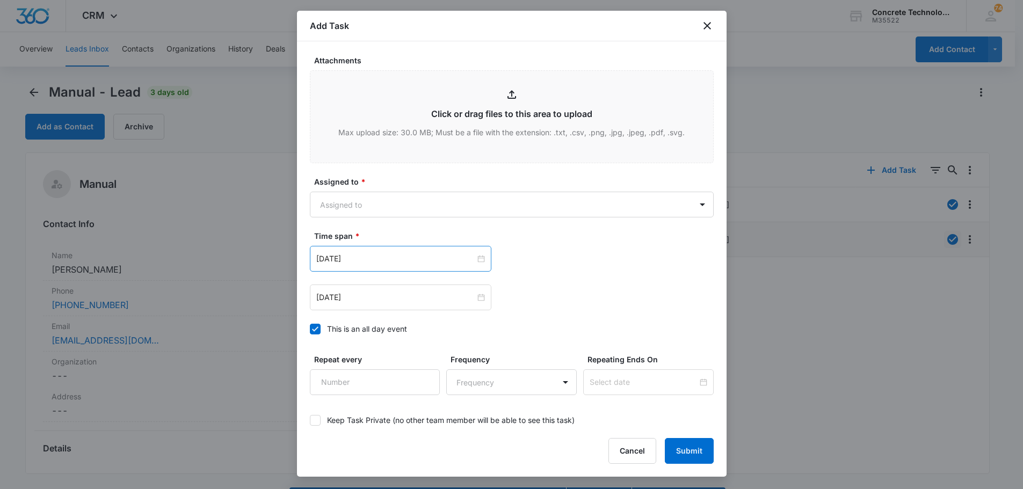
scroll to position [537, 0]
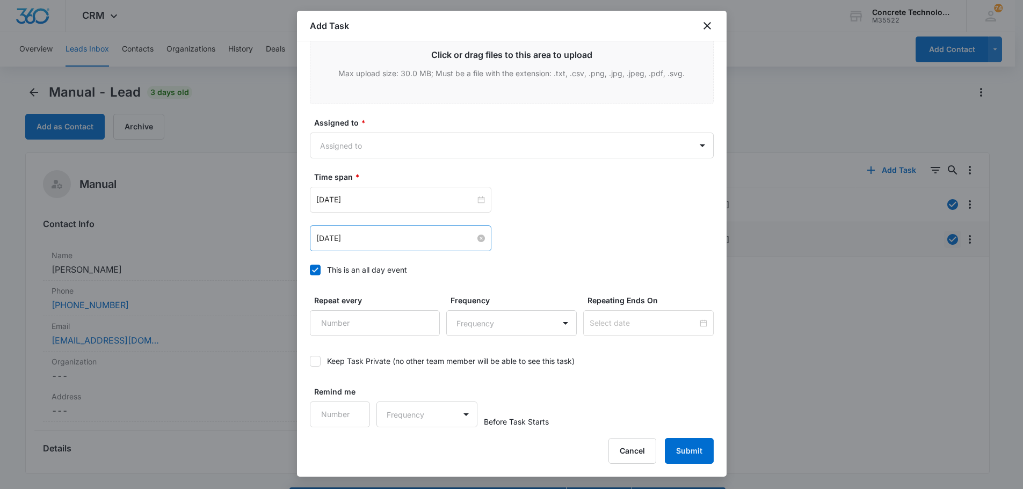
type input "Call 4"
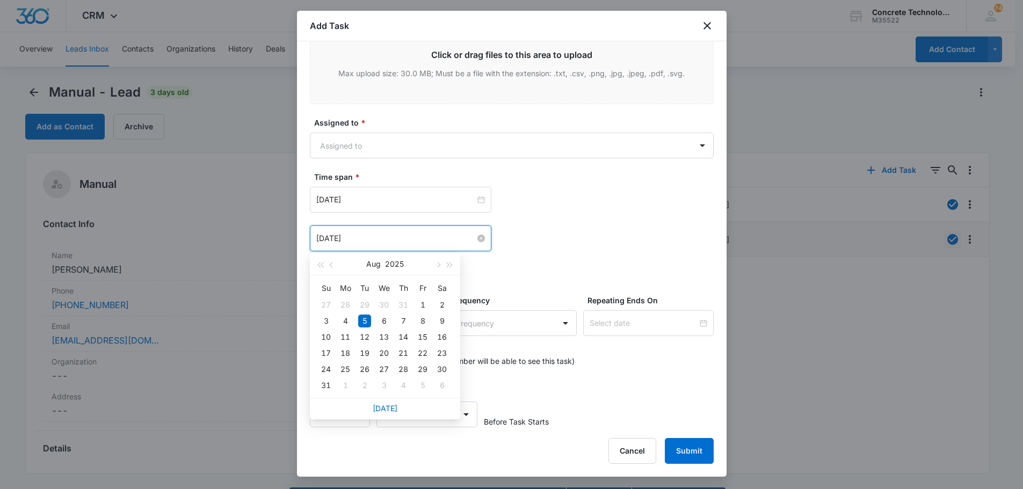
click at [375, 236] on input "Aug 5, 2025" at bounding box center [395, 239] width 159 height 12
click at [439, 264] on span "button" at bounding box center [437, 265] width 5 height 5
type input "Sep 18, 2025"
click at [404, 337] on div "18" at bounding box center [403, 337] width 13 height 13
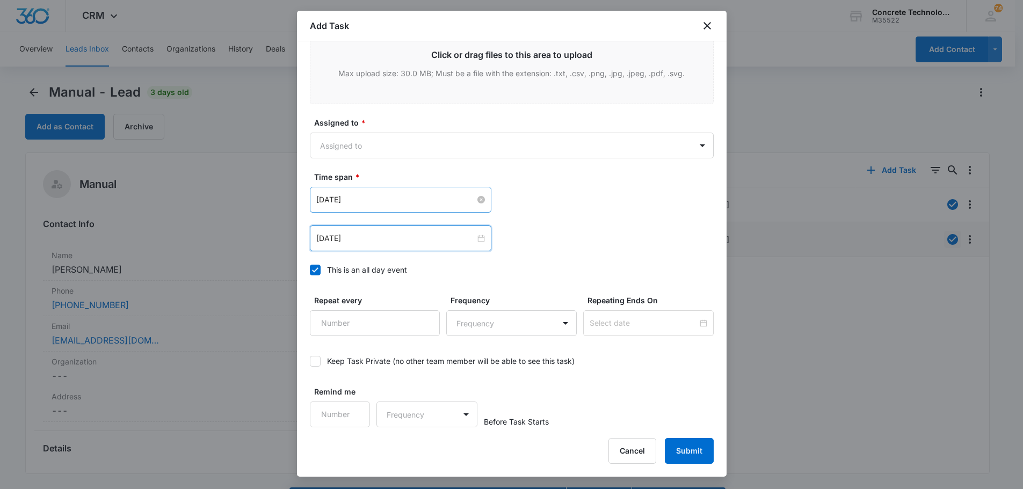
click at [416, 200] on input "Aug 5, 2025" at bounding box center [395, 200] width 159 height 12
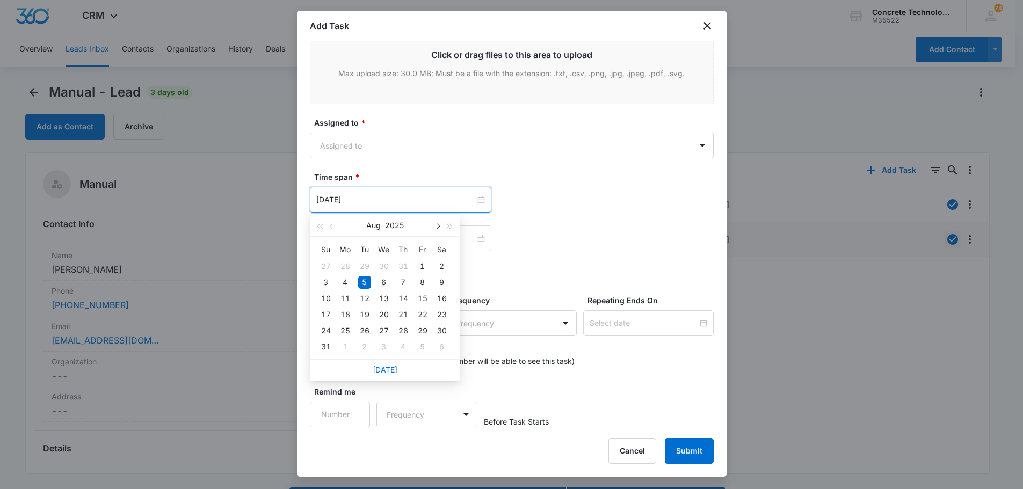
click at [437, 223] on button "button" at bounding box center [438, 225] width 12 height 21
type input "Sep 18, 2025"
click at [406, 299] on div "18" at bounding box center [403, 298] width 13 height 13
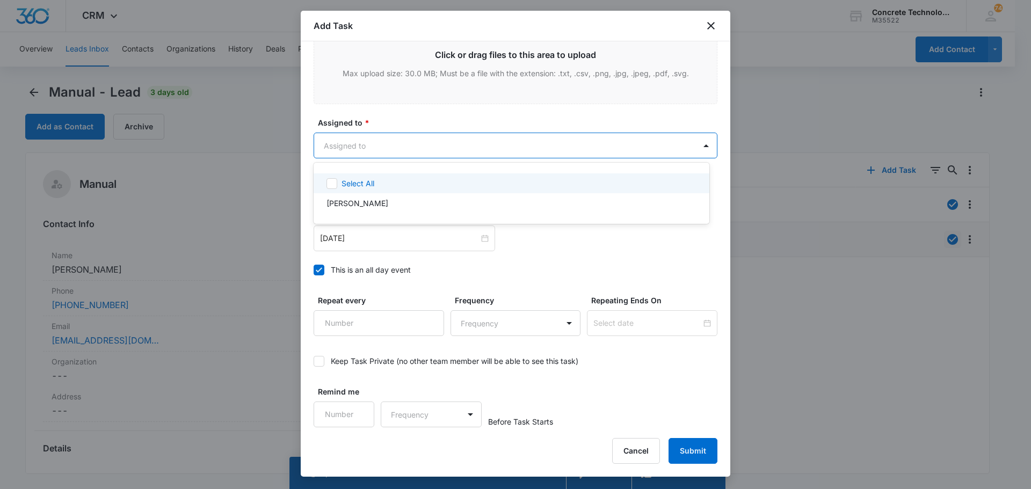
click at [374, 143] on body "CRM Apps Reputation Websites Forms CRM Email Social Content Ads Intelligence Fi…" at bounding box center [515, 244] width 1031 height 489
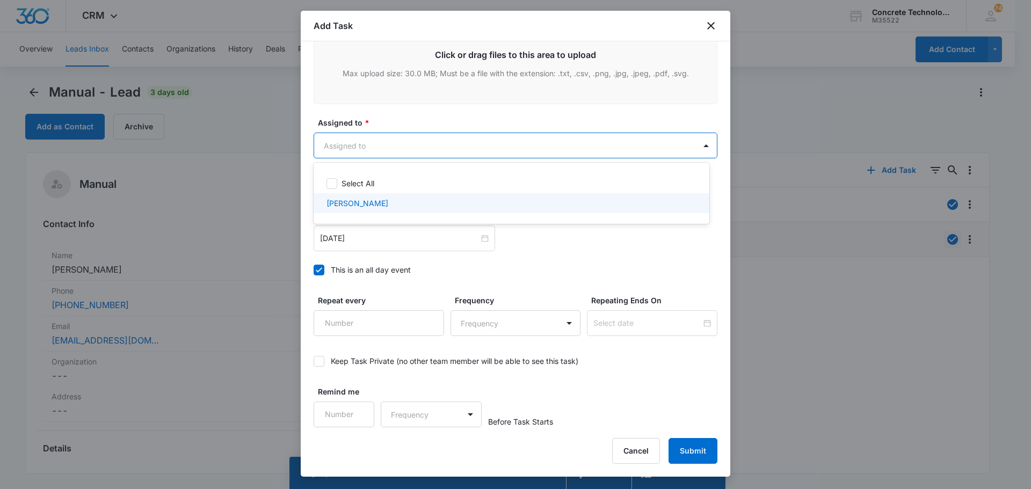
click at [351, 204] on p "Chip Fowler" at bounding box center [358, 203] width 62 height 11
checkbox input "true"
click at [413, 141] on div at bounding box center [515, 244] width 1031 height 489
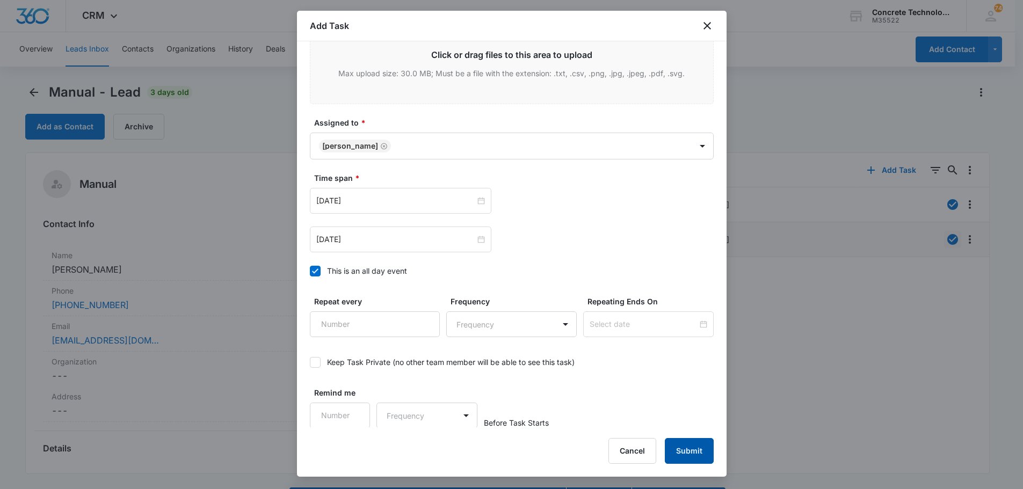
click at [693, 448] on button "Submit" at bounding box center [689, 451] width 49 height 26
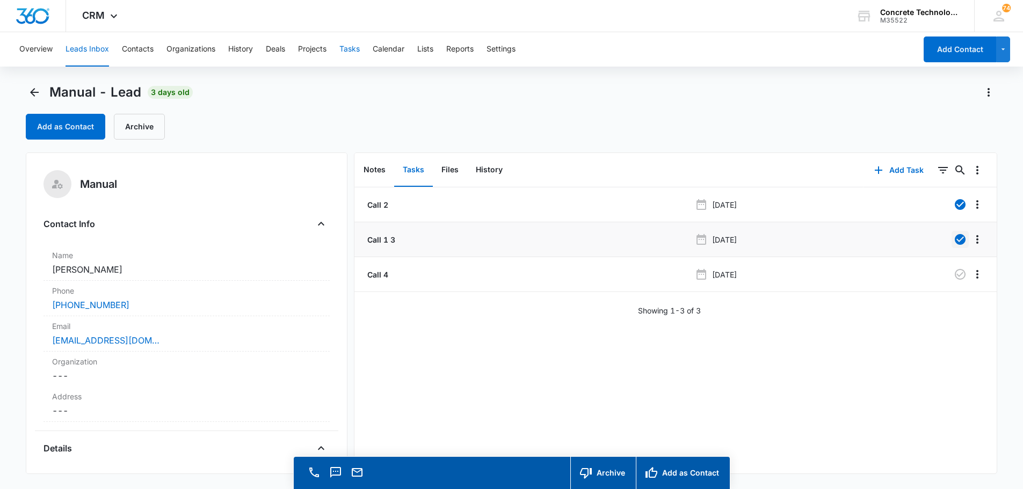
click at [354, 48] on button "Tasks" at bounding box center [349, 49] width 20 height 34
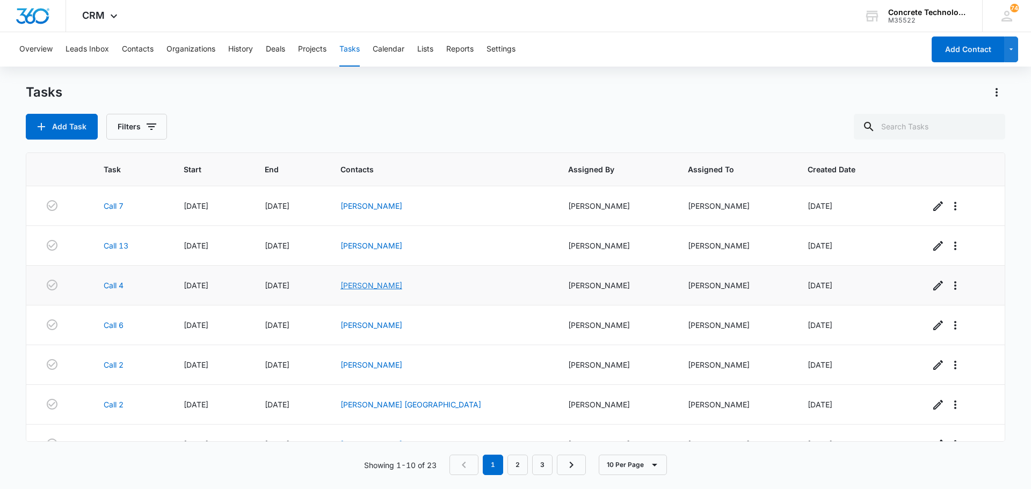
click at [402, 287] on link "Mike Taube" at bounding box center [371, 285] width 62 height 9
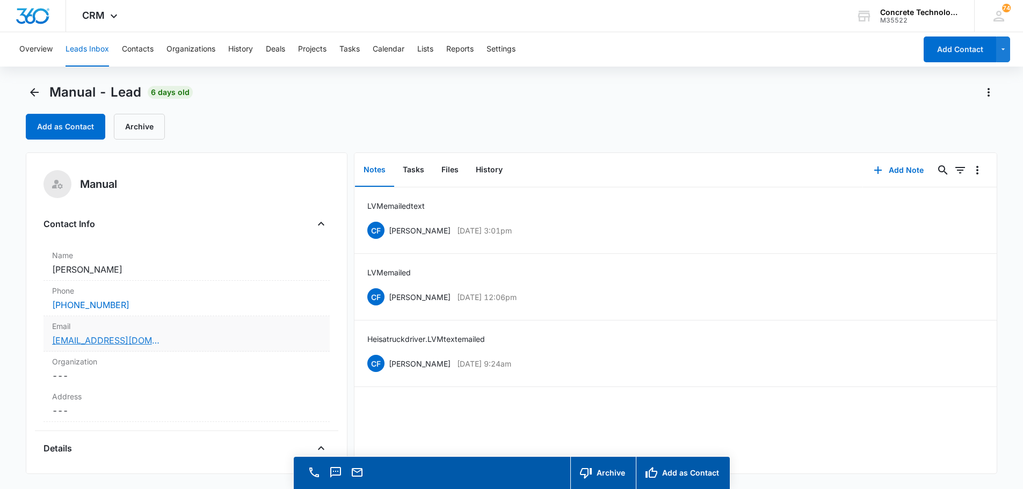
click at [88, 343] on link "tatumike360@yahoo.com" at bounding box center [105, 340] width 107 height 13
click at [892, 167] on button "Add Note" at bounding box center [898, 170] width 71 height 26
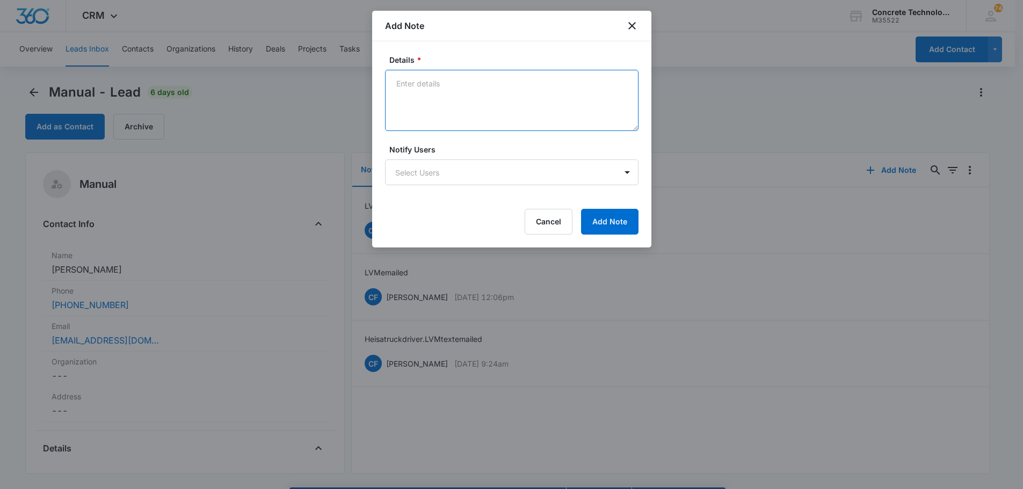
click at [402, 78] on textarea "Details *" at bounding box center [511, 100] width 253 height 61
type textarea "LVM emailed text not responding"
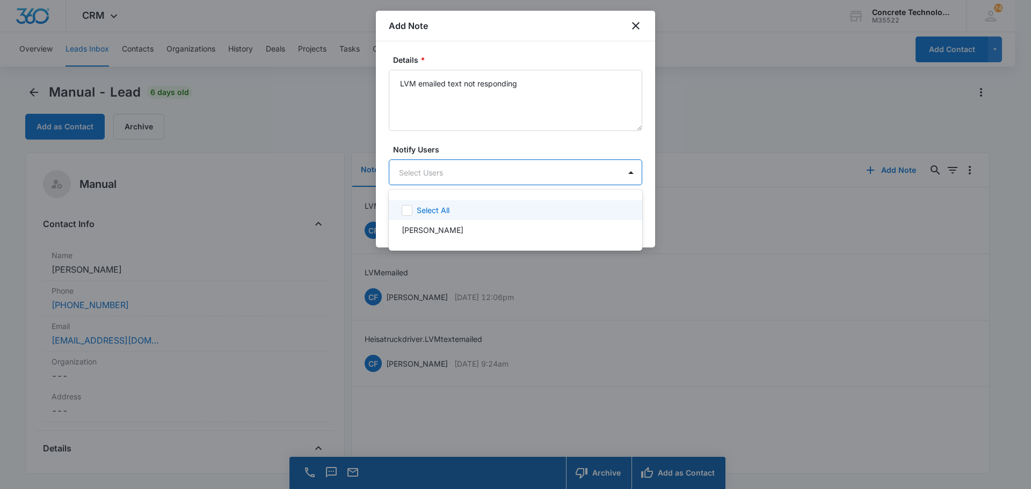
click at [428, 180] on body "CRM Apps Reputation Websites Forms CRM Email Social Content Ads Intelligence Fi…" at bounding box center [515, 244] width 1031 height 489
click at [428, 235] on p "Chip Fowler" at bounding box center [433, 229] width 62 height 11
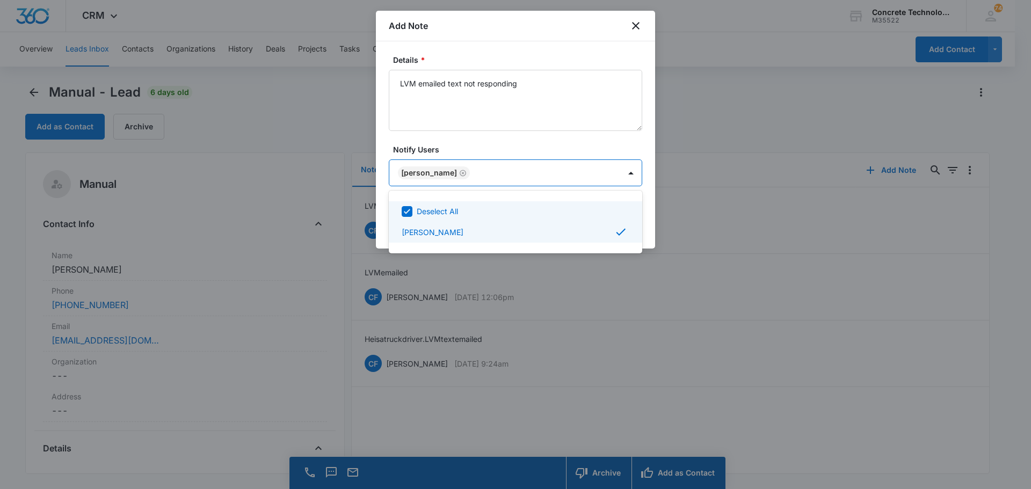
click at [589, 175] on div at bounding box center [515, 244] width 1031 height 489
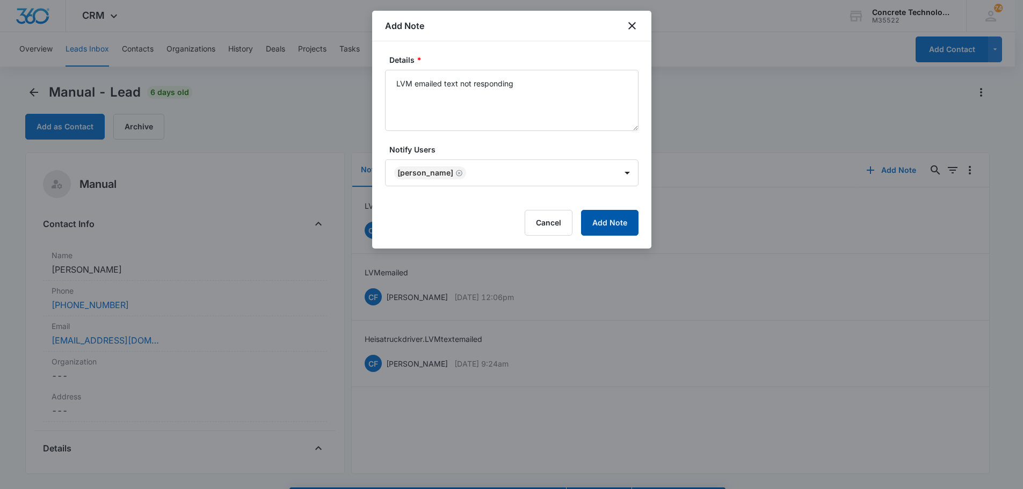
click at [613, 231] on button "Add Note" at bounding box center [609, 223] width 57 height 26
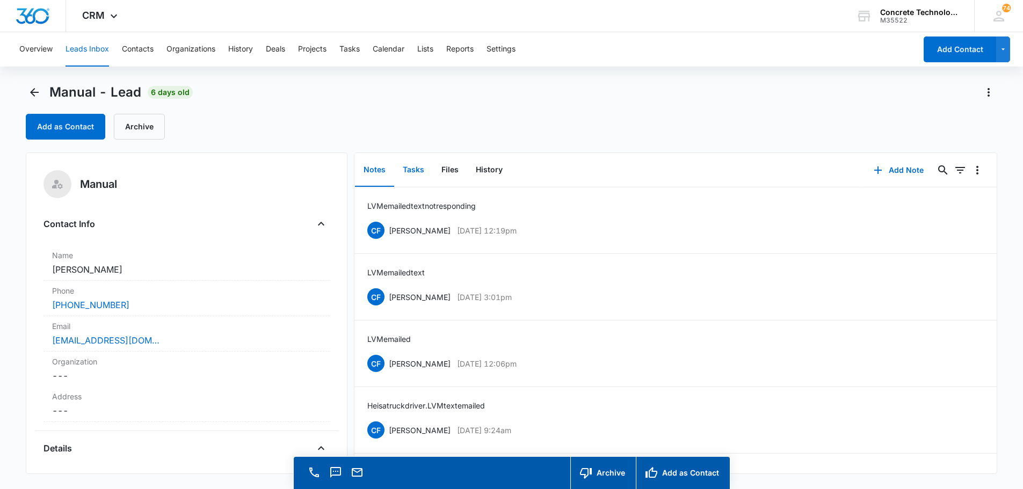
click at [415, 168] on button "Tasks" at bounding box center [413, 170] width 39 height 33
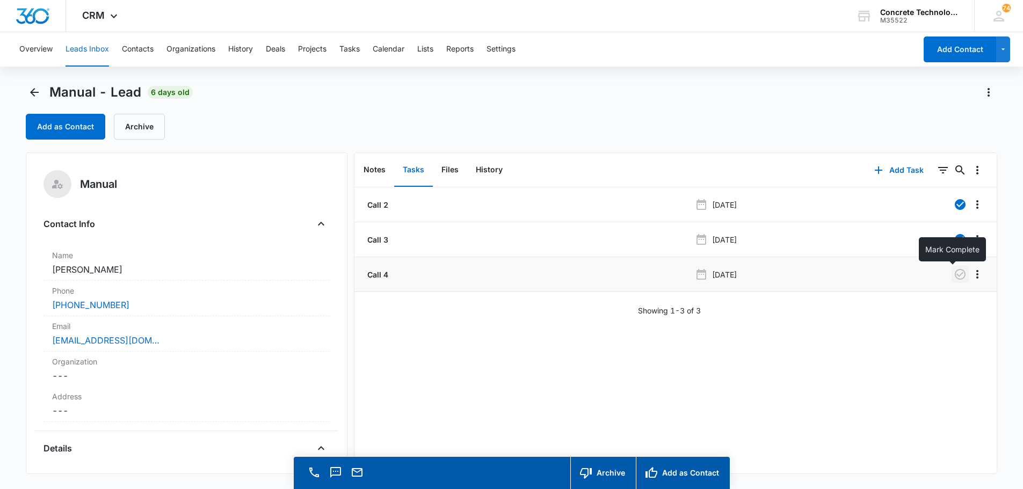
click at [954, 272] on icon "button" at bounding box center [960, 274] width 13 height 13
click at [891, 171] on button "Add Task" at bounding box center [899, 170] width 71 height 26
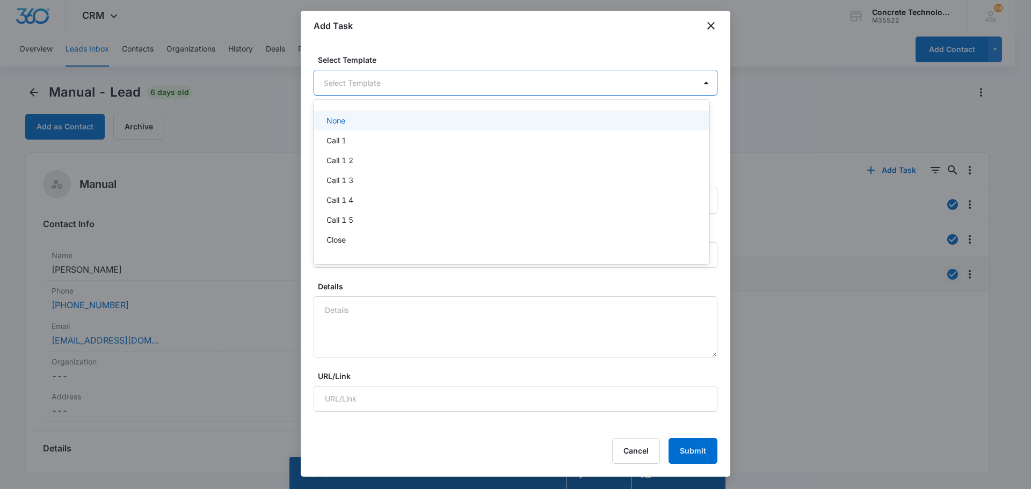
click at [339, 79] on body "CRM Apps Reputation Websites Forms CRM Email Social Content Ads Intelligence Fi…" at bounding box center [515, 244] width 1031 height 489
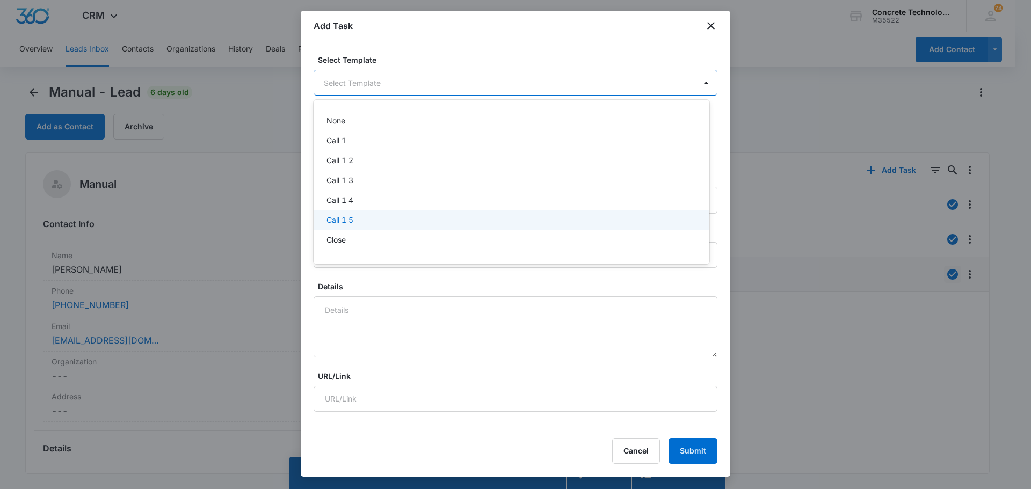
click at [333, 223] on p "Call 1 5" at bounding box center [340, 219] width 27 height 11
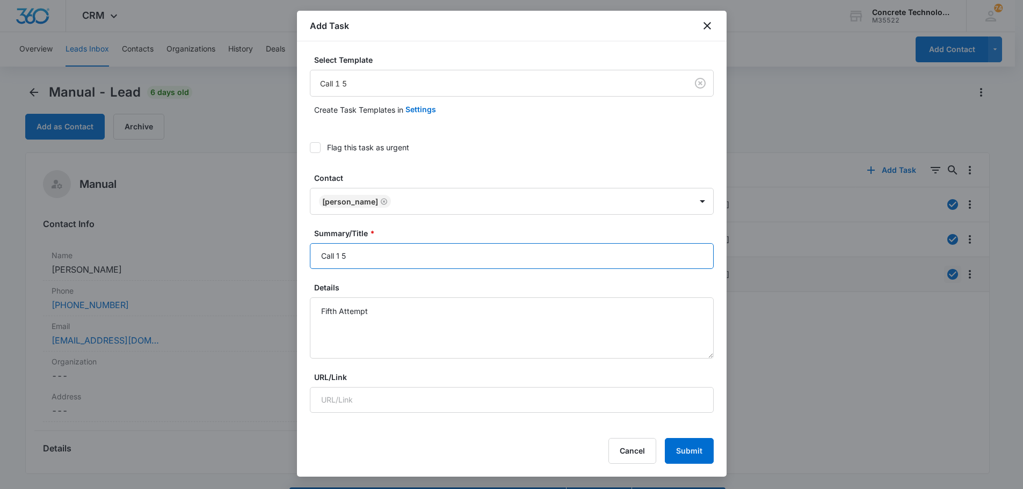
click at [339, 253] on input "Call 1 5" at bounding box center [512, 256] width 404 height 26
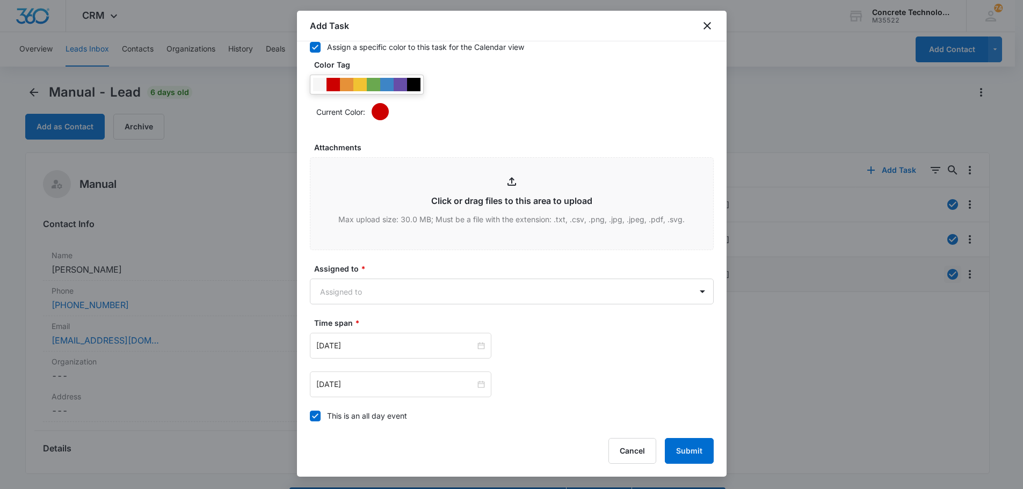
scroll to position [537, 0]
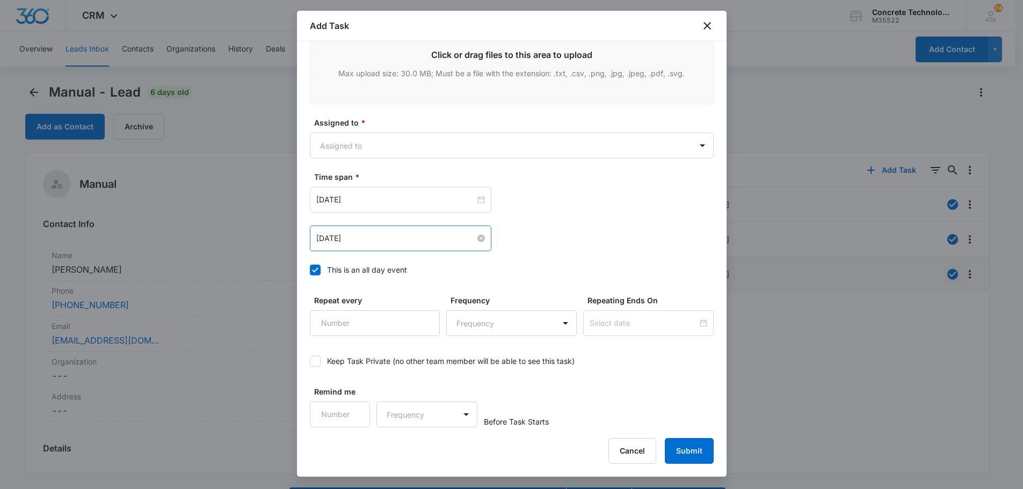
type input "Call 5"
click at [368, 237] on input "Aug 5, 2025" at bounding box center [395, 239] width 159 height 12
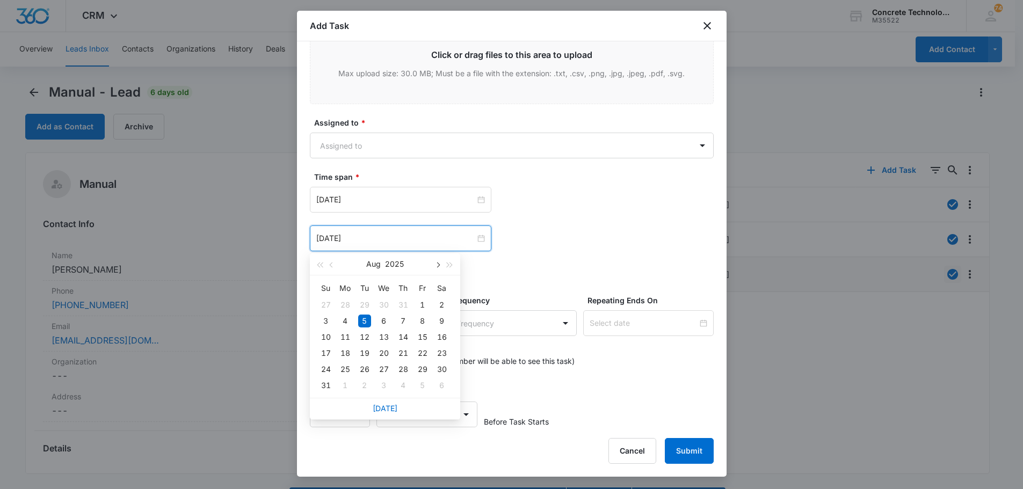
click at [434, 264] on button "button" at bounding box center [438, 263] width 12 height 21
type input "Sep 18, 2025"
click at [405, 336] on div "18" at bounding box center [403, 337] width 13 height 13
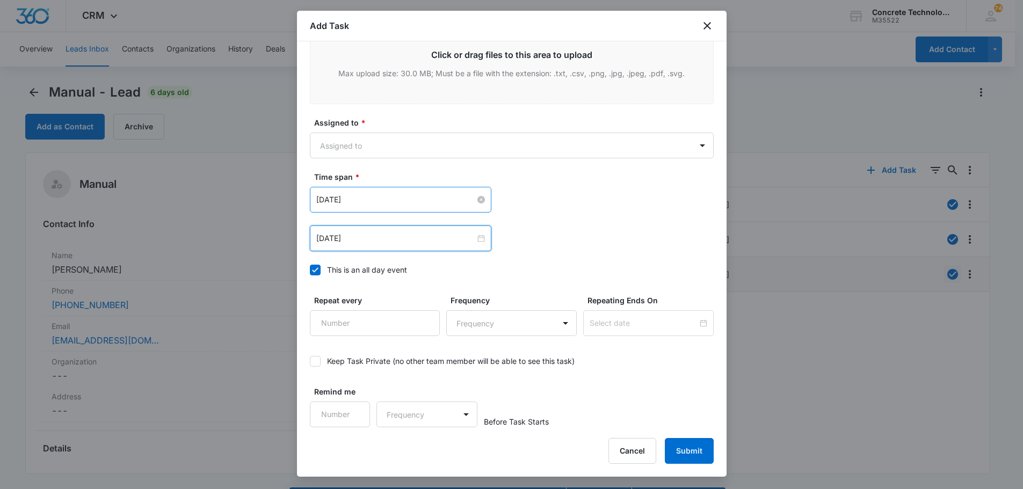
click at [398, 194] on input "Aug 5, 2025" at bounding box center [395, 200] width 159 height 12
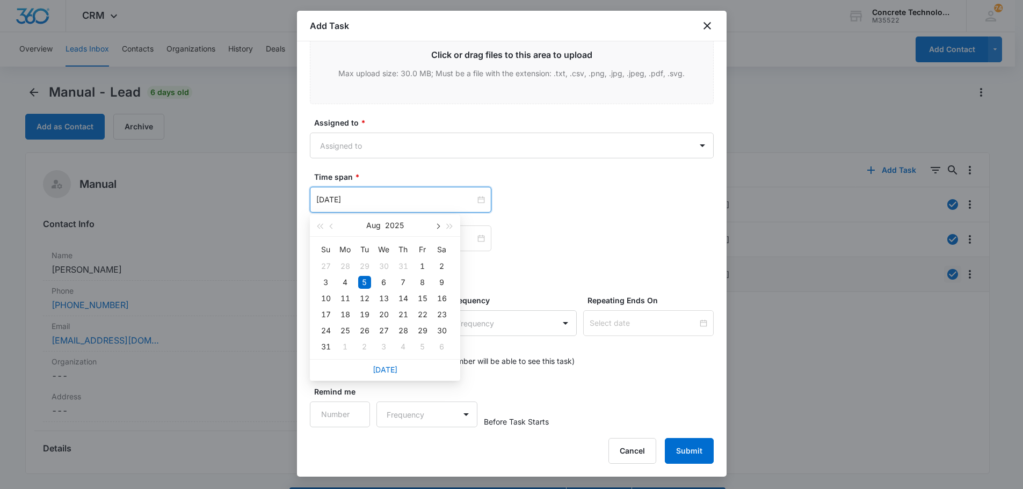
click at [438, 224] on span "button" at bounding box center [437, 226] width 5 height 5
type input "Sep 18, 2025"
click at [401, 299] on div "18" at bounding box center [403, 298] width 13 height 13
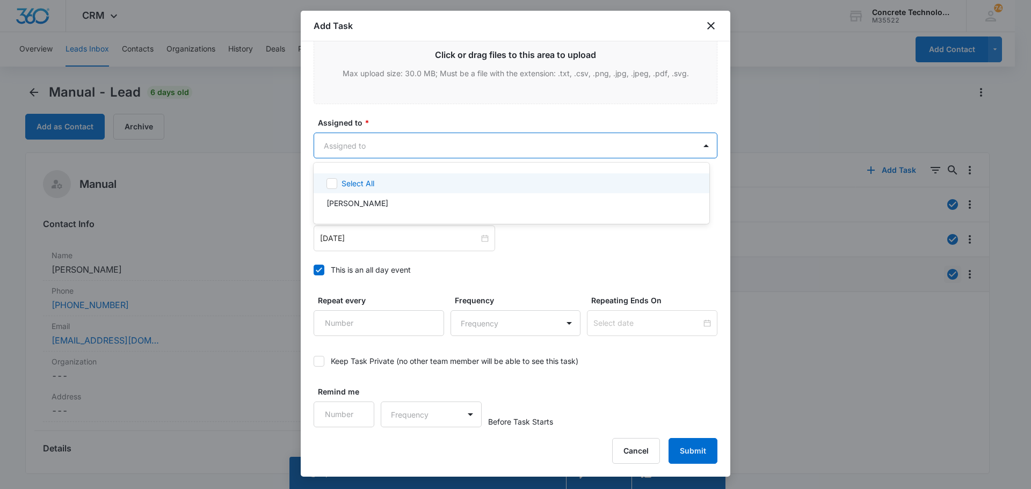
click at [367, 136] on body "CRM Apps Reputation Websites Forms CRM Email Social Content Ads Intelligence Fi…" at bounding box center [515, 244] width 1031 height 489
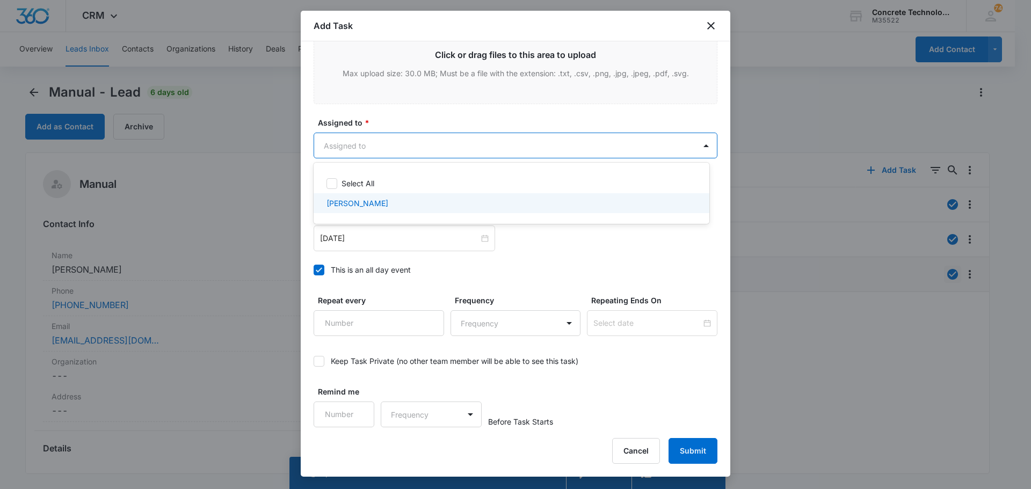
click at [340, 206] on p "Chip Fowler" at bounding box center [358, 203] width 62 height 11
checkbox input "true"
click at [472, 148] on div at bounding box center [515, 244] width 1031 height 489
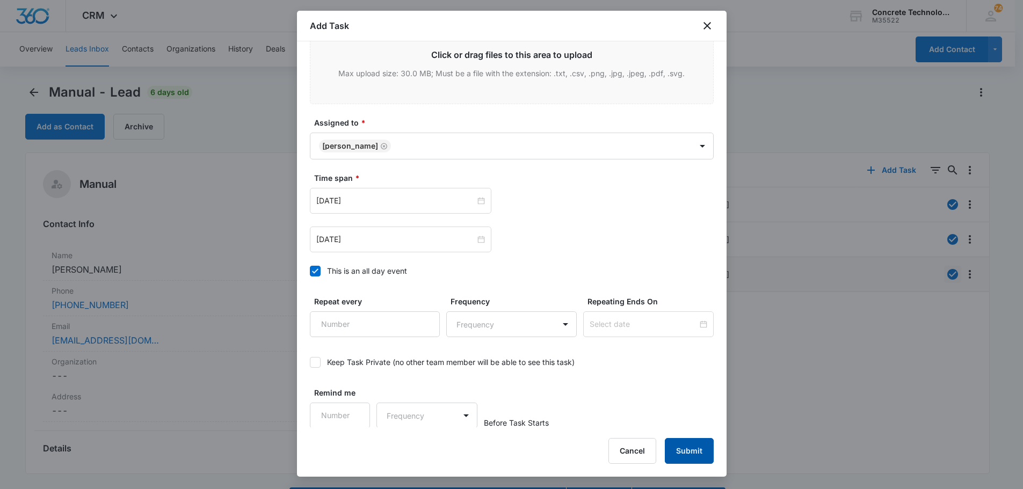
click at [684, 452] on button "Submit" at bounding box center [689, 451] width 49 height 26
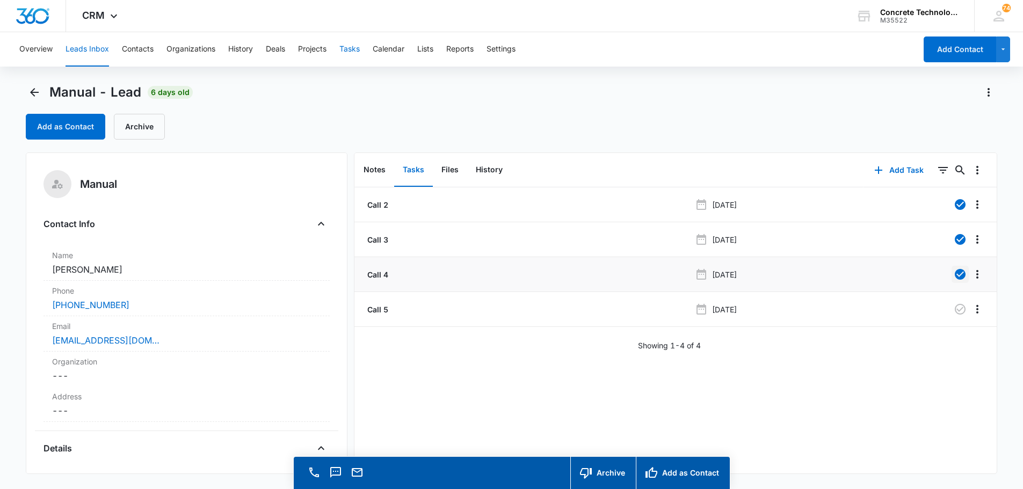
click at [352, 50] on button "Tasks" at bounding box center [349, 49] width 20 height 34
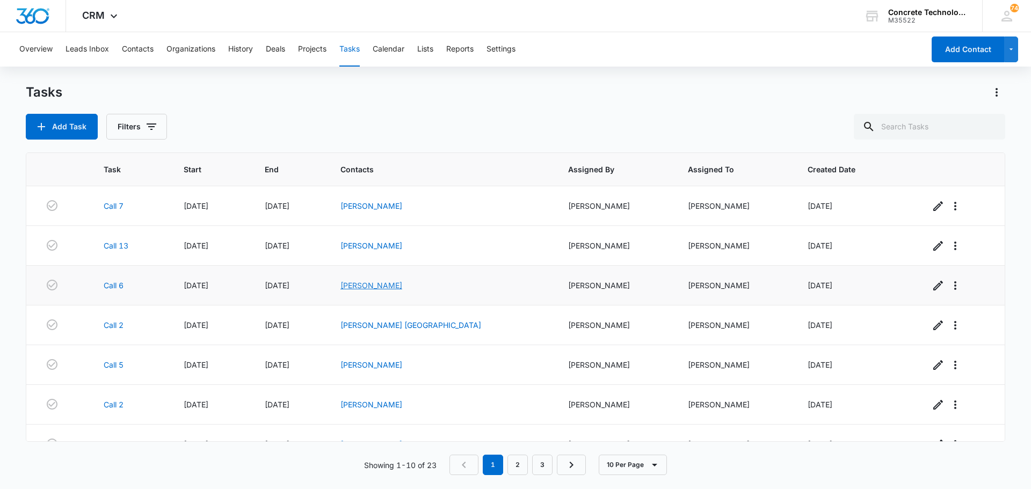
click at [402, 287] on link "Wayne Kramer" at bounding box center [371, 285] width 62 height 9
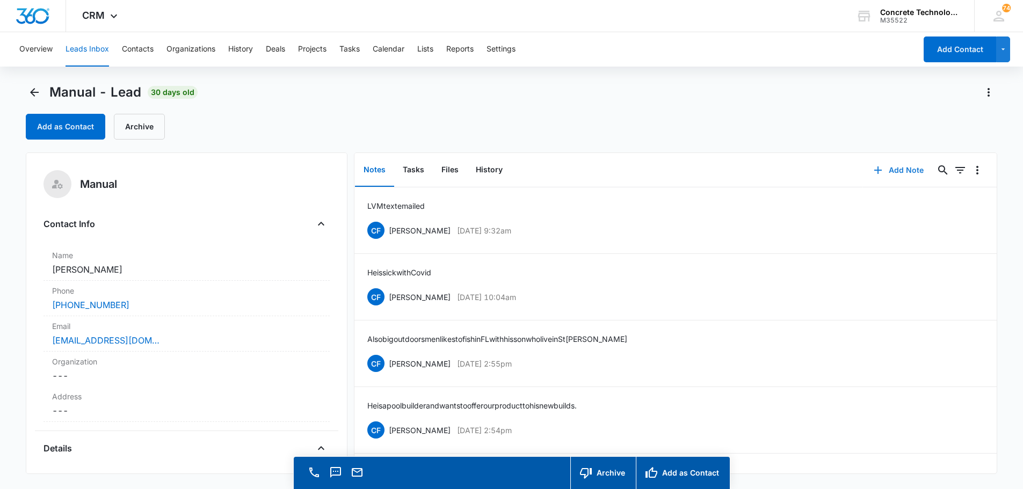
click at [894, 170] on button "Add Note" at bounding box center [898, 170] width 71 height 26
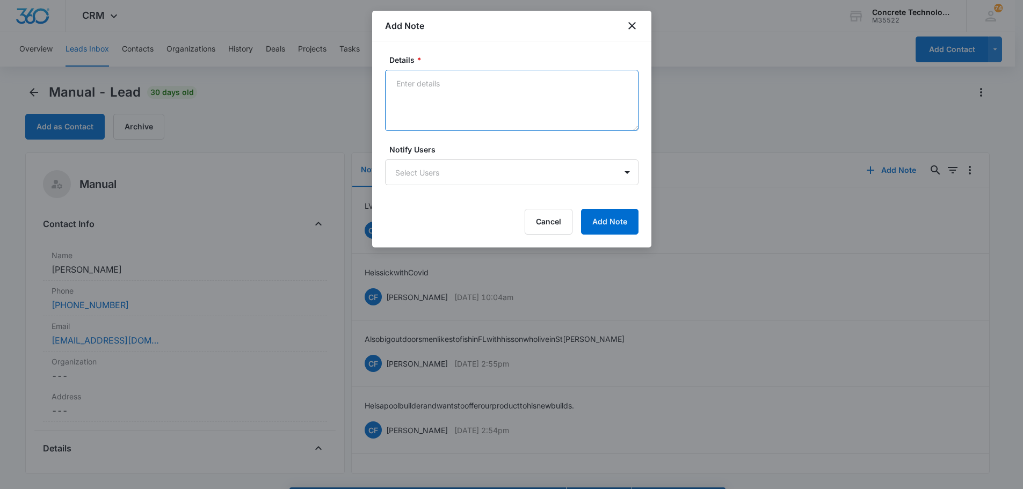
click at [405, 79] on textarea "Details *" at bounding box center [511, 100] width 253 height 61
type textarea "LVM texted"
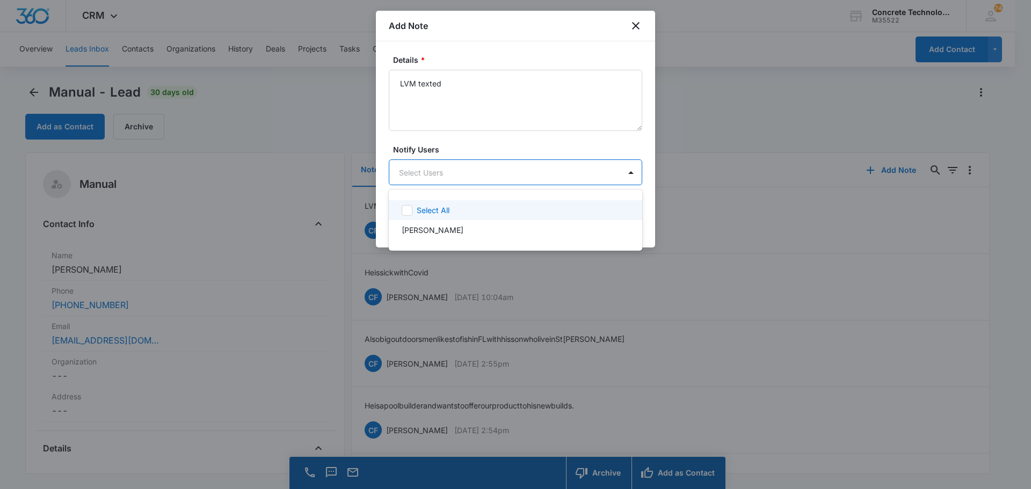
click at [415, 176] on body "CRM Apps Reputation Websites Forms CRM Email Social Content Ads Intelligence Fi…" at bounding box center [515, 244] width 1031 height 489
click at [427, 231] on p "Chip Fowler" at bounding box center [433, 229] width 62 height 11
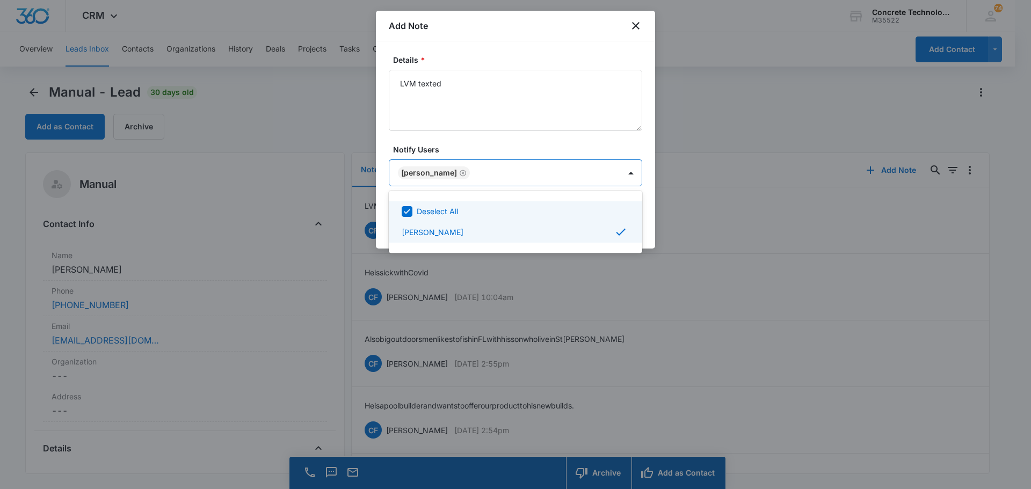
click at [616, 170] on div at bounding box center [515, 244] width 1031 height 489
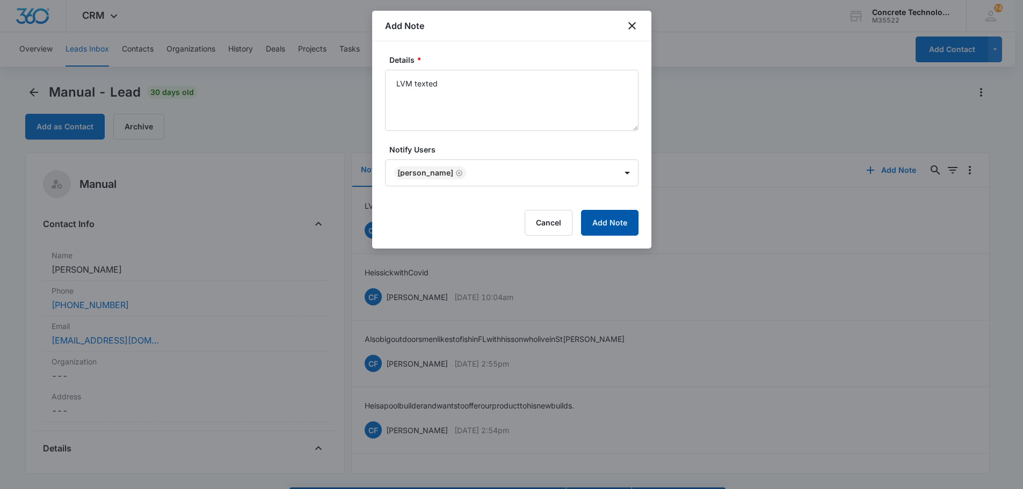
click at [602, 220] on button "Add Note" at bounding box center [609, 223] width 57 height 26
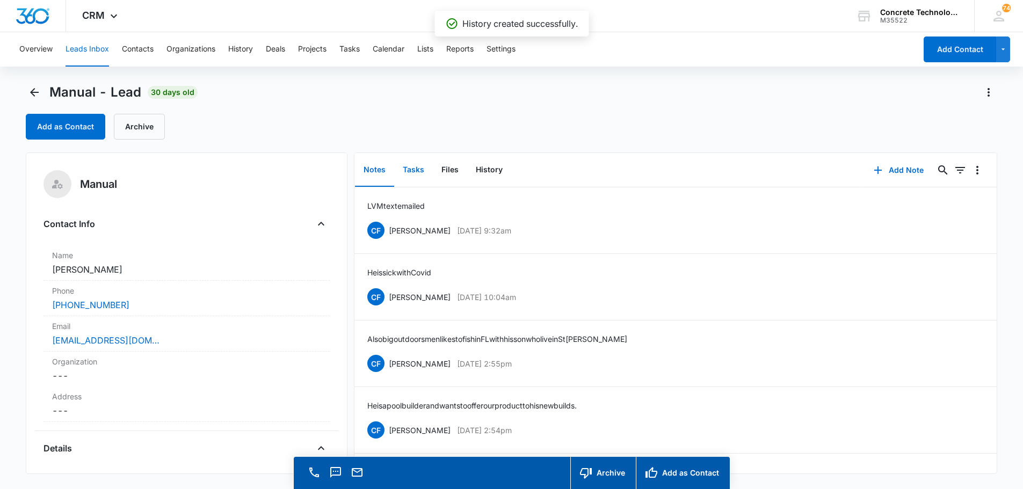
click at [415, 166] on button "Tasks" at bounding box center [413, 170] width 39 height 33
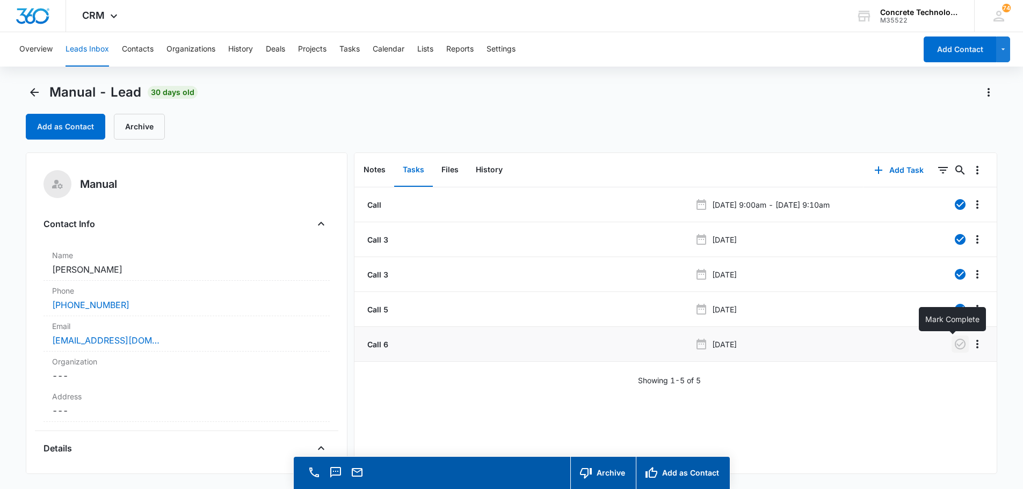
click at [955, 340] on icon "button" at bounding box center [960, 344] width 11 height 11
click at [886, 166] on button "Add Task" at bounding box center [899, 170] width 71 height 26
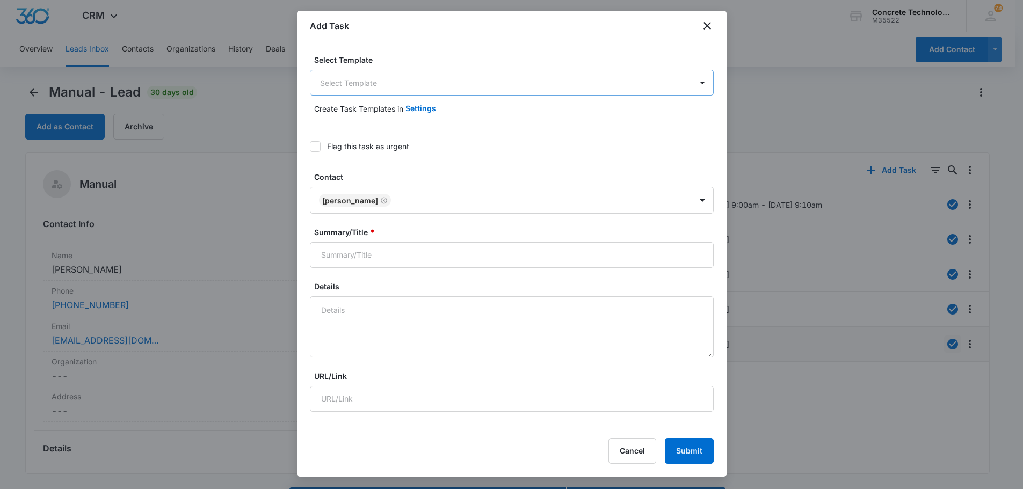
click at [336, 83] on body "CRM Apps Reputation Websites Forms CRM Email Social Content Ads Intelligence Fi…" at bounding box center [511, 260] width 1023 height 520
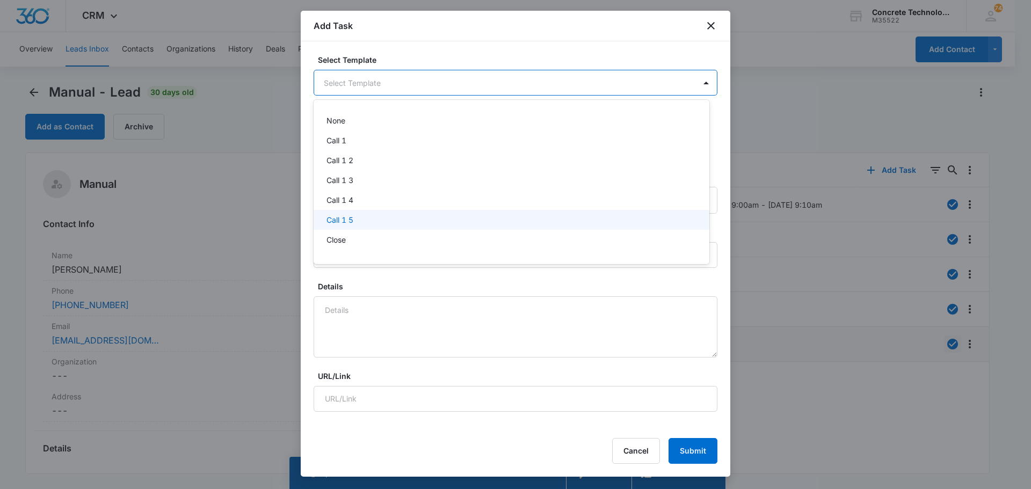
click at [337, 221] on p "Call 1 5" at bounding box center [340, 219] width 27 height 11
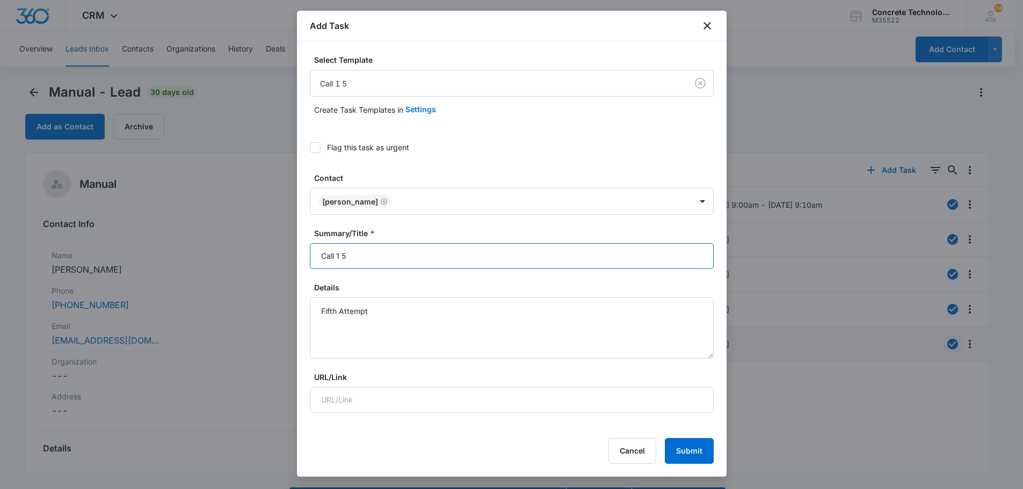
click at [346, 255] on input "Call 1 5" at bounding box center [512, 256] width 404 height 26
type input "Call 7"
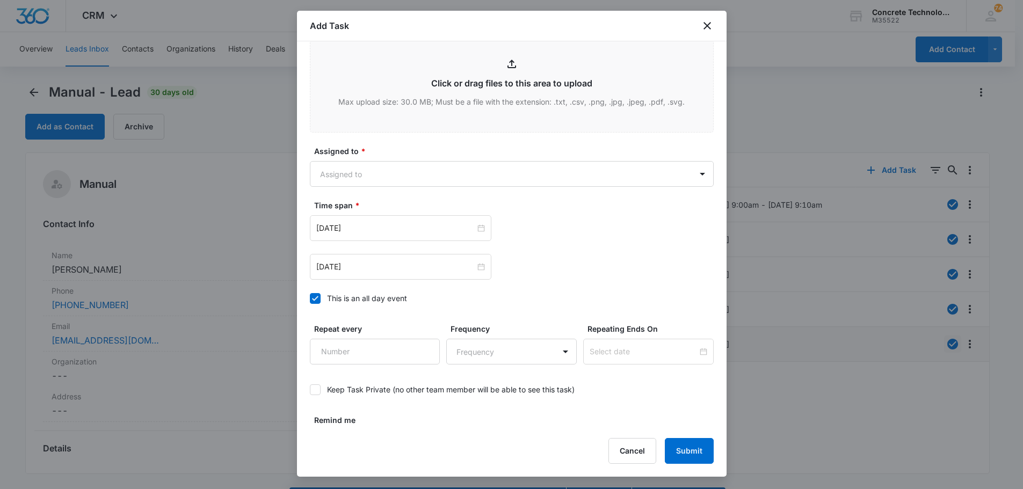
scroll to position [537, 0]
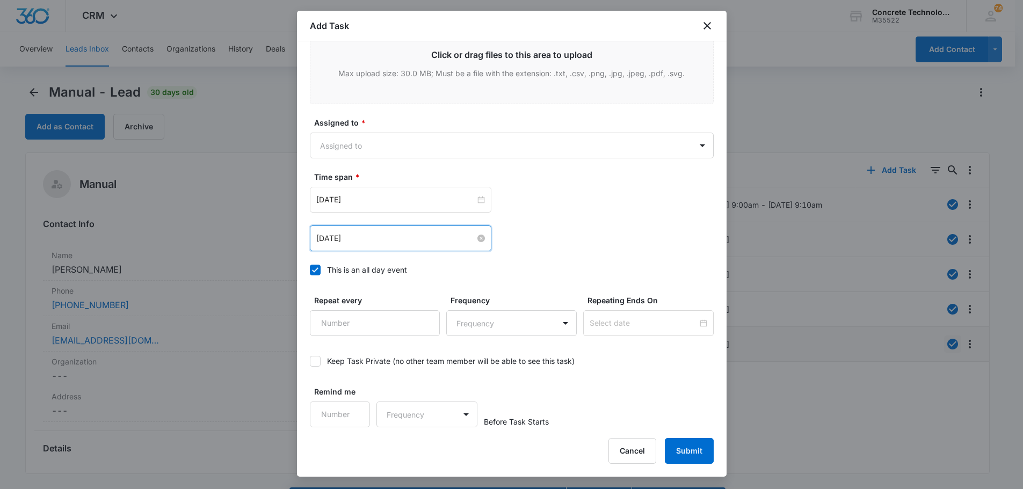
click at [368, 235] on input "Aug 5, 2025" at bounding box center [395, 239] width 159 height 12
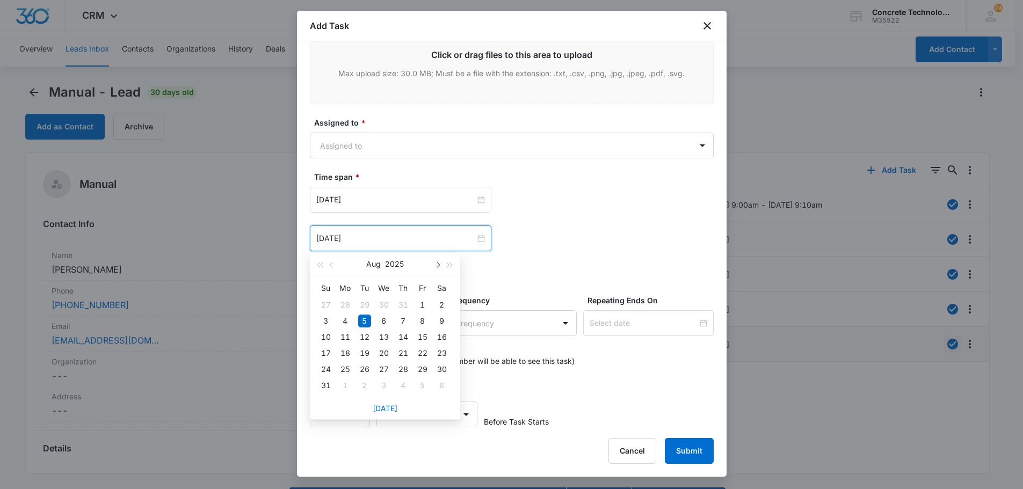
click at [439, 265] on span "button" at bounding box center [437, 265] width 5 height 5
type input "Sep 17, 2025"
click at [385, 336] on div "17" at bounding box center [384, 337] width 13 height 13
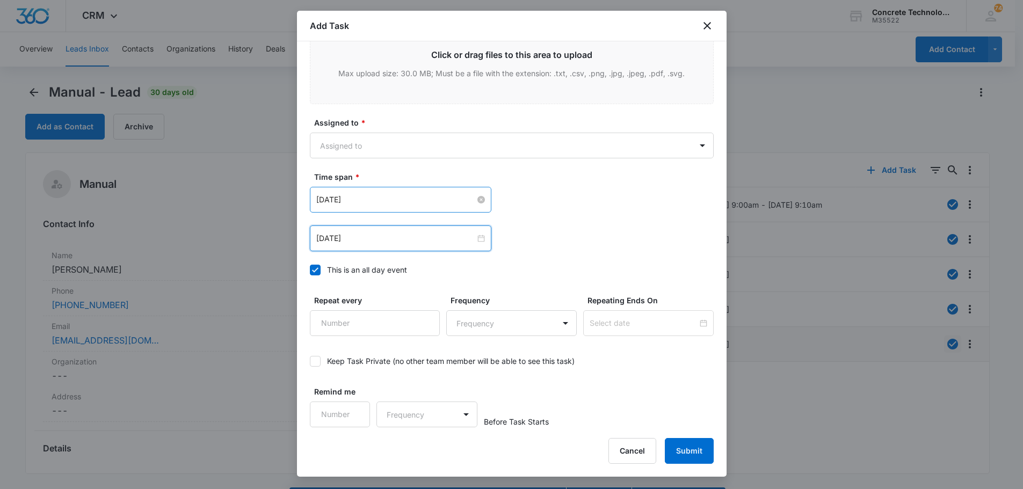
click at [425, 199] on input "Aug 5, 2025" at bounding box center [395, 200] width 159 height 12
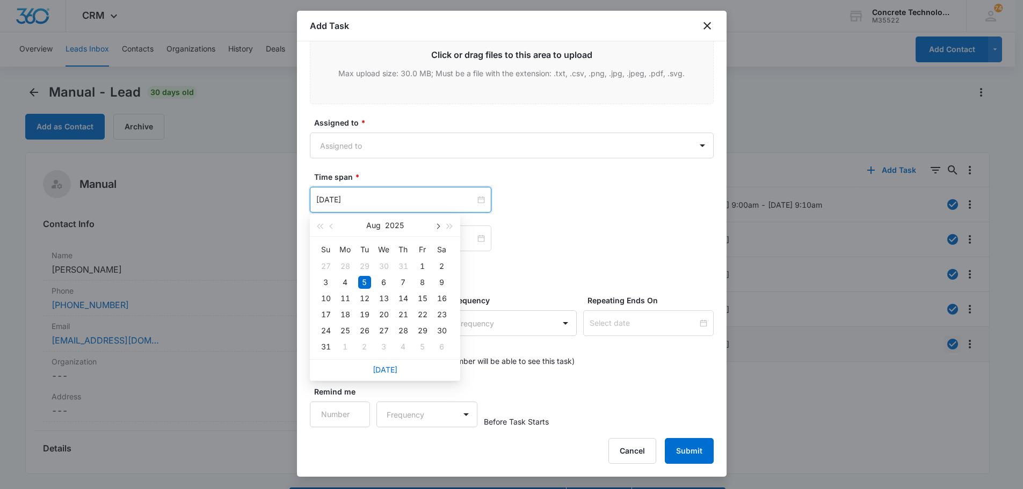
click at [437, 226] on span "button" at bounding box center [437, 226] width 5 height 5
type input "Sep 17, 2025"
click at [380, 296] on div "17" at bounding box center [384, 298] width 13 height 13
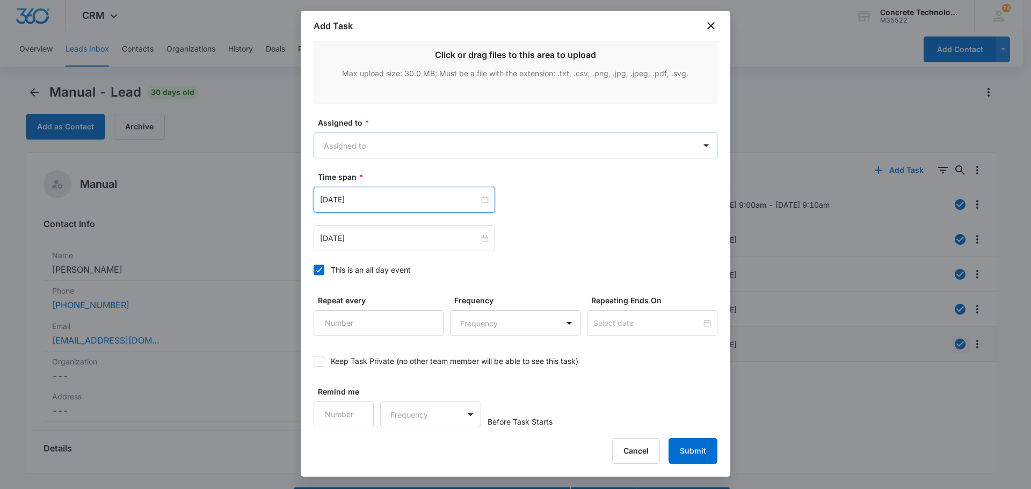
click at [336, 143] on body "CRM Apps Reputation Websites Forms CRM Email Social Content Ads Intelligence Fi…" at bounding box center [515, 260] width 1031 height 520
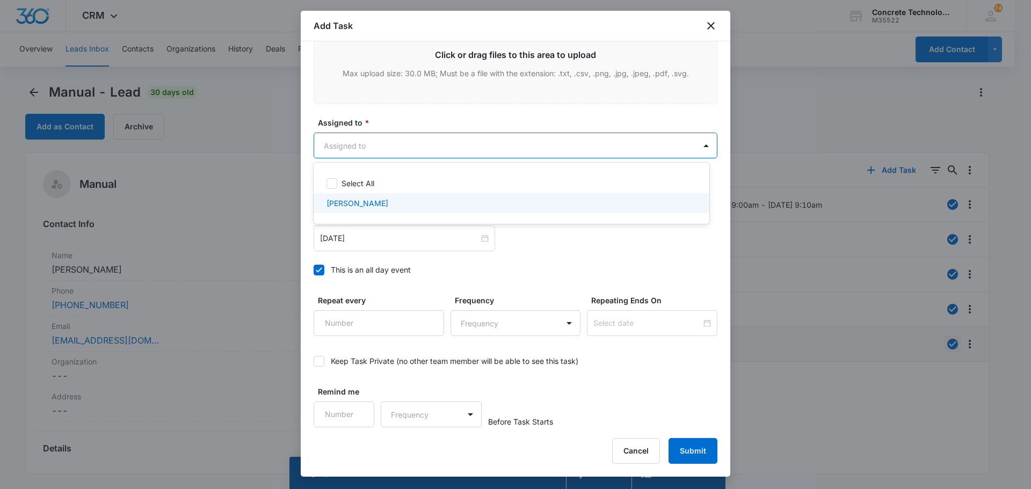
click at [345, 199] on p "Chip Fowler" at bounding box center [358, 203] width 62 height 11
checkbox input "true"
click at [483, 144] on div at bounding box center [515, 244] width 1031 height 489
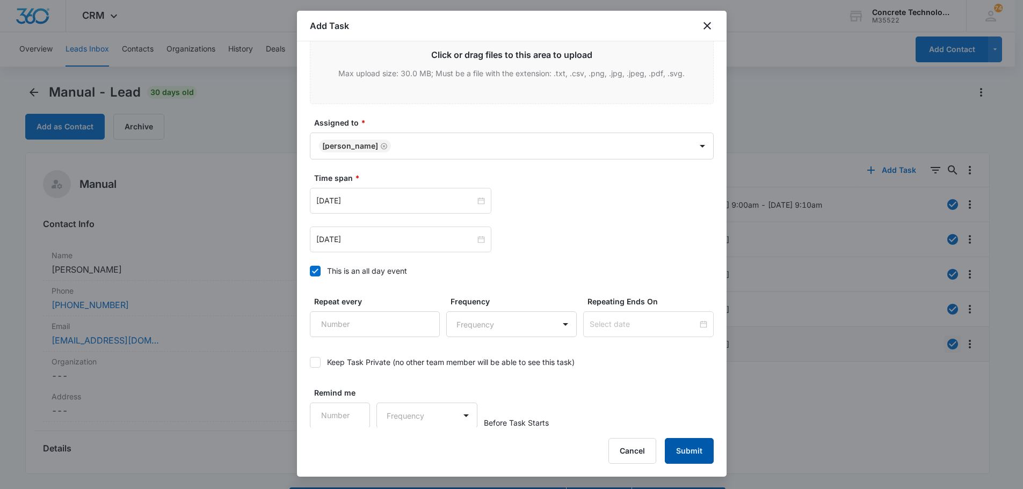
click at [687, 448] on button "Submit" at bounding box center [689, 451] width 49 height 26
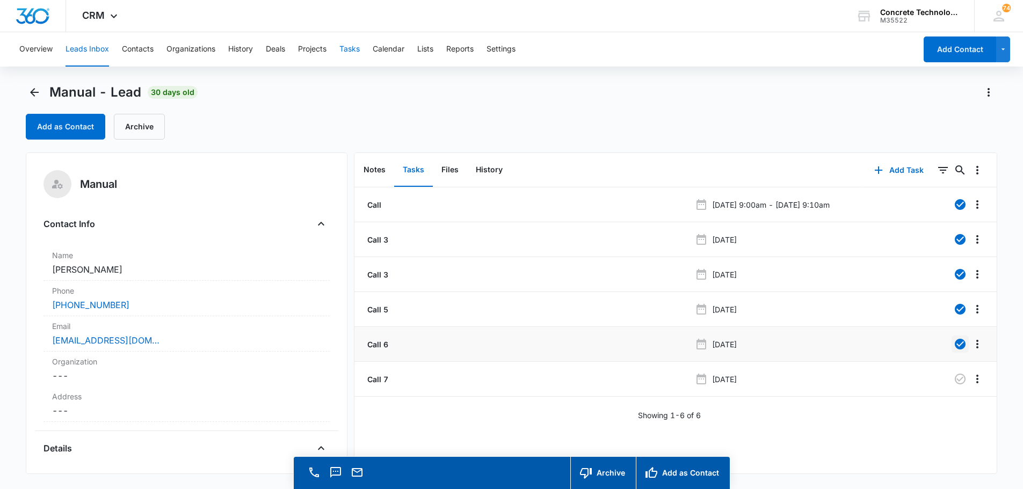
click at [360, 46] on button "Tasks" at bounding box center [349, 49] width 20 height 34
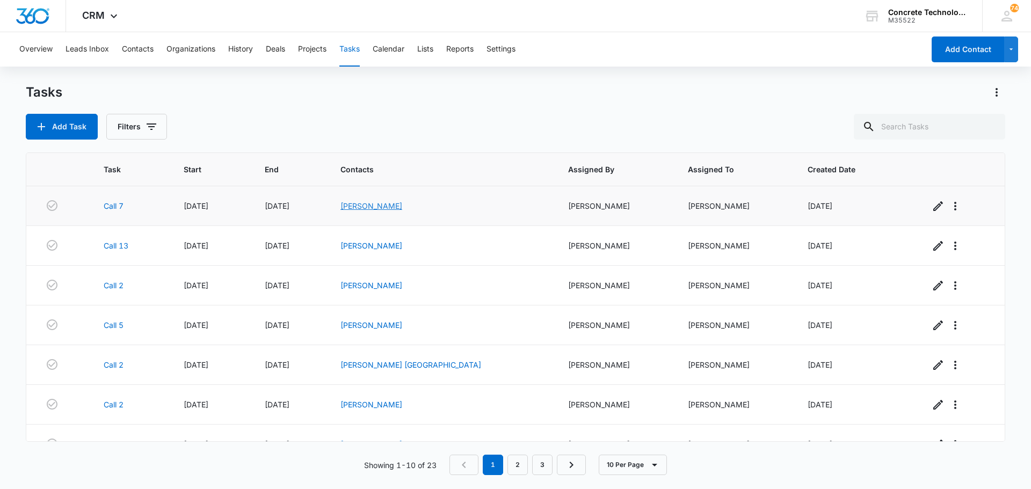
click at [378, 206] on link "Ed Hoffman" at bounding box center [371, 205] width 62 height 9
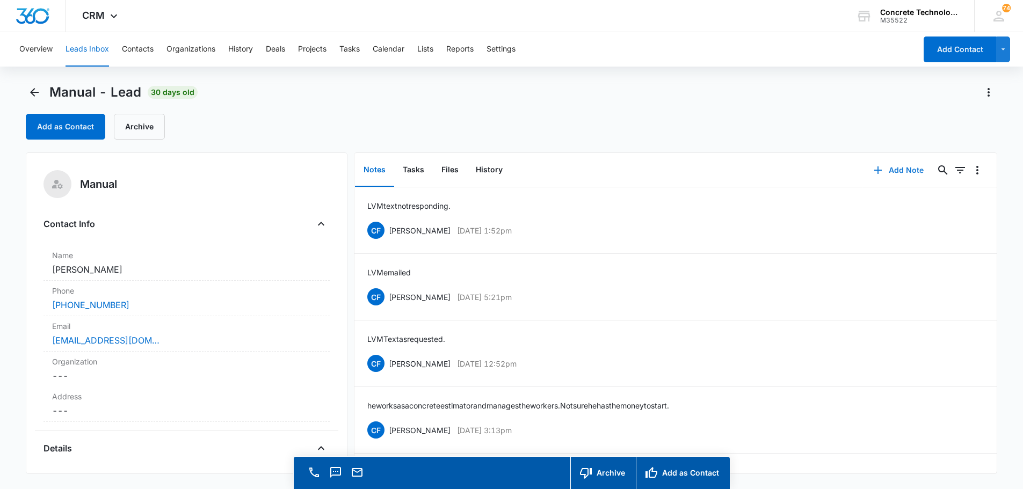
click at [908, 172] on button "Add Note" at bounding box center [898, 170] width 71 height 26
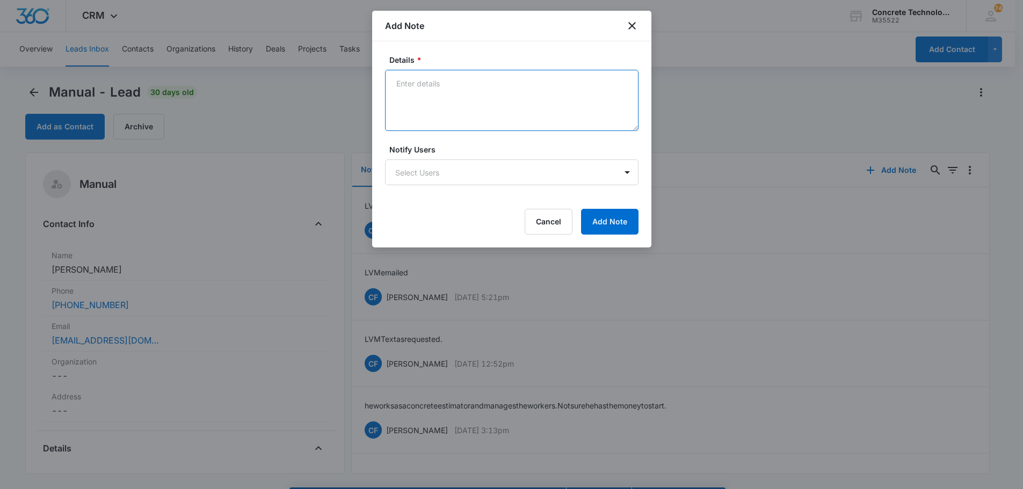
click at [401, 81] on textarea "Details *" at bounding box center [511, 100] width 253 height 61
type textarea "LVM text still not responding"
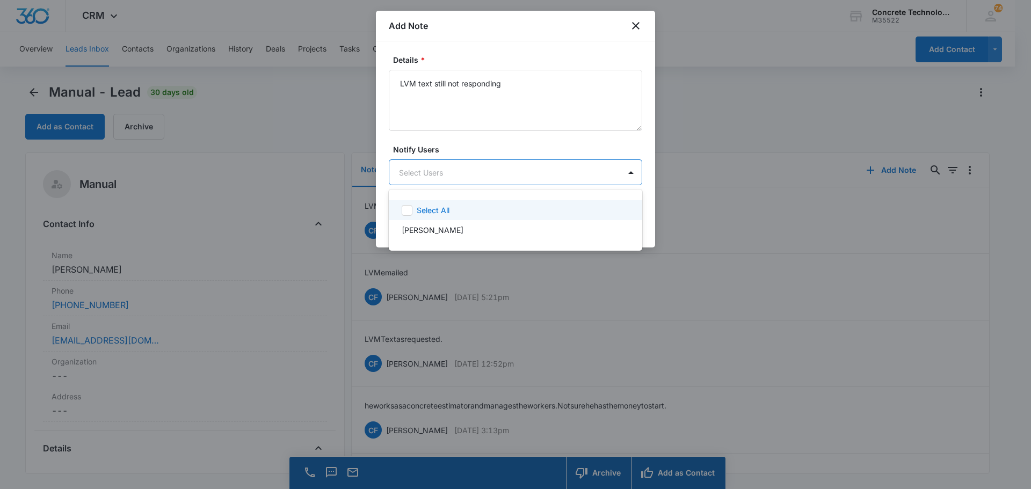
click at [434, 173] on body "CRM Apps Reputation Websites Forms CRM Email Social Content Ads Intelligence Fi…" at bounding box center [515, 244] width 1031 height 489
click at [416, 230] on p "Chip Fowler" at bounding box center [433, 229] width 62 height 11
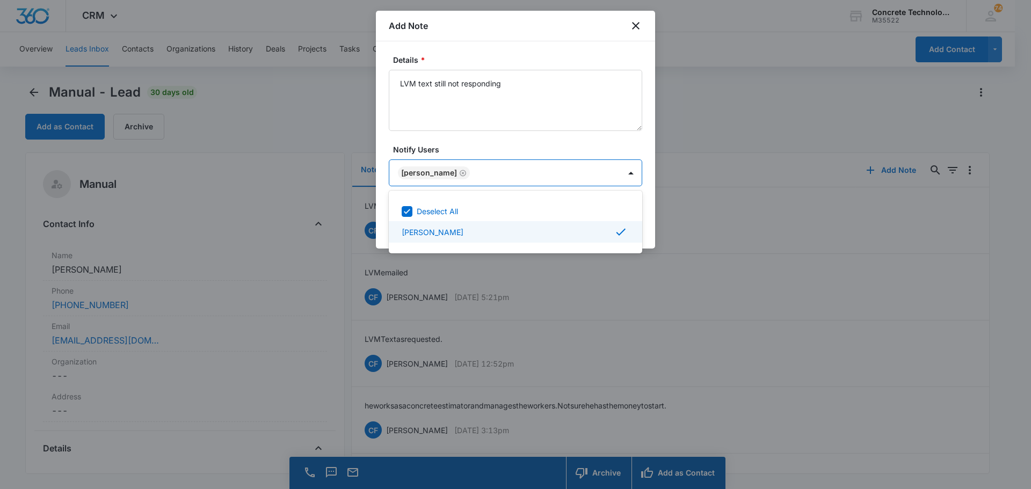
click at [591, 233] on div "Chip Fowler" at bounding box center [515, 232] width 226 height 13
click at [560, 230] on div "Chip Fowler" at bounding box center [515, 229] width 226 height 11
click at [589, 165] on div at bounding box center [515, 244] width 1031 height 489
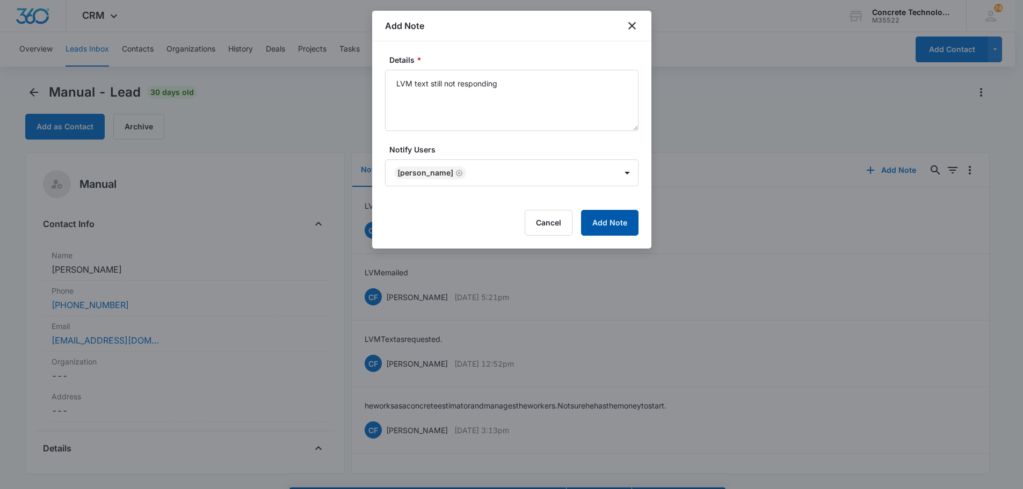
click at [598, 223] on button "Add Note" at bounding box center [609, 223] width 57 height 26
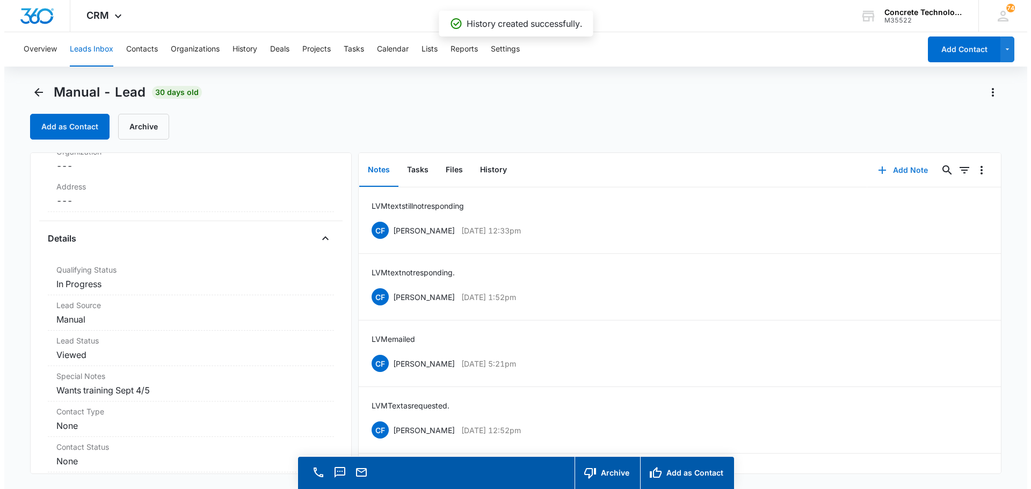
scroll to position [216, 0]
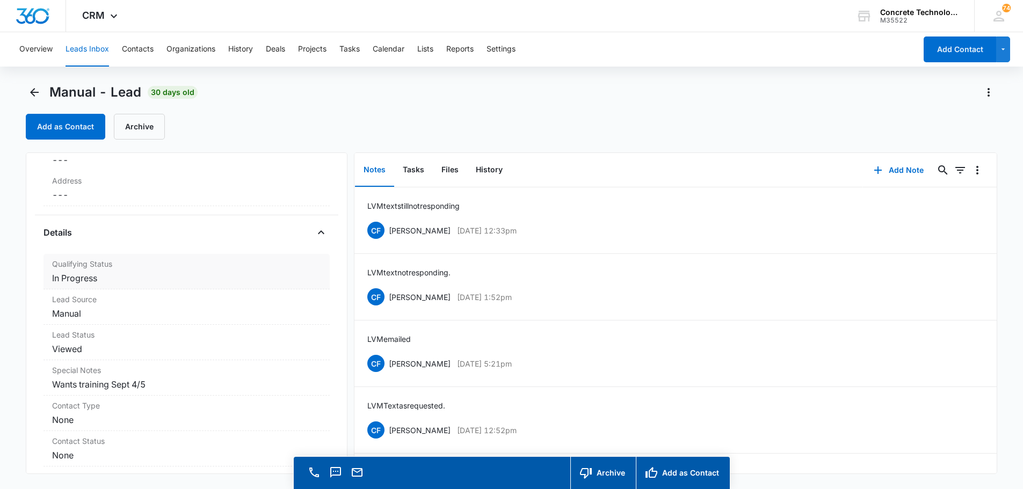
click at [80, 280] on dd "Cancel Save Changes In Progress" at bounding box center [186, 278] width 269 height 13
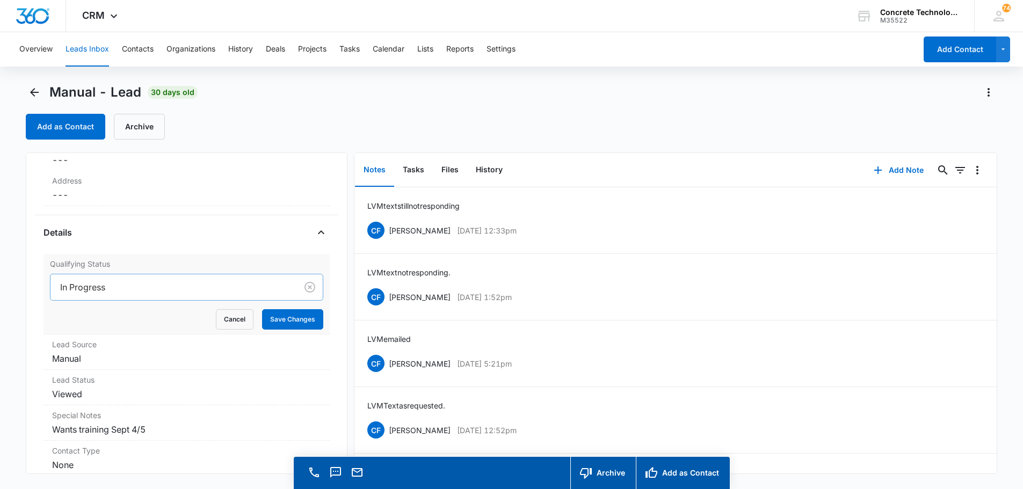
click at [81, 287] on div at bounding box center [171, 287] width 223 height 15
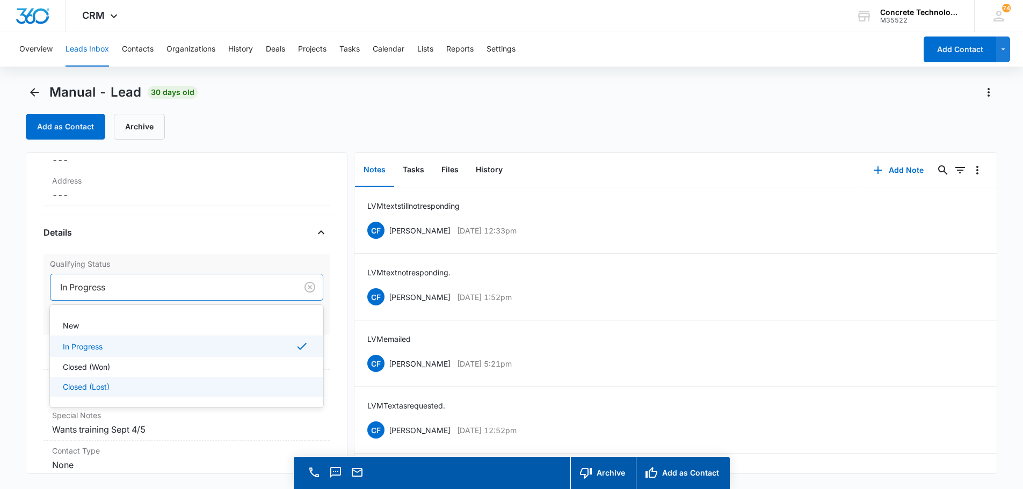
click at [75, 383] on p "Closed (Lost)" at bounding box center [86, 386] width 47 height 11
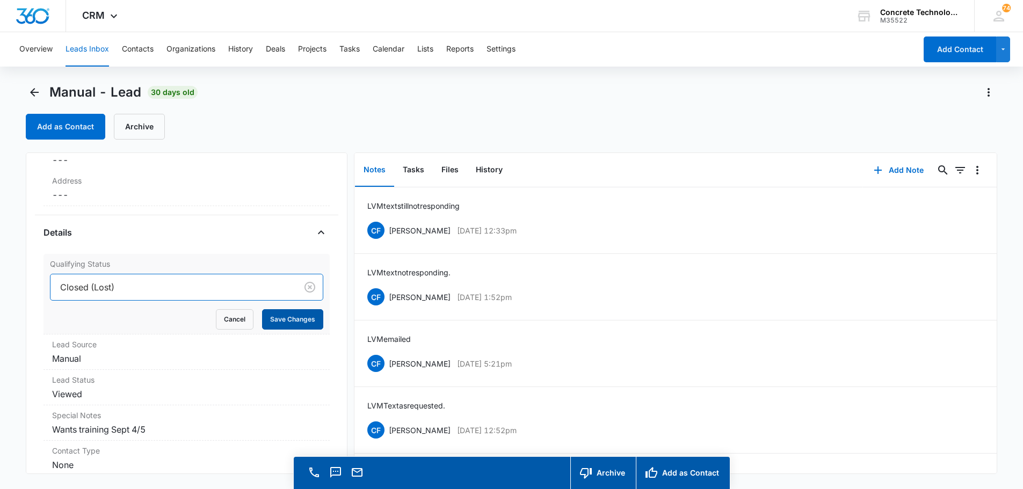
click at [279, 314] on button "Save Changes" at bounding box center [292, 319] width 61 height 20
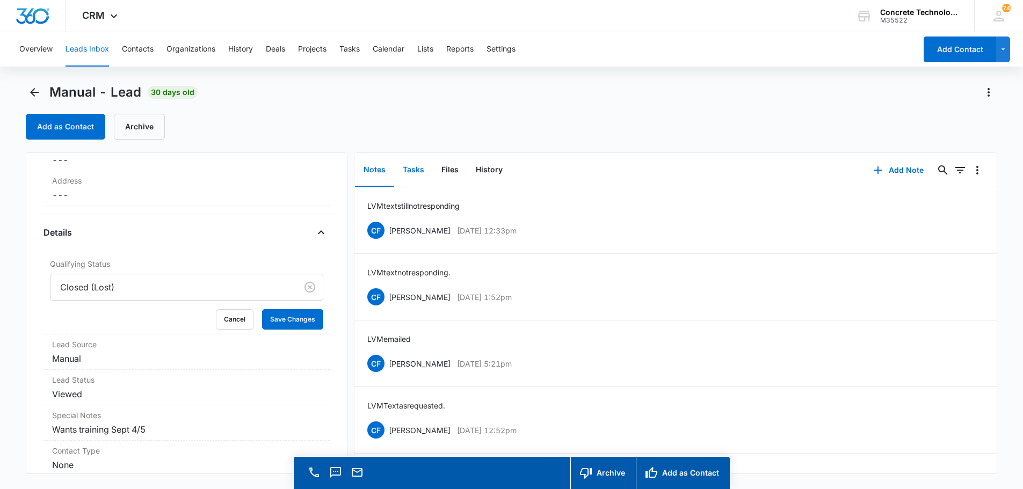
click at [416, 171] on button "Tasks" at bounding box center [413, 170] width 39 height 33
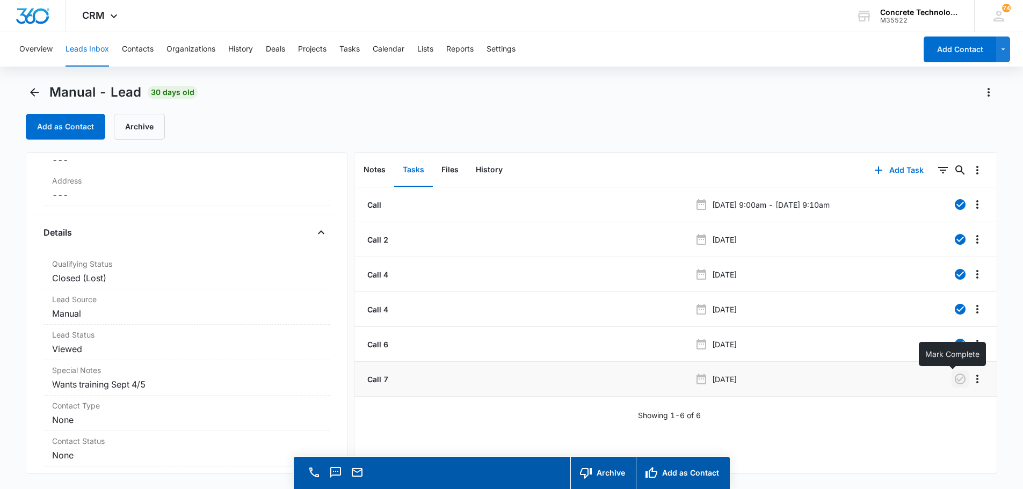
click at [954, 378] on icon "button" at bounding box center [960, 379] width 13 height 13
click at [347, 49] on button "Tasks" at bounding box center [349, 49] width 20 height 34
